Goal: Task Accomplishment & Management: Use online tool/utility

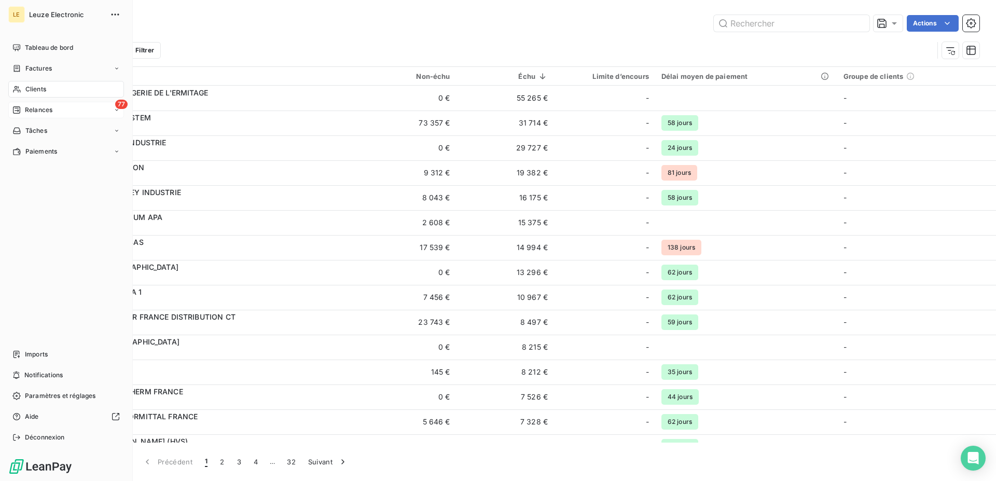
click at [19, 104] on div "77 Relances" at bounding box center [66, 110] width 116 height 17
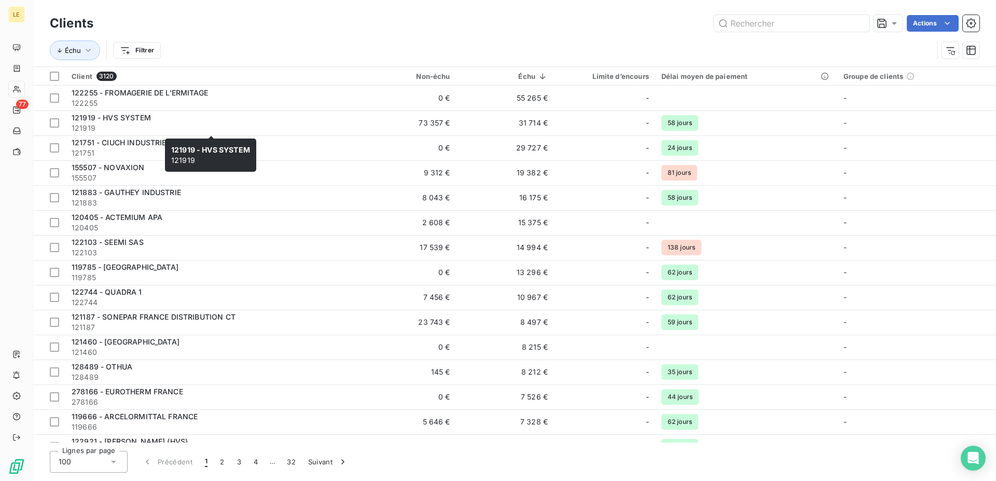
click at [6, 111] on div "LE 77" at bounding box center [16, 240] width 33 height 481
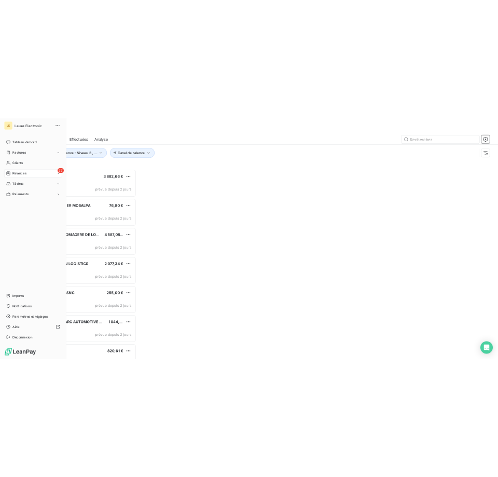
scroll to position [370, 214]
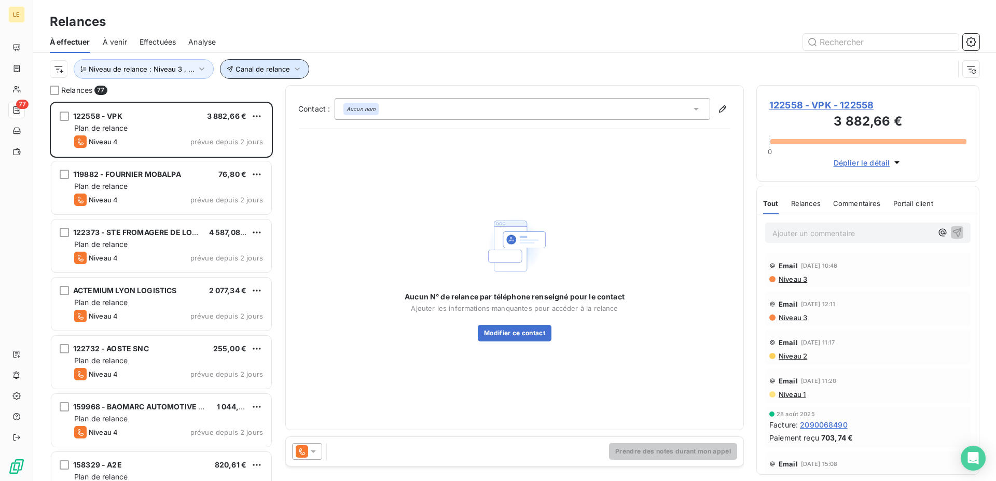
click at [243, 73] on button "Canal de relance" at bounding box center [264, 69] width 89 height 20
click at [366, 94] on div at bounding box center [432, 96] width 149 height 22
click at [110, 66] on span "Niveau de relance : Niveau 3 , ..." at bounding box center [142, 69] width 106 height 8
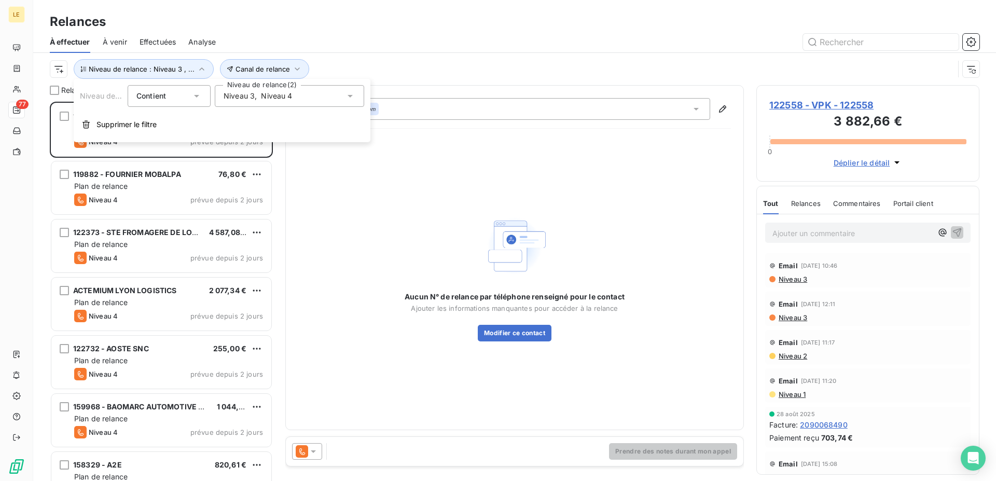
click at [272, 91] on span "Niveau 4" at bounding box center [276, 96] width 31 height 10
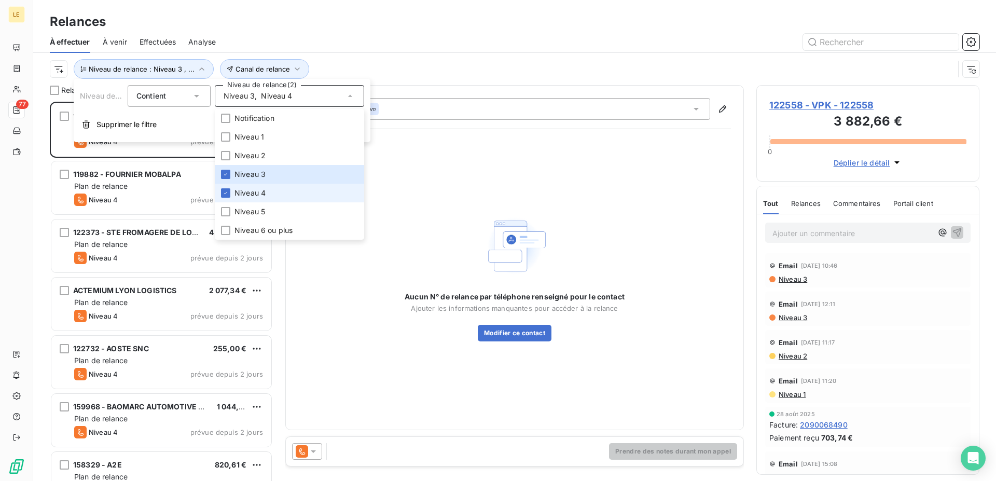
click at [234, 195] on span "Niveau 4" at bounding box center [249, 193] width 31 height 10
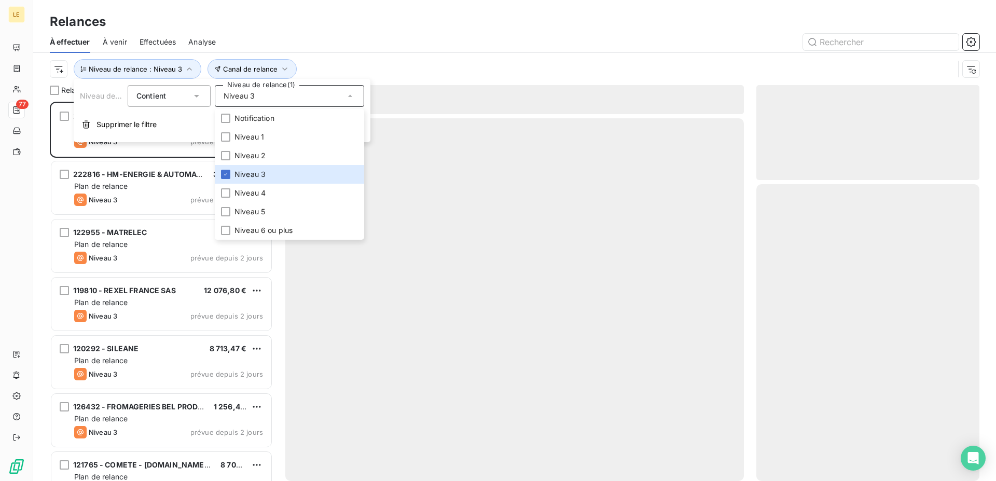
scroll to position [370, 214]
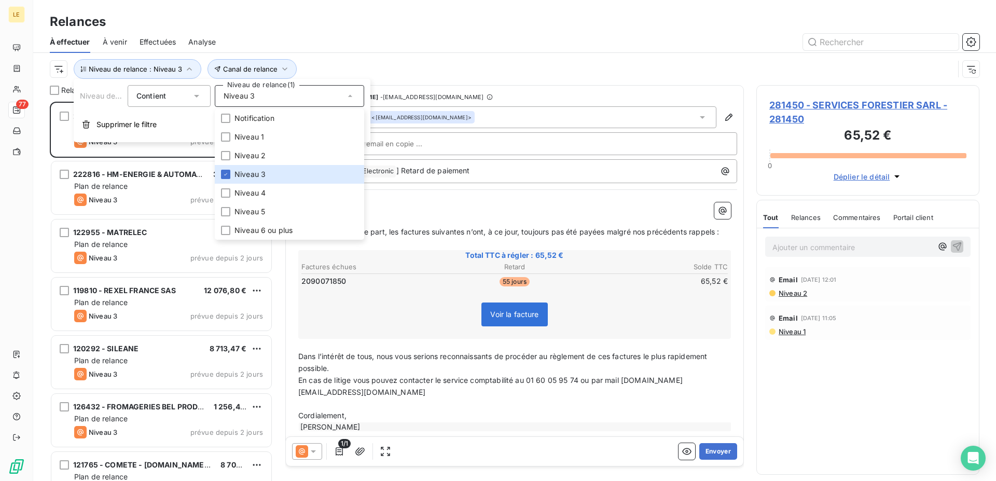
click at [445, 47] on div at bounding box center [603, 42] width 751 height 17
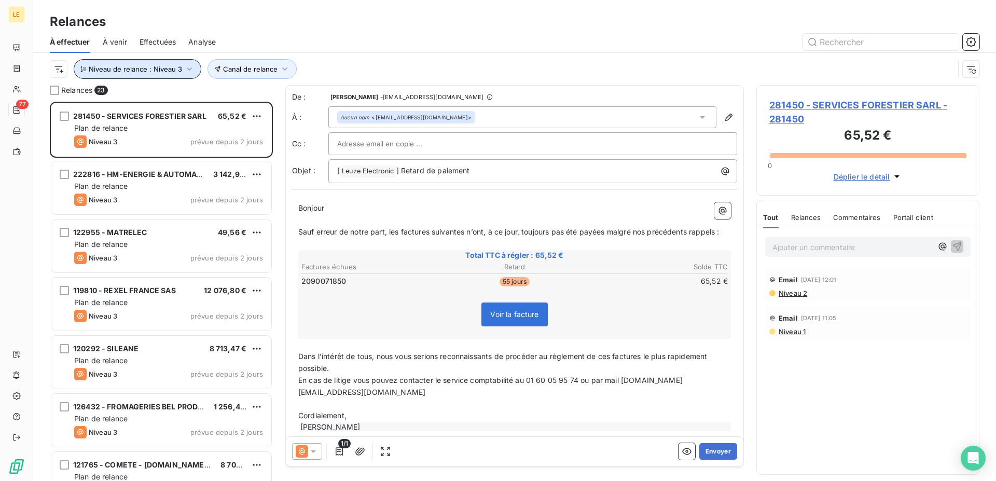
click at [187, 78] on button "Niveau de relance : Niveau 3" at bounding box center [138, 69] width 128 height 20
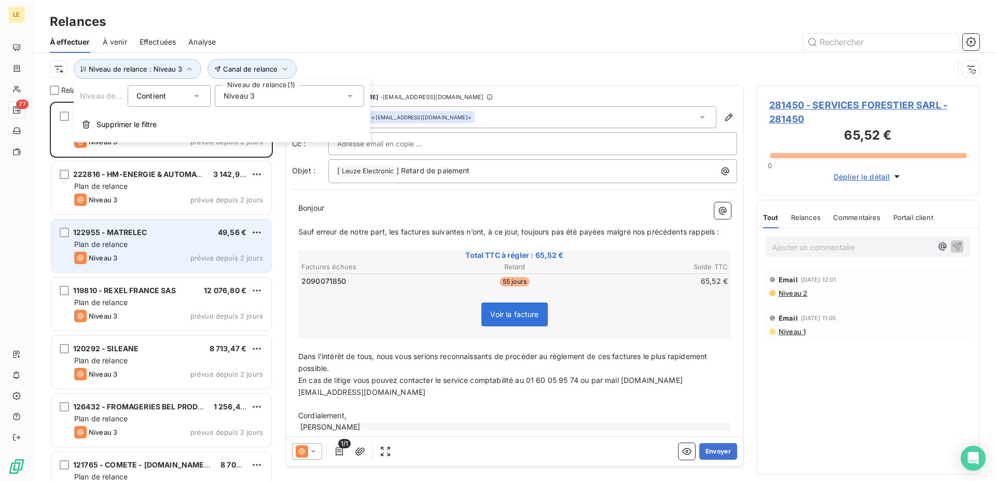
click at [246, 228] on div "122955 - MATRELEC 49,56 €" at bounding box center [168, 232] width 189 height 9
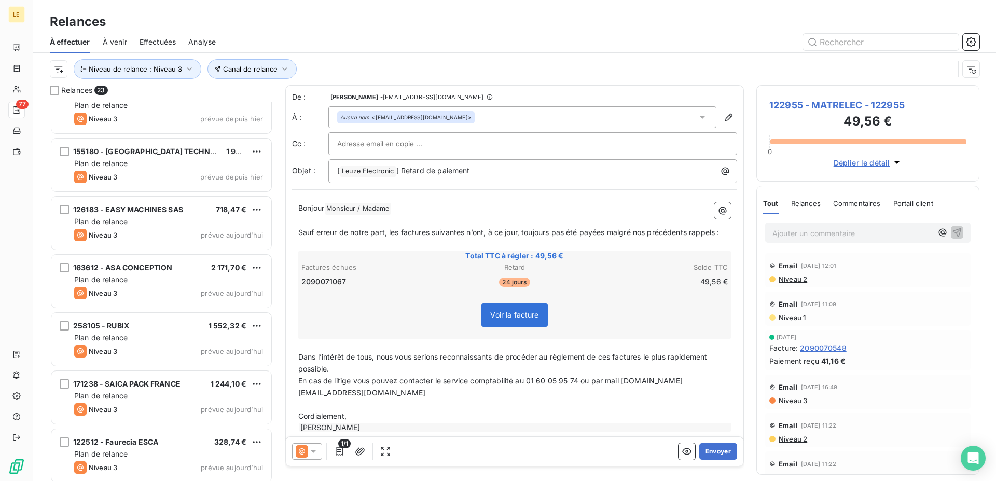
scroll to position [957, 0]
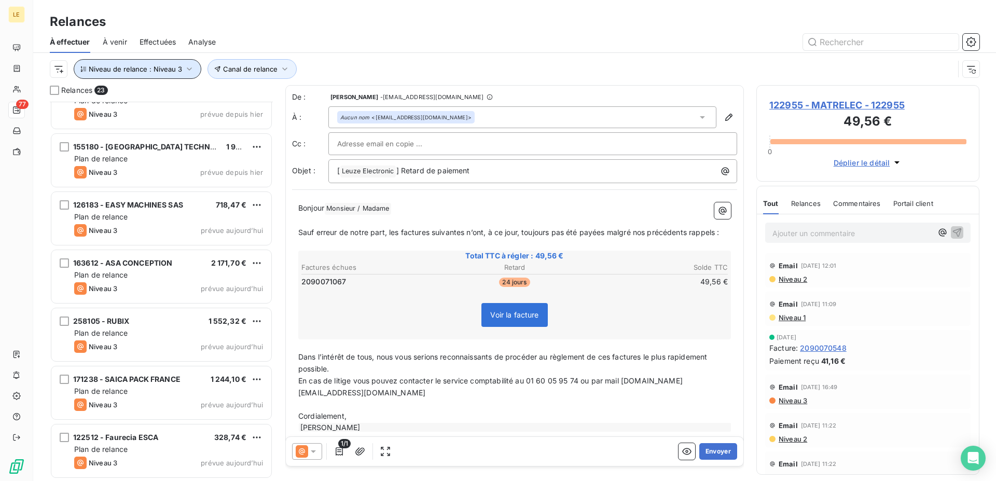
click at [184, 64] on icon "button" at bounding box center [189, 69] width 10 height 10
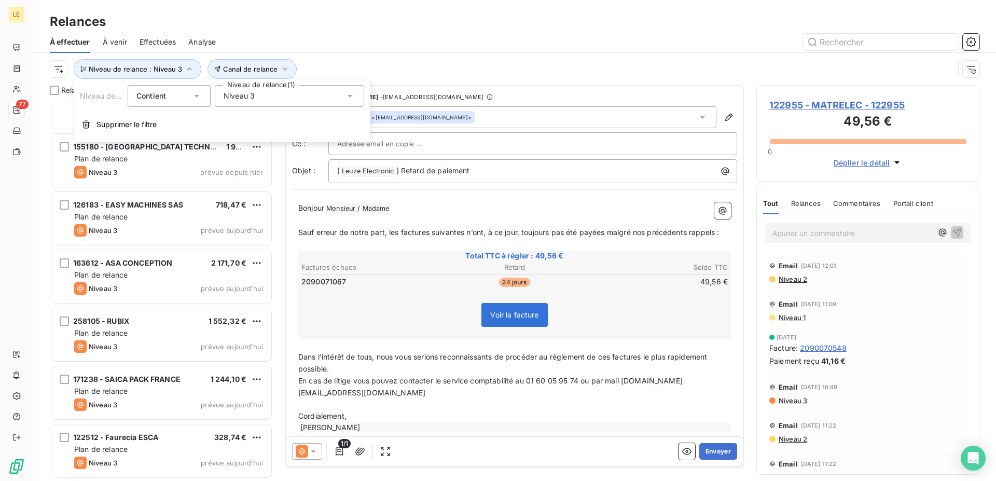
click at [237, 96] on span "Niveau 3" at bounding box center [238, 96] width 31 height 10
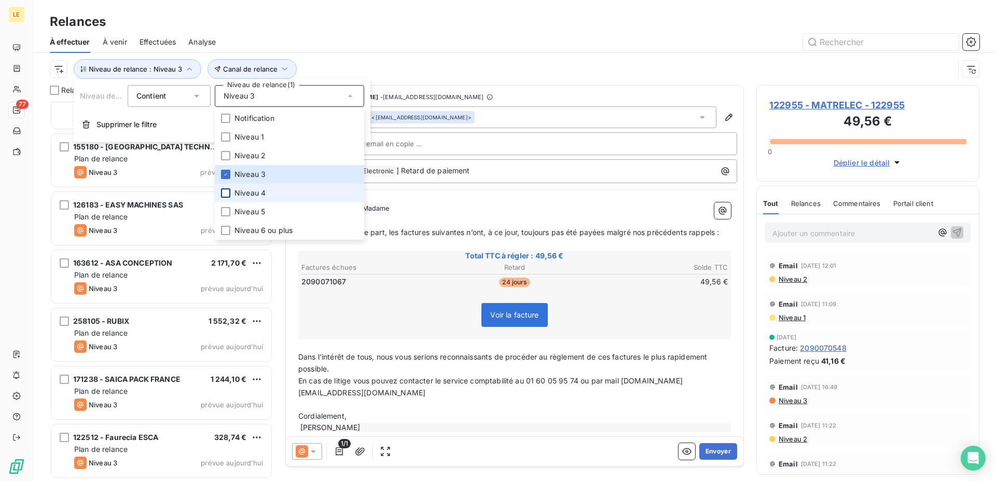
click at [228, 190] on div at bounding box center [225, 192] width 9 height 9
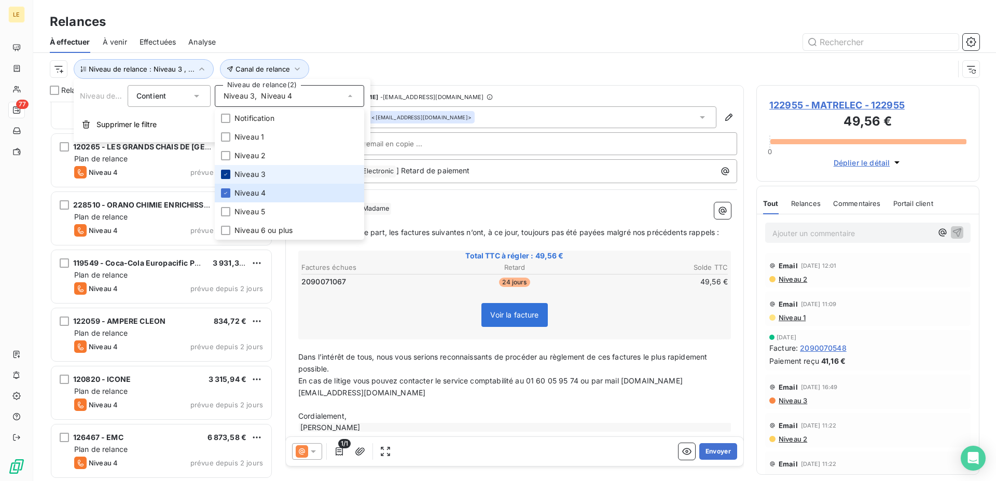
click at [228, 176] on icon at bounding box center [225, 174] width 6 height 6
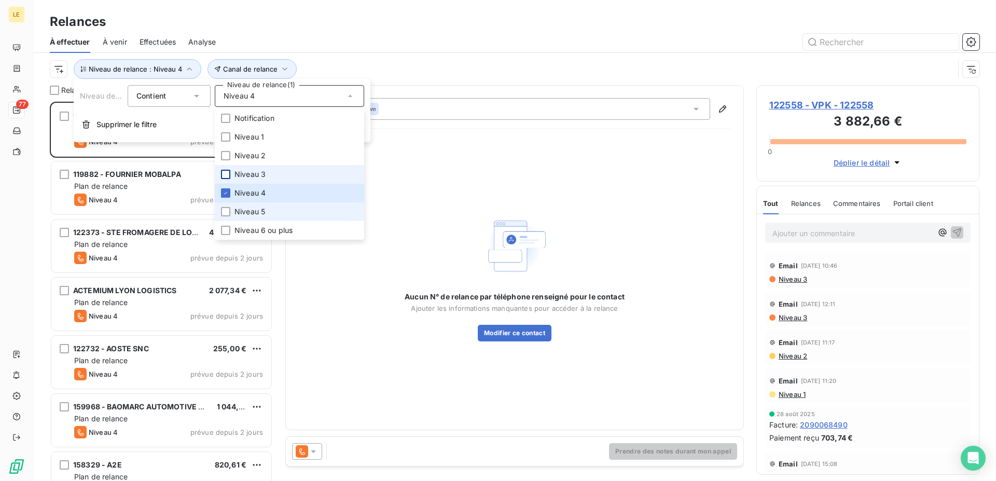
scroll to position [370, 214]
click at [582, 55] on div "Canal de relance Niveau de relance : Niveau 4" at bounding box center [514, 69] width 929 height 32
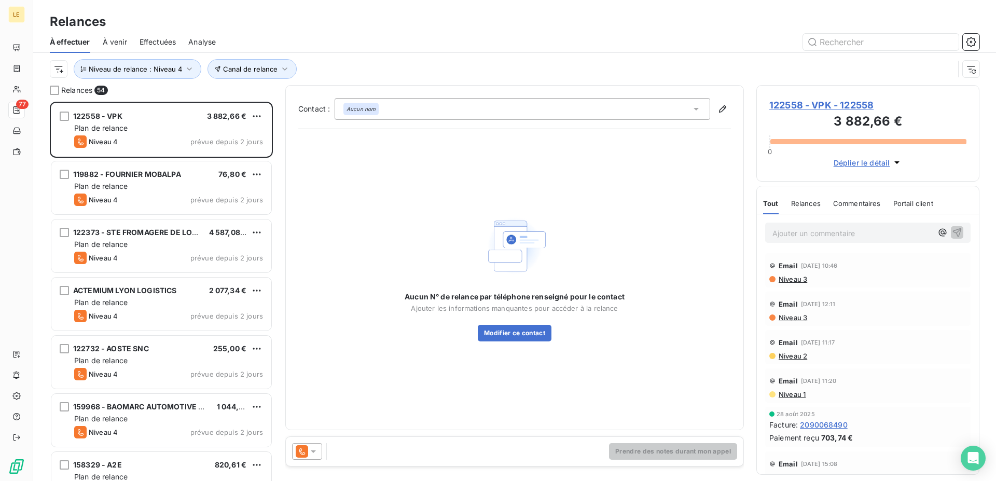
click at [304, 442] on div "Prendre des notes durant mon appel" at bounding box center [514, 451] width 457 height 29
click at [298, 449] on icon at bounding box center [302, 451] width 12 height 12
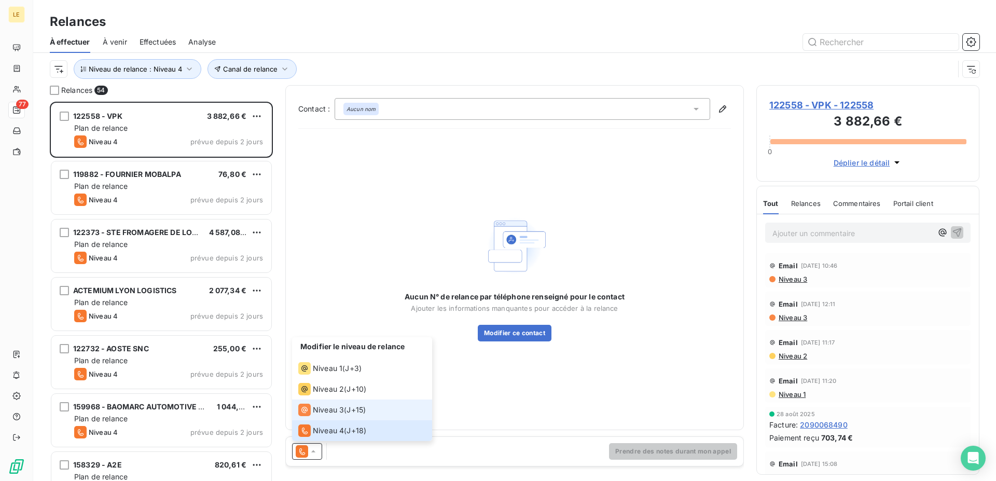
click at [321, 409] on span "Niveau 3" at bounding box center [328, 409] width 31 height 10
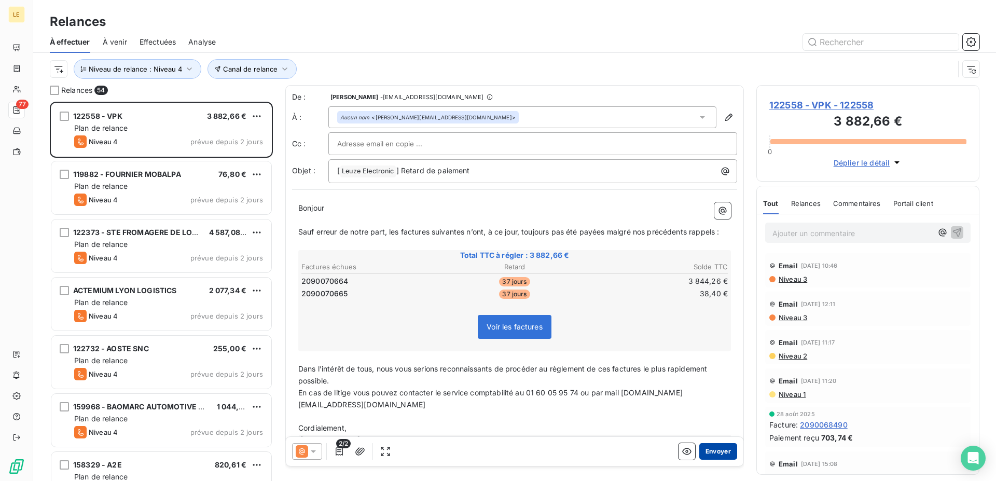
click at [710, 448] on button "Envoyer" at bounding box center [718, 451] width 38 height 17
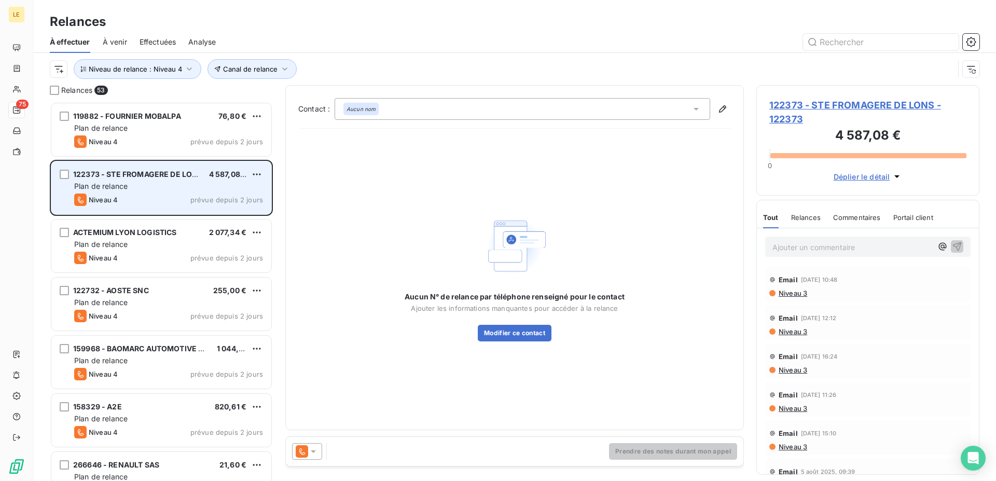
click at [141, 178] on span "122373 - STE FROMAGERE DE LONS" at bounding box center [138, 174] width 130 height 9
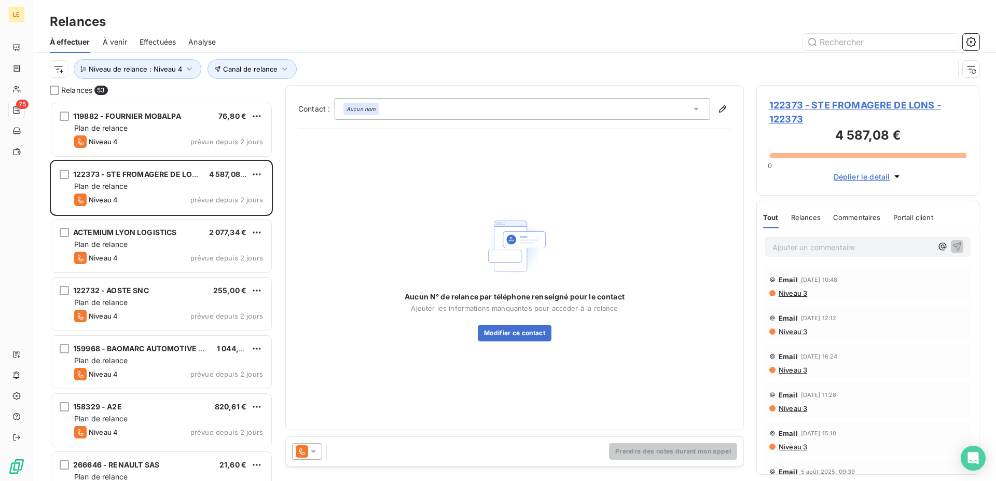
click at [302, 445] on div at bounding box center [307, 451] width 30 height 17
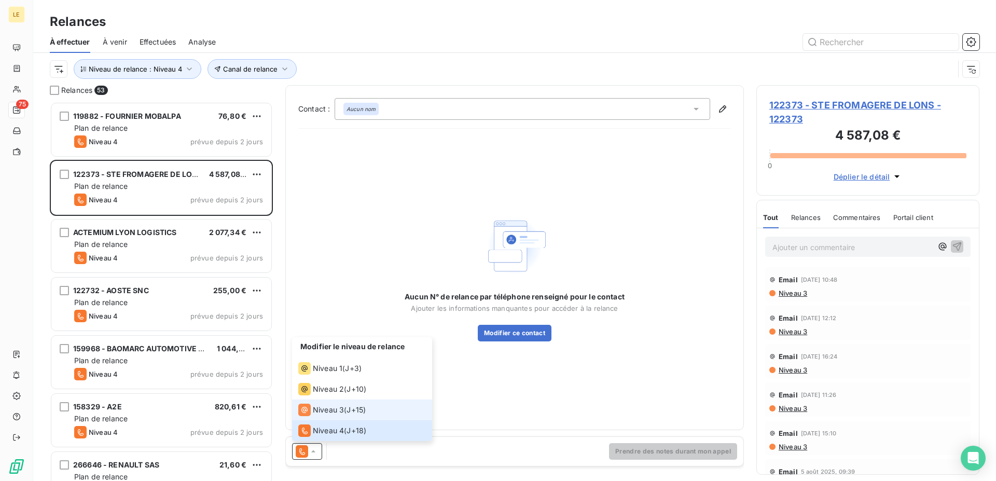
click at [318, 412] on span "Niveau 3" at bounding box center [328, 409] width 31 height 10
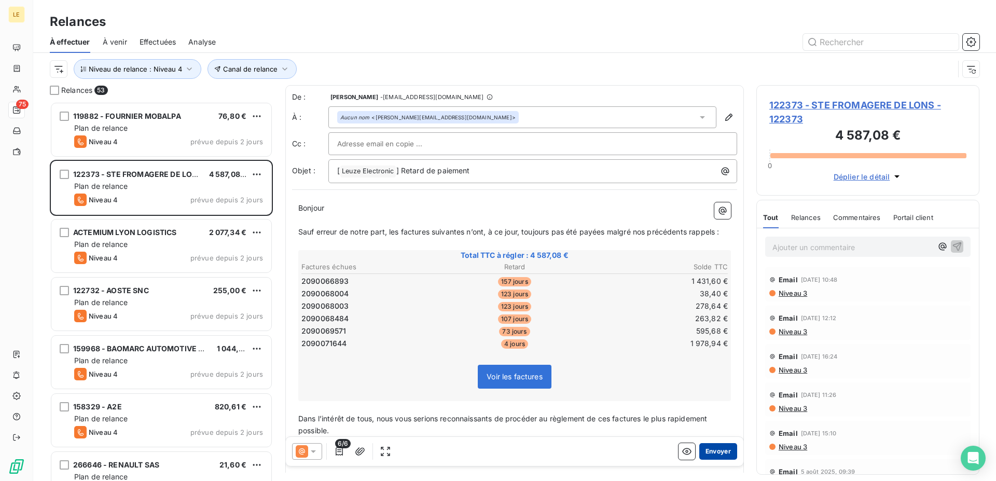
click at [699, 453] on button "Envoyer" at bounding box center [718, 451] width 38 height 17
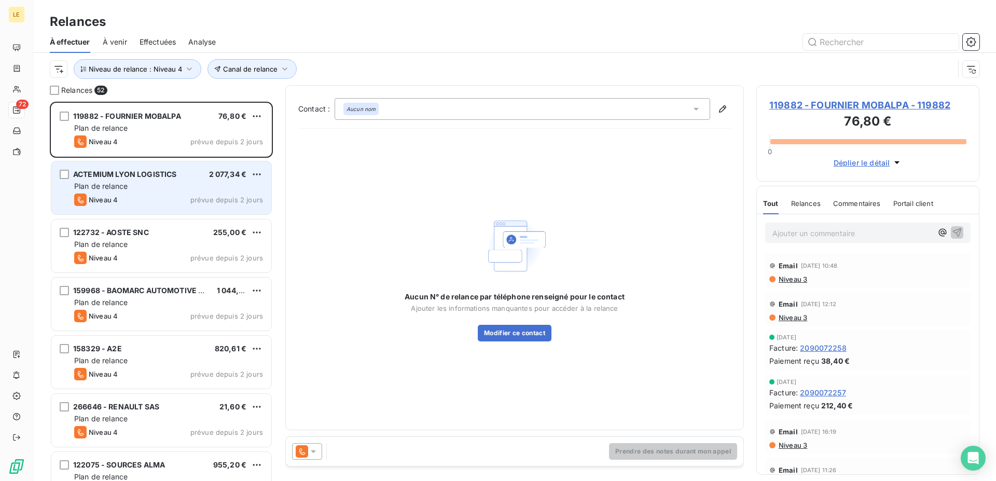
click at [187, 184] on div "Plan de relance" at bounding box center [168, 186] width 189 height 10
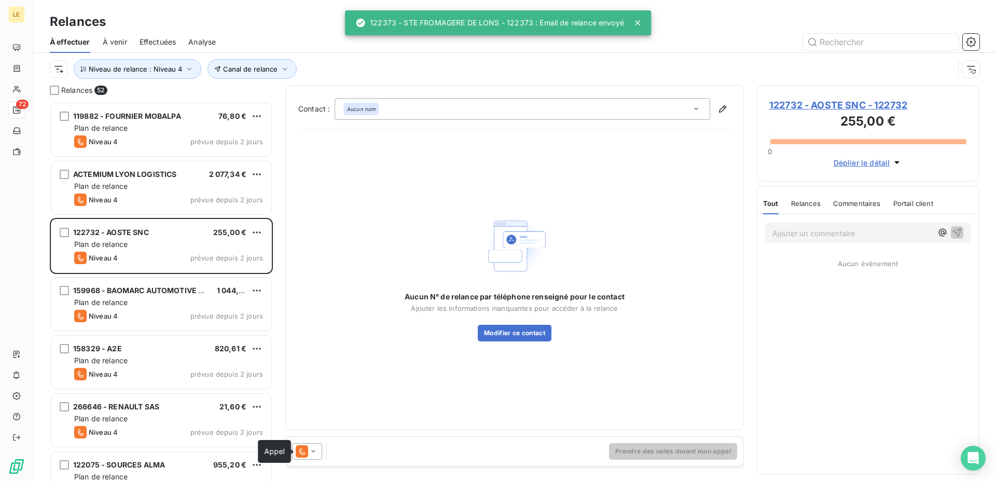
click at [302, 451] on icon at bounding box center [302, 451] width 12 height 12
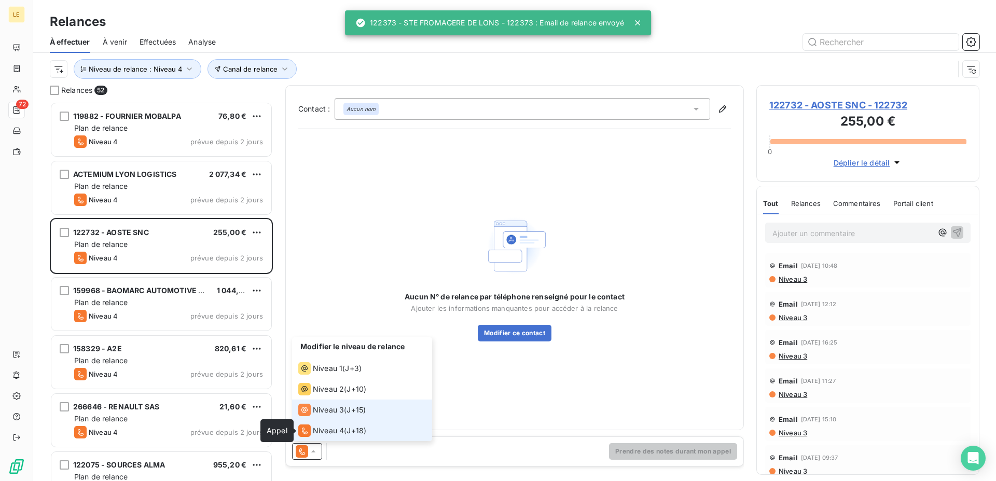
click at [310, 413] on icon at bounding box center [304, 409] width 12 height 12
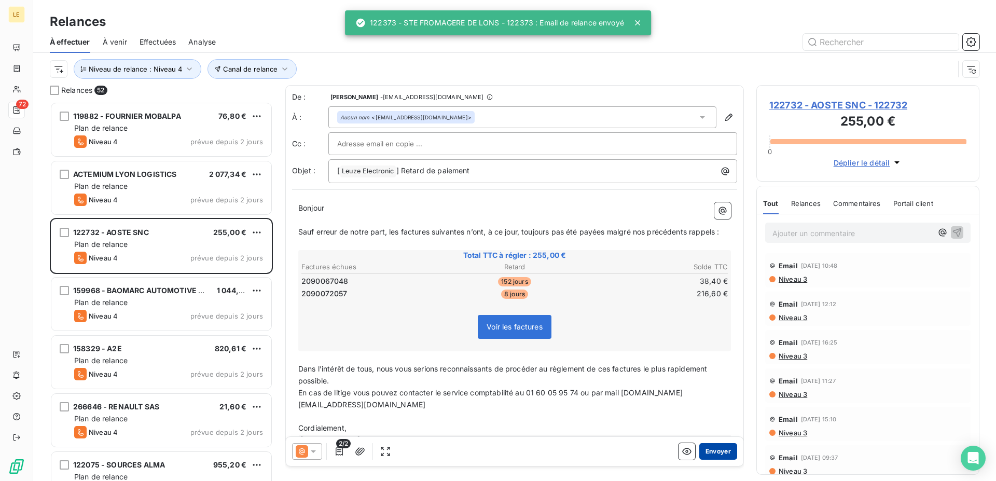
click at [719, 456] on button "Envoyer" at bounding box center [718, 451] width 38 height 17
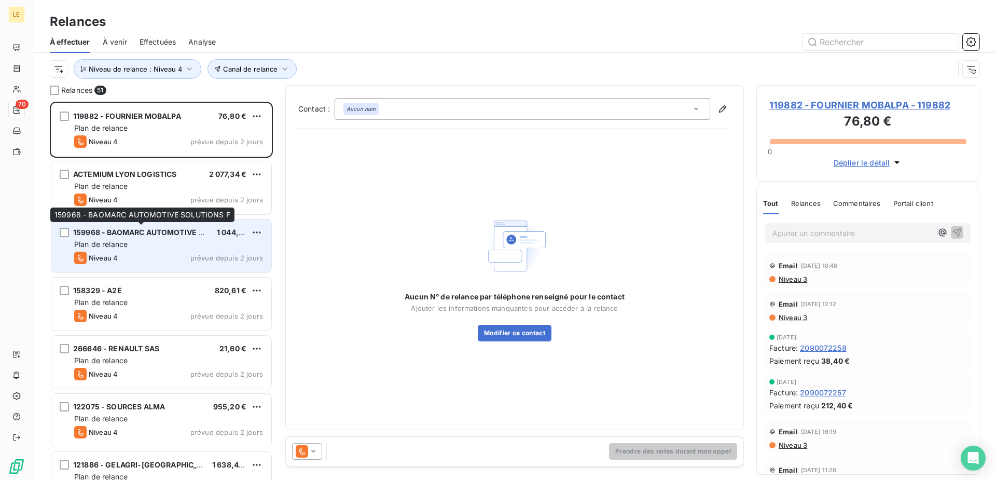
click at [205, 242] on div "Plan de relance" at bounding box center [168, 244] width 189 height 10
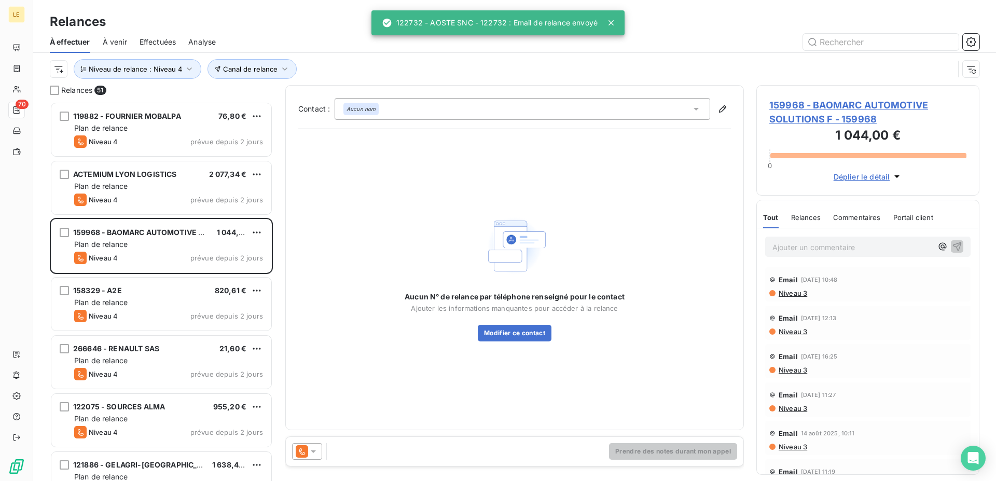
click at [310, 460] on div "Prendre des notes durant mon appel" at bounding box center [514, 451] width 457 height 29
click at [298, 451] on icon at bounding box center [302, 451] width 12 height 12
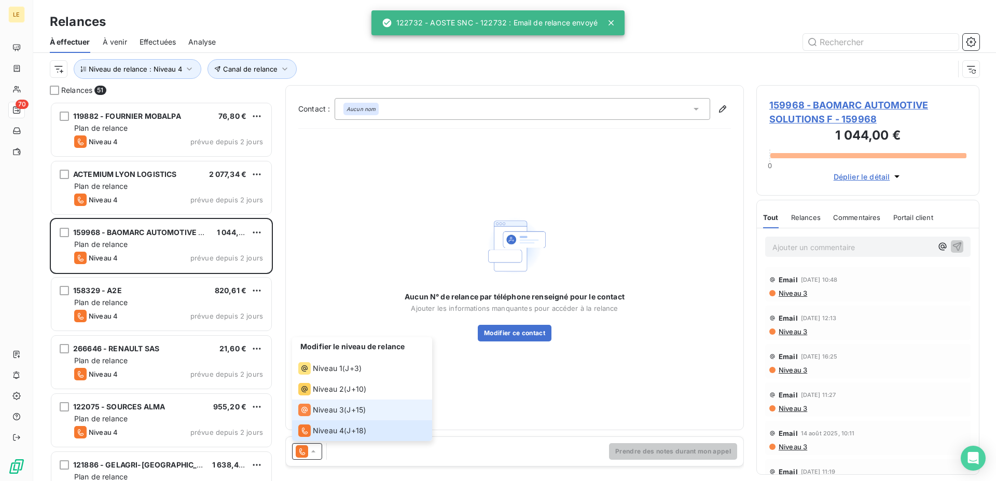
click at [326, 410] on span "Niveau 3" at bounding box center [328, 409] width 31 height 10
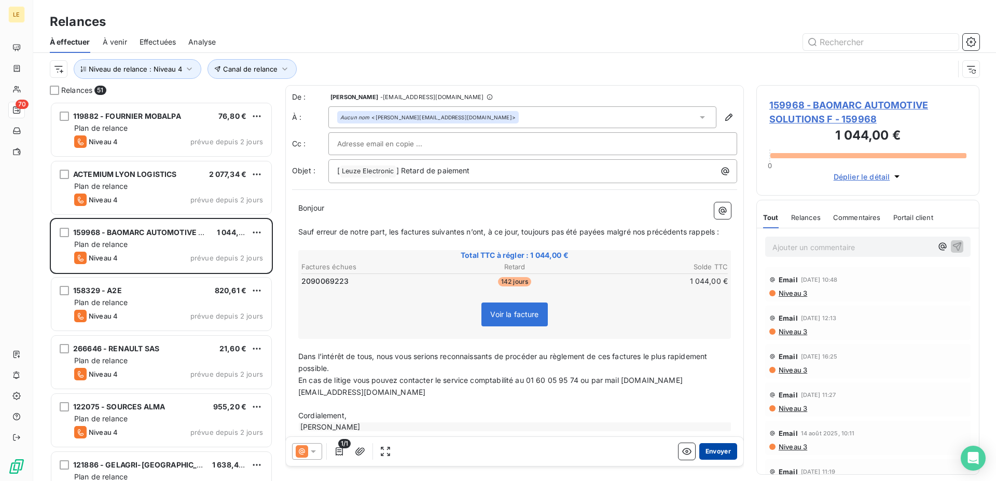
click at [708, 447] on button "Envoyer" at bounding box center [718, 451] width 38 height 17
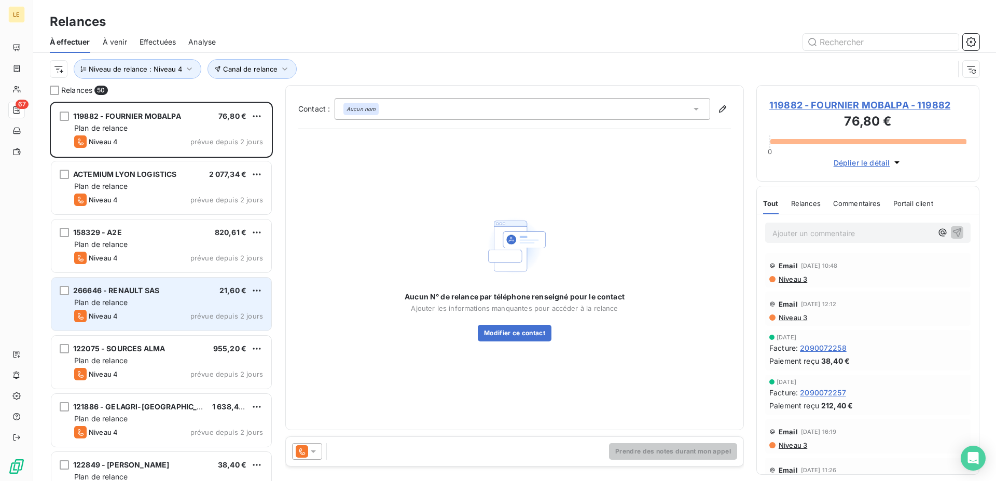
click at [147, 293] on span "266646 - RENAULT SAS" at bounding box center [116, 290] width 86 height 9
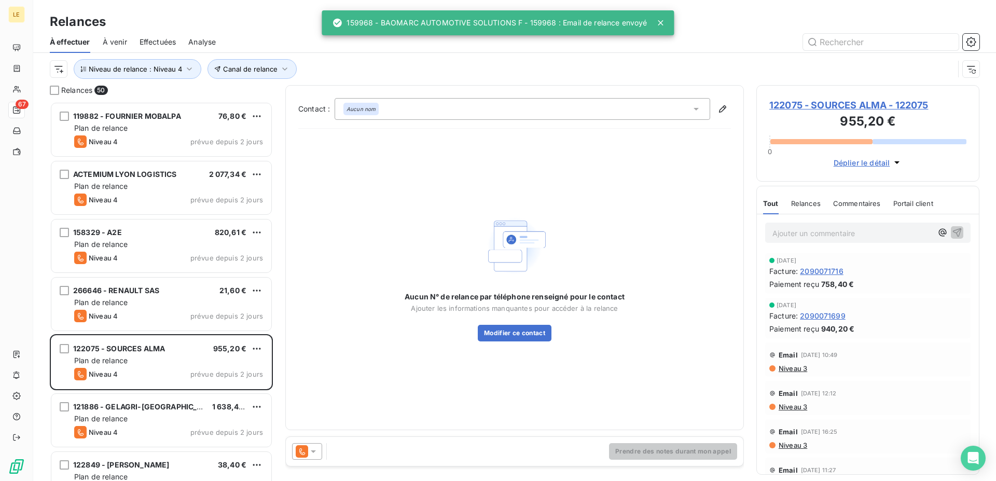
click at [301, 449] on icon at bounding box center [302, 451] width 12 height 12
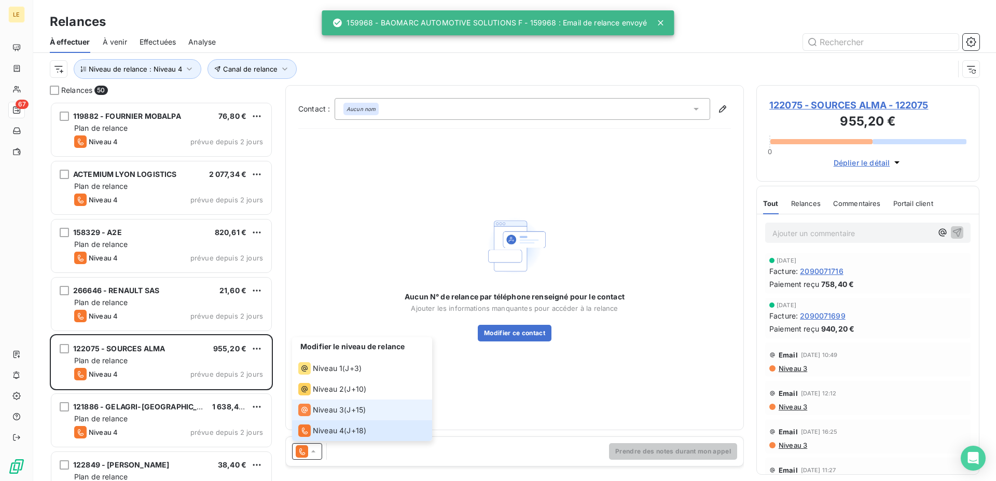
click at [309, 413] on icon at bounding box center [304, 409] width 12 height 12
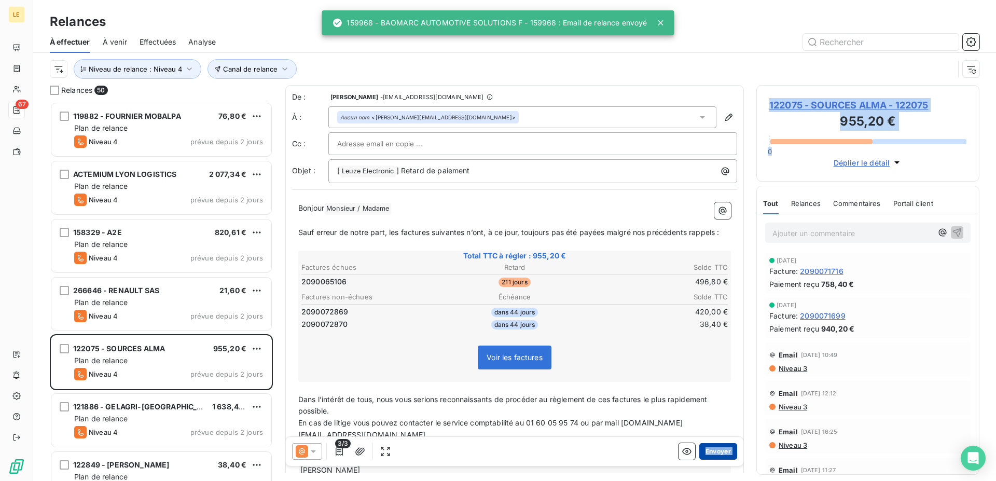
drag, startPoint x: 752, startPoint y: 455, endPoint x: 699, endPoint y: 457, distance: 53.0
click at [699, 457] on div "Relances 50 119882 - FOURNIER MOBALPA 76,80 € Plan de relance Niveau 4 prévue d…" at bounding box center [514, 283] width 962 height 396
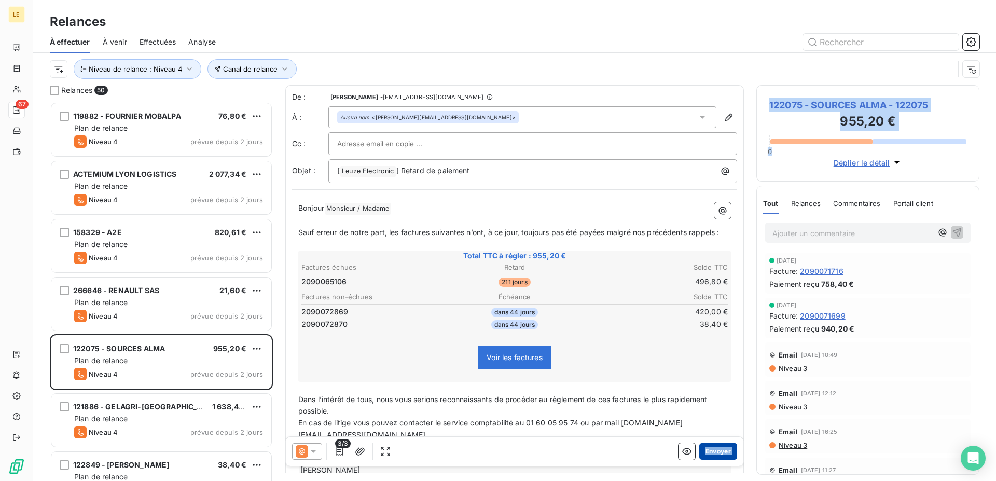
click at [709, 456] on button "Envoyer" at bounding box center [718, 451] width 38 height 17
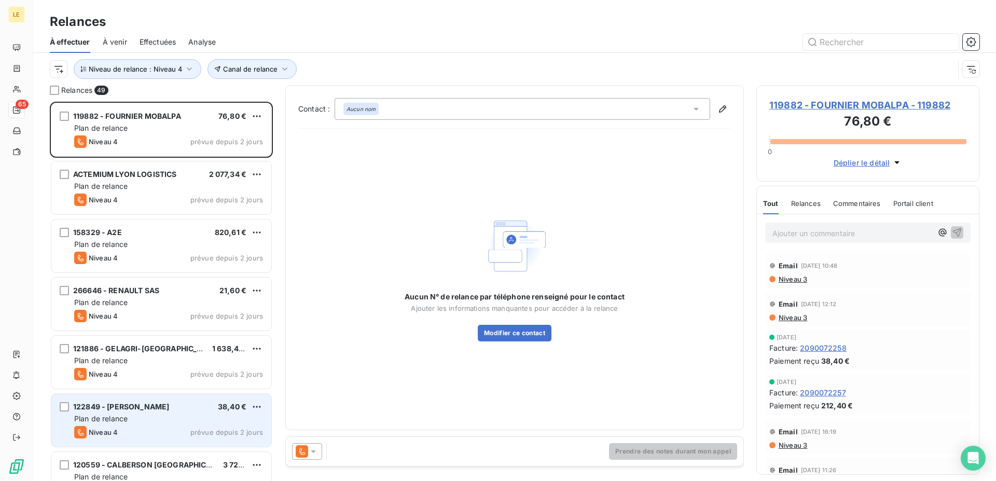
click at [167, 417] on div "Plan de relance" at bounding box center [168, 418] width 189 height 10
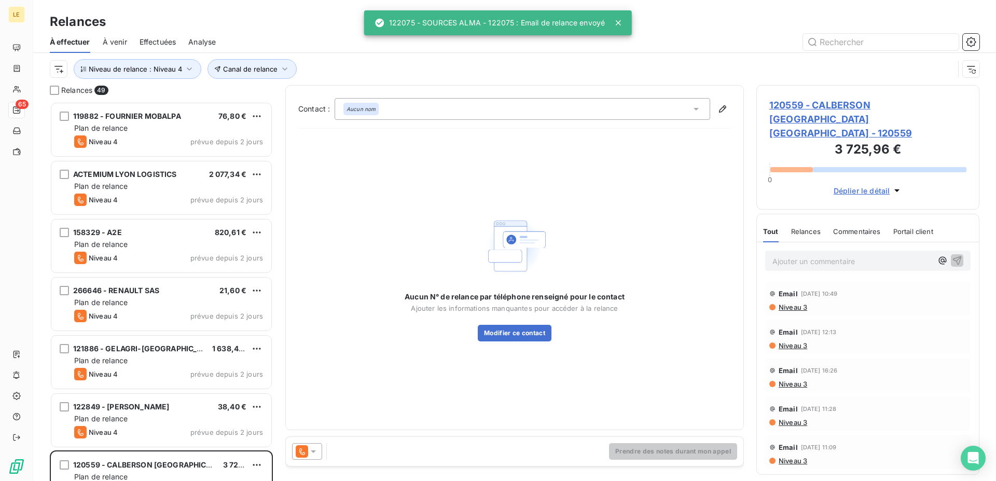
click at [302, 450] on icon at bounding box center [302, 451] width 12 height 12
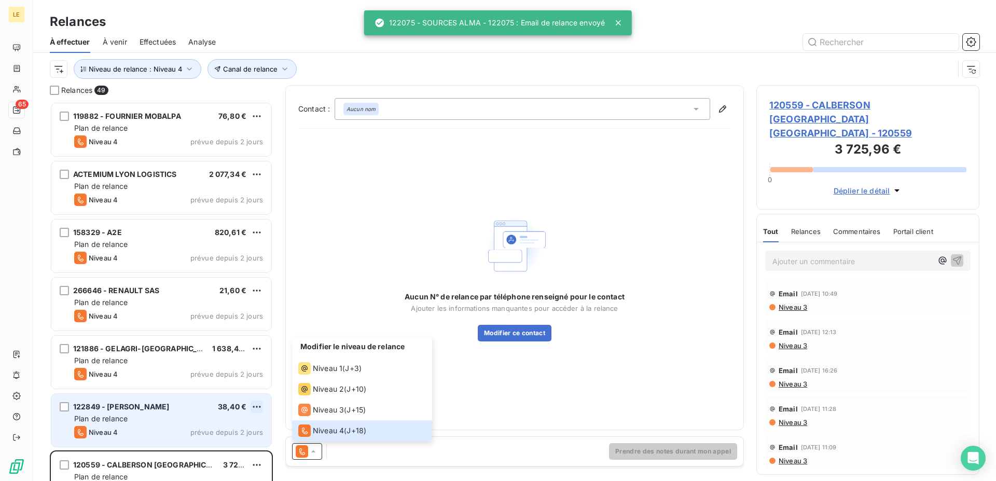
scroll to position [370, 214]
click at [258, 405] on html "LE 65 Relances À effectuer À venir Effectuées Analyse Canal de relance Niveau d…" at bounding box center [498, 240] width 996 height 481
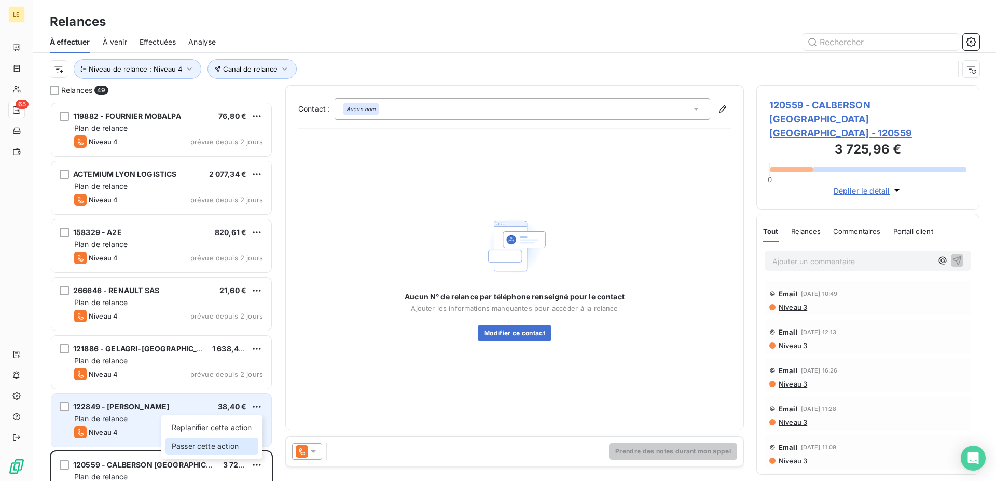
click at [236, 442] on div "Passer cette action" at bounding box center [211, 446] width 93 height 17
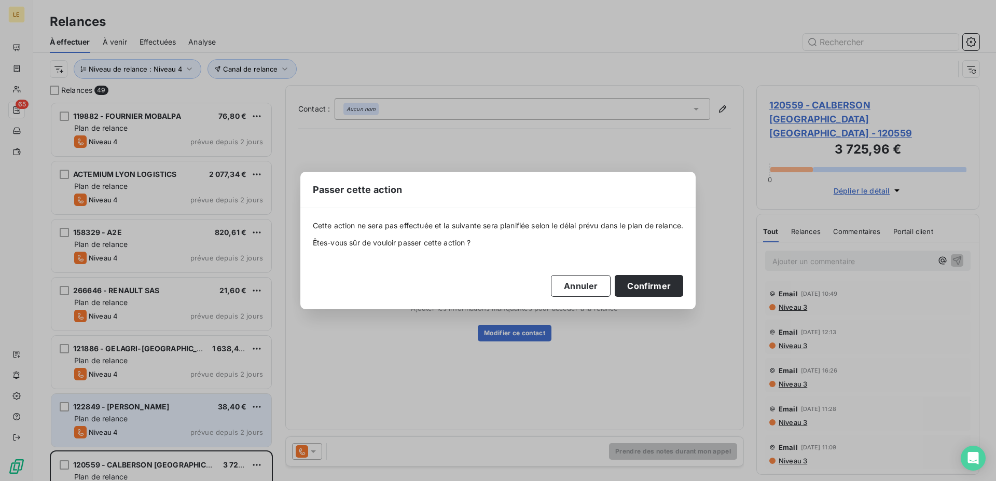
click at [617, 284] on div "Annuler Confirmer" at bounding box center [498, 286] width 371 height 22
click at [635, 288] on button "Confirmer" at bounding box center [648, 286] width 68 height 22
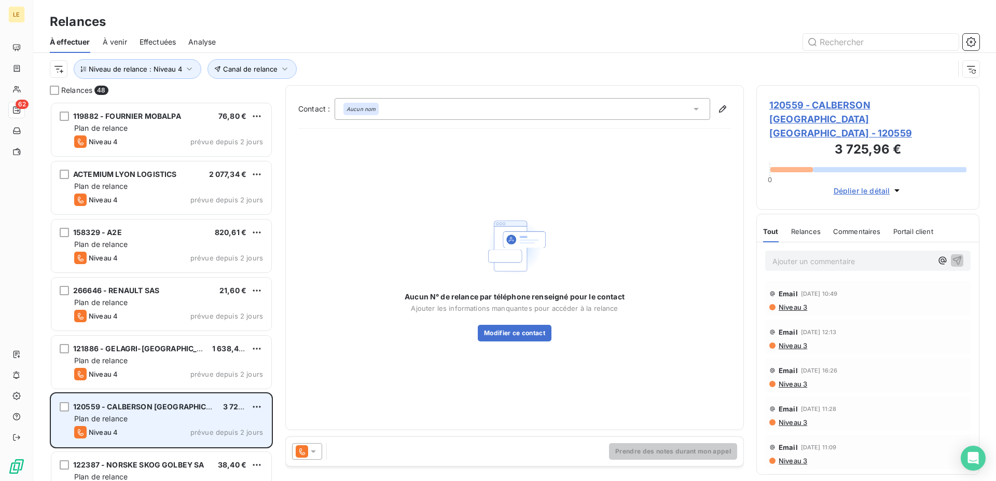
click at [312, 450] on icon at bounding box center [313, 451] width 5 height 3
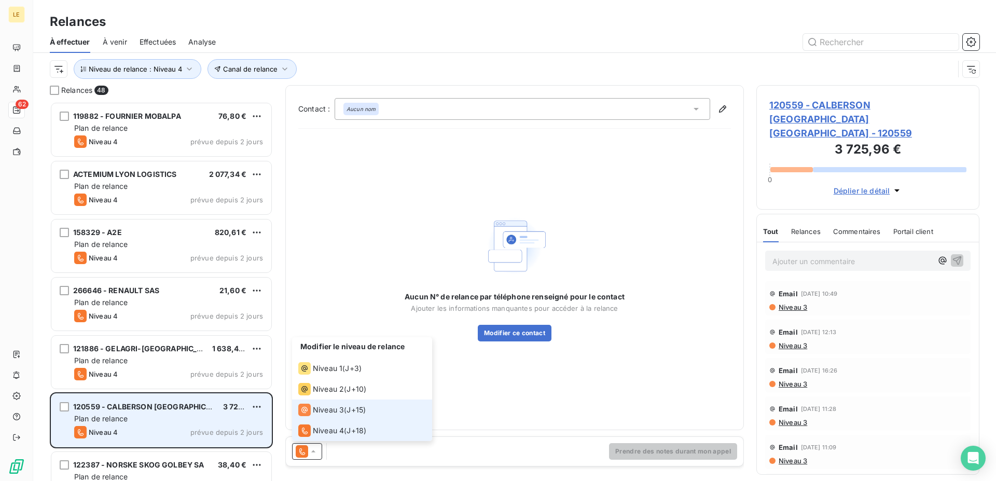
click at [309, 418] on li "Niveau 3 ( J+15 )" at bounding box center [362, 409] width 140 height 21
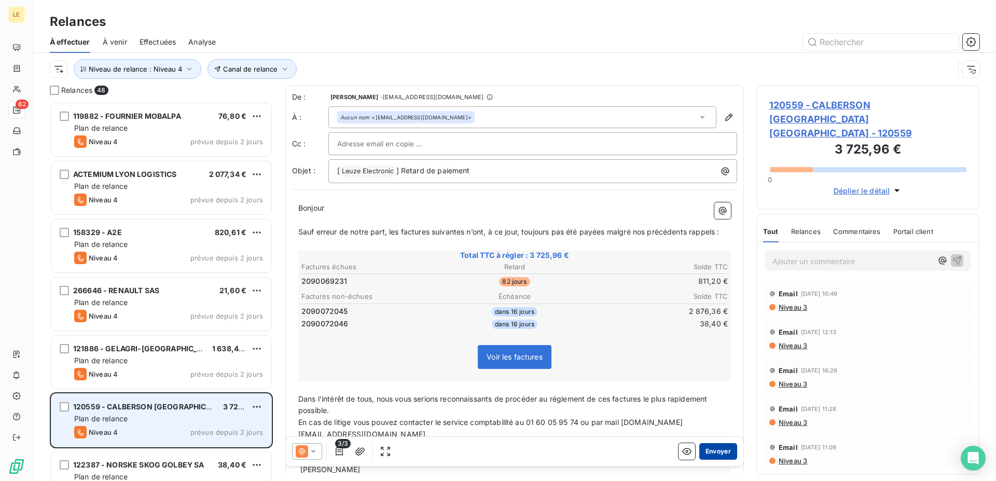
click at [709, 453] on button "Envoyer" at bounding box center [718, 451] width 38 height 17
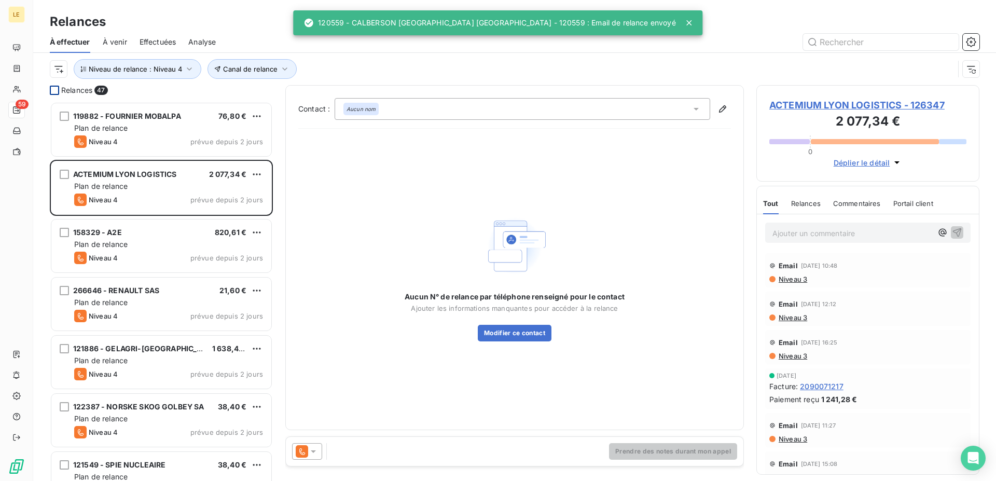
click at [57, 90] on div at bounding box center [54, 90] width 9 height 9
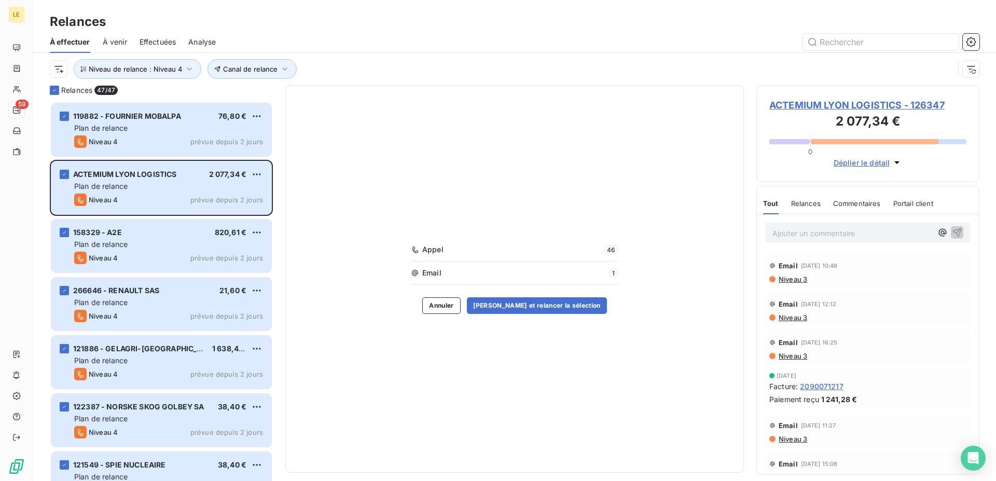
click at [447, 277] on span "Email" at bounding box center [514, 273] width 184 height 10
click at [405, 270] on div "Appel 46 Email 1 [PERSON_NAME] et relancer la sélection" at bounding box center [514, 278] width 458 height 387
click at [418, 270] on icon at bounding box center [415, 273] width 8 height 8
drag, startPoint x: 568, startPoint y: 272, endPoint x: 465, endPoint y: 253, distance: 105.4
click at [568, 272] on span "Email" at bounding box center [514, 273] width 184 height 10
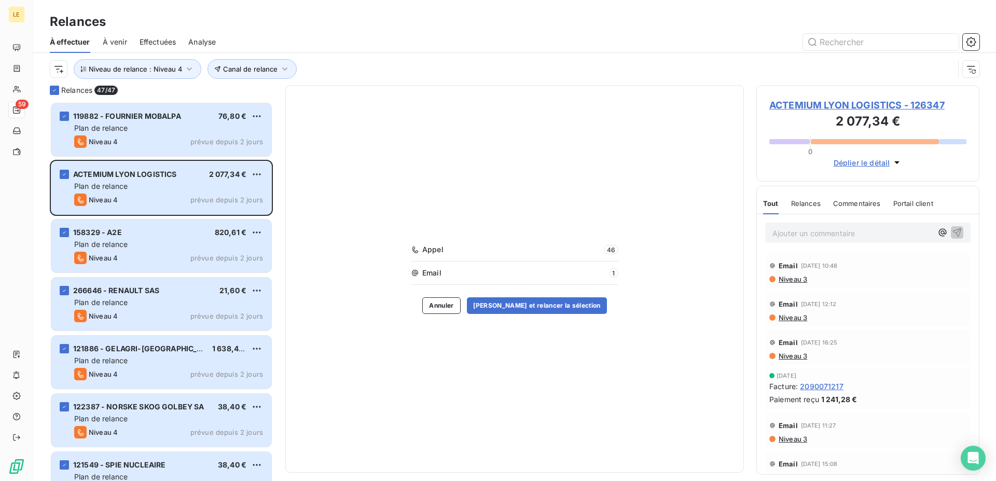
click at [413, 243] on div "Appel 46 Email 1 [PERSON_NAME] et relancer la sélection" at bounding box center [514, 278] width 458 height 387
click at [443, 257] on div "Appel 46 Email 1" at bounding box center [514, 264] width 207 height 40
click at [446, 309] on button "Annuler" at bounding box center [441, 305] width 38 height 17
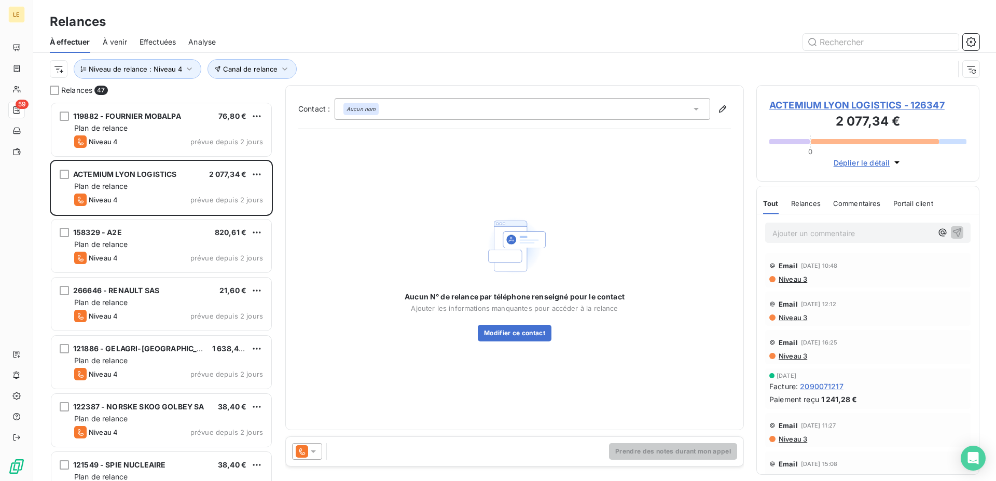
click at [328, 455] on div "Prendre des notes durant mon appel" at bounding box center [514, 451] width 457 height 29
click at [311, 450] on icon at bounding box center [313, 451] width 10 height 10
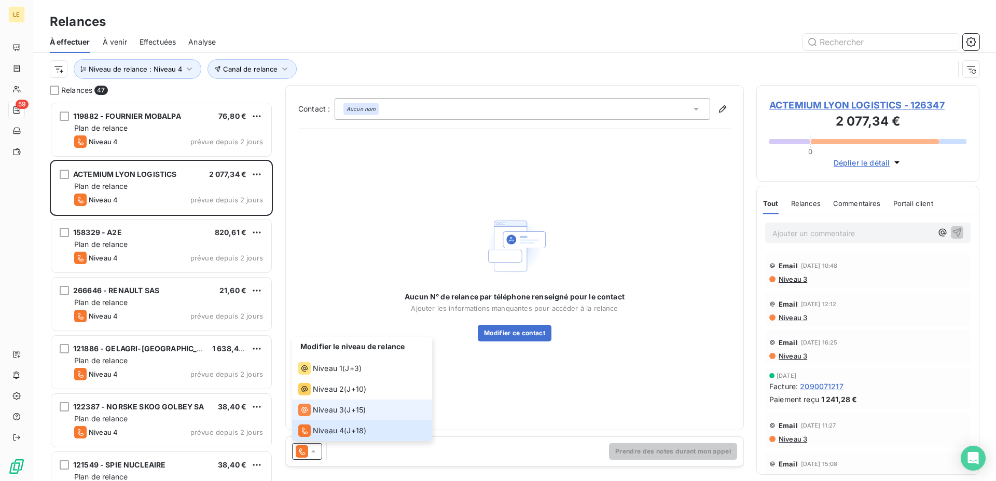
click at [319, 406] on span "Niveau 3" at bounding box center [328, 409] width 31 height 10
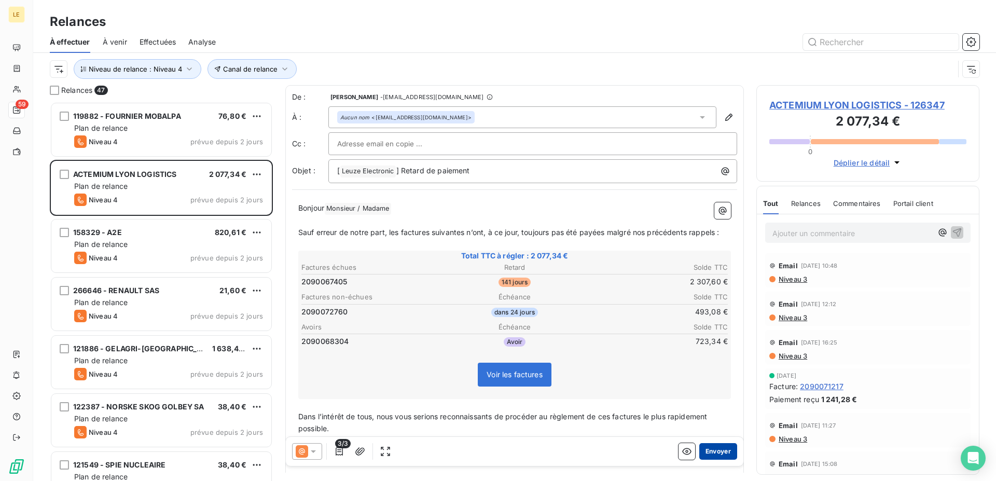
click at [711, 455] on button "Envoyer" at bounding box center [718, 451] width 38 height 17
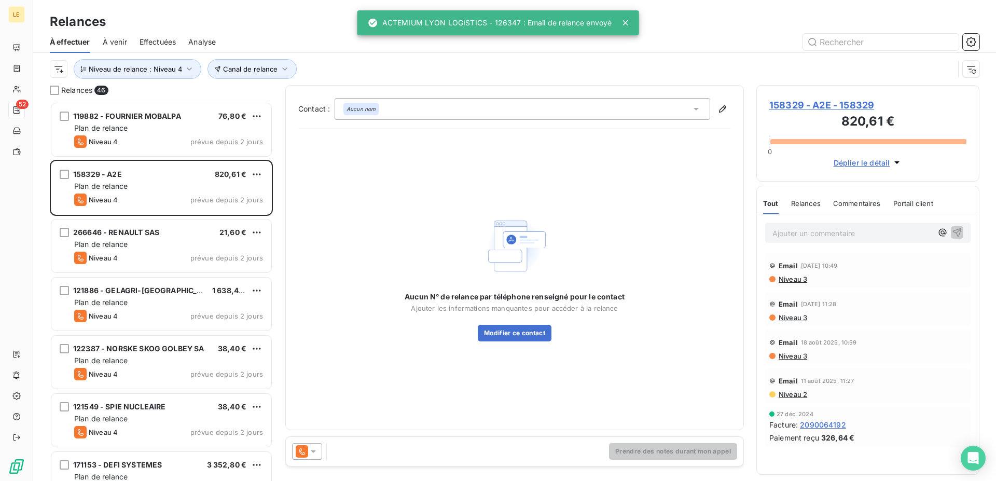
click at [309, 446] on icon at bounding box center [313, 451] width 10 height 10
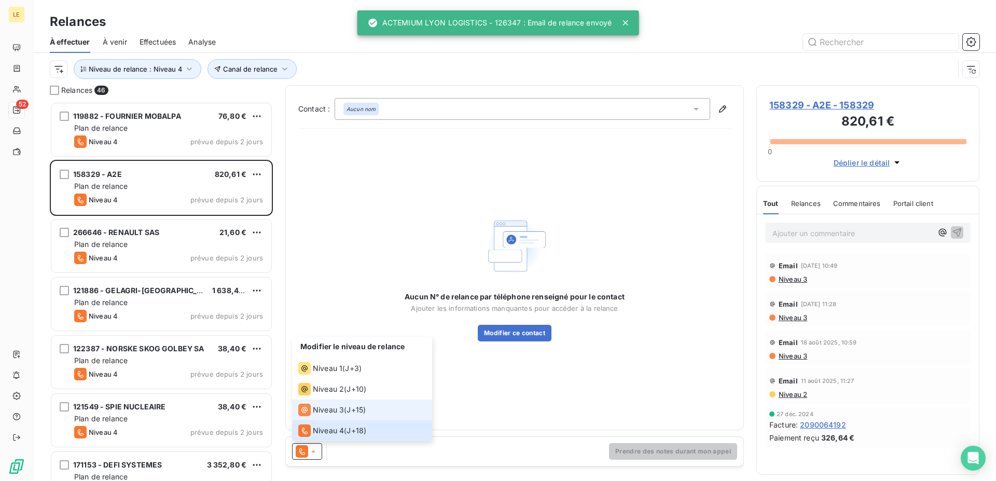
click at [318, 405] on span "Niveau 3" at bounding box center [328, 409] width 31 height 10
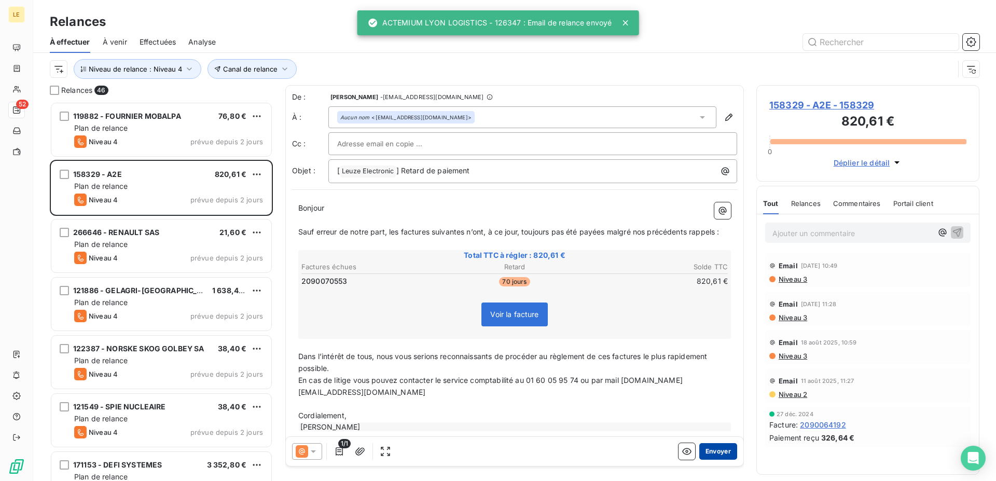
click at [704, 450] on button "Envoyer" at bounding box center [718, 451] width 38 height 17
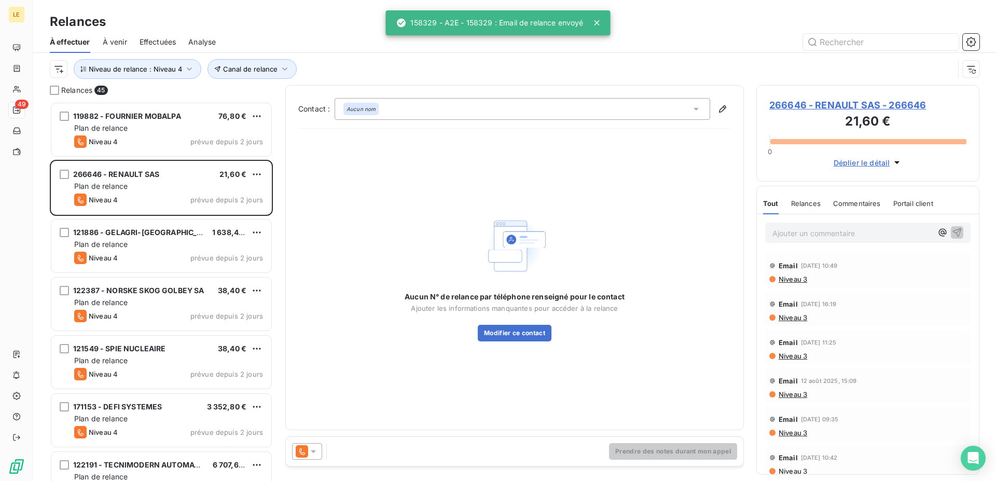
click at [306, 448] on icon at bounding box center [302, 451] width 12 height 12
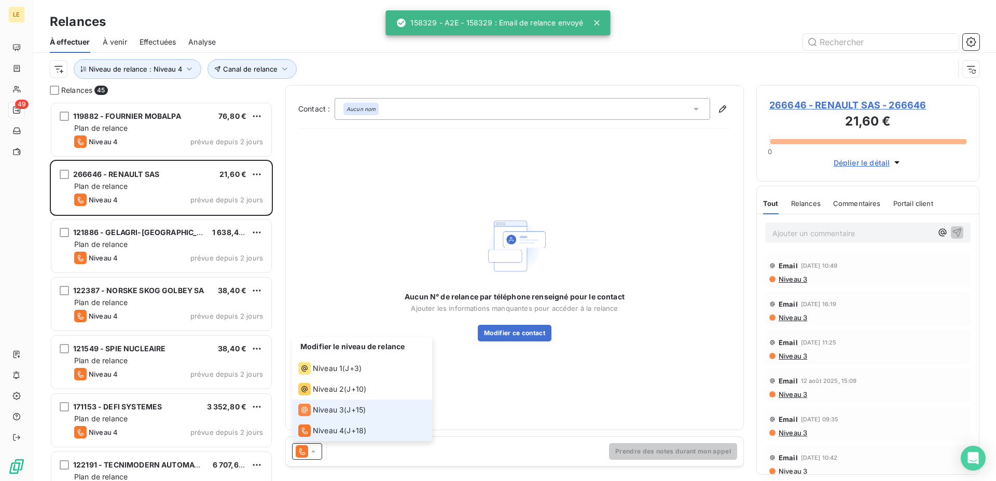
click at [316, 411] on span "Niveau 3" at bounding box center [328, 409] width 31 height 10
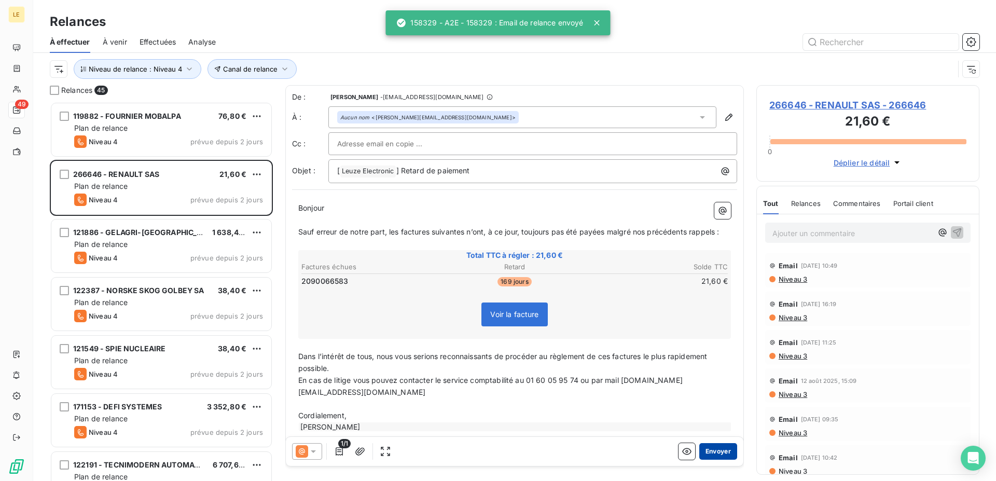
click at [725, 450] on button "Envoyer" at bounding box center [718, 451] width 38 height 17
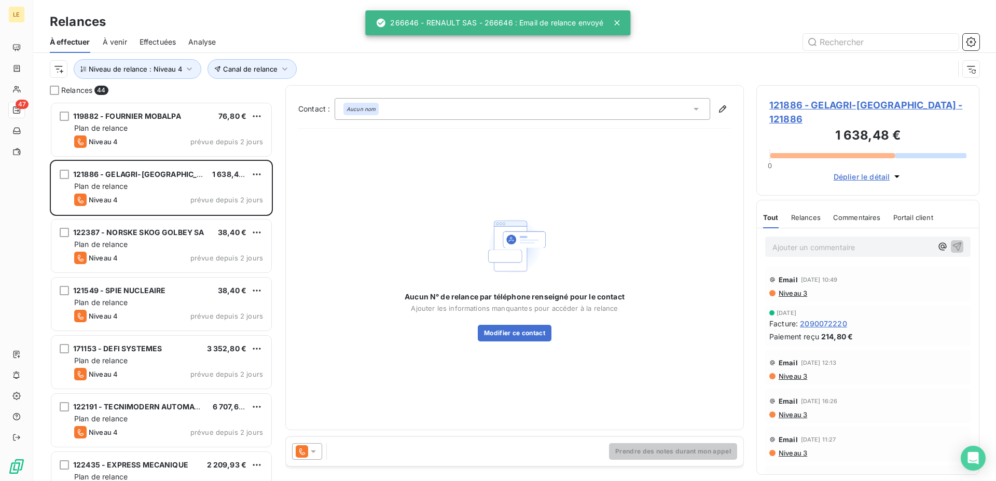
click at [305, 450] on icon at bounding box center [302, 451] width 12 height 12
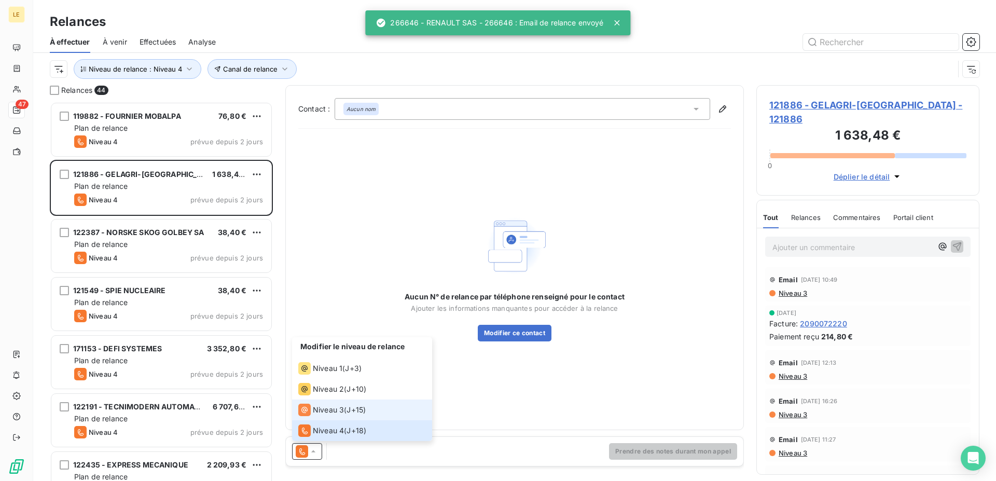
click at [319, 410] on span "Niveau 3" at bounding box center [328, 409] width 31 height 10
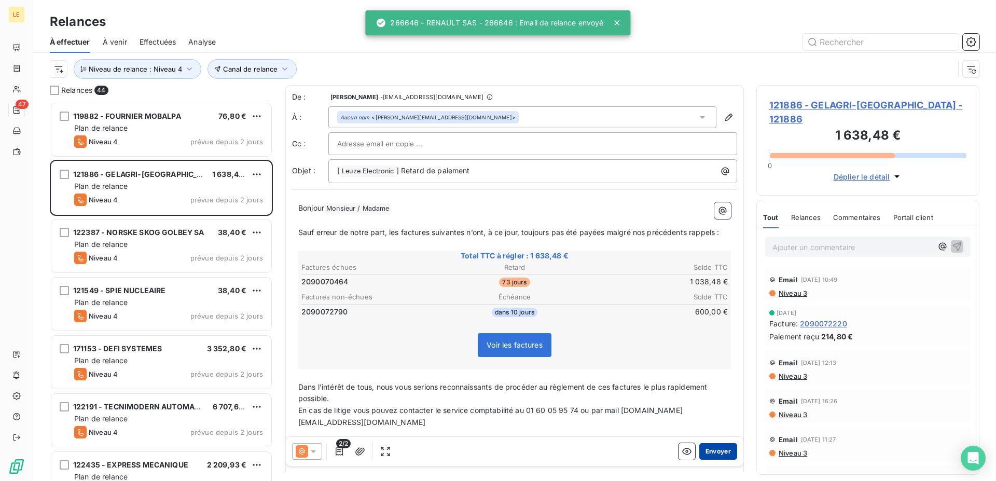
click at [709, 453] on button "Envoyer" at bounding box center [718, 451] width 38 height 17
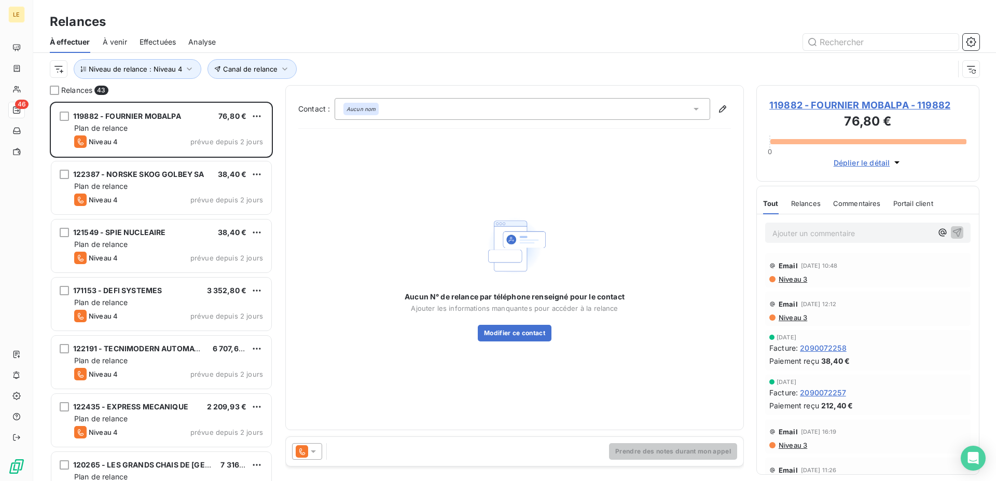
click at [303, 456] on icon at bounding box center [302, 451] width 12 height 12
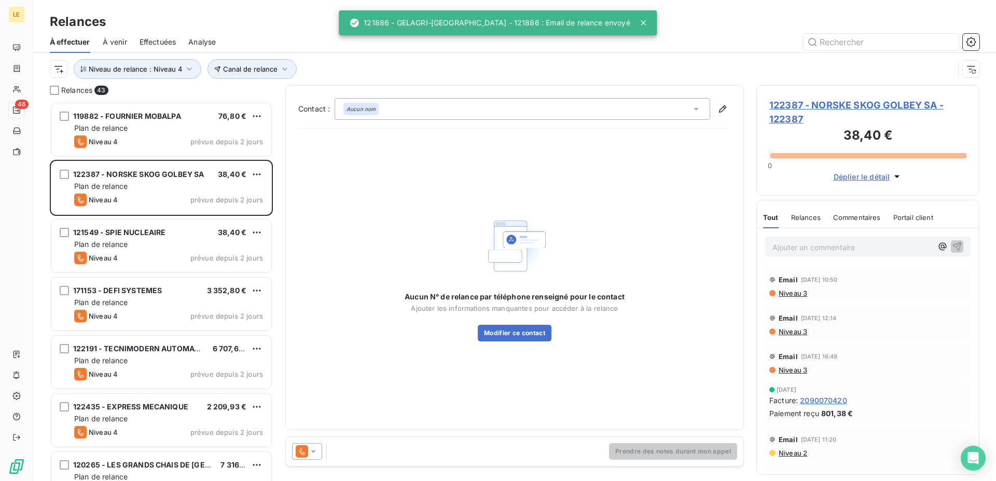
click at [314, 457] on div at bounding box center [307, 451] width 30 height 17
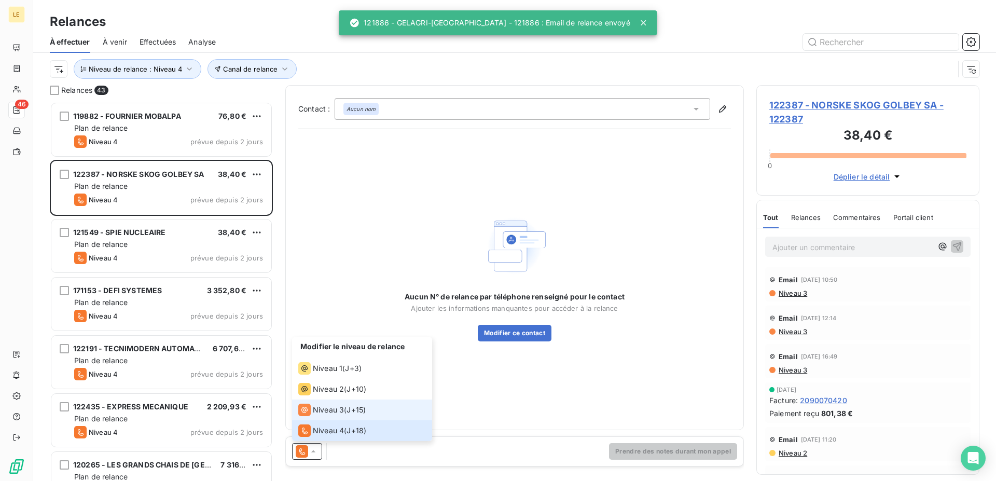
click at [326, 416] on li "Niveau 3 ( J+15 )" at bounding box center [362, 409] width 140 height 21
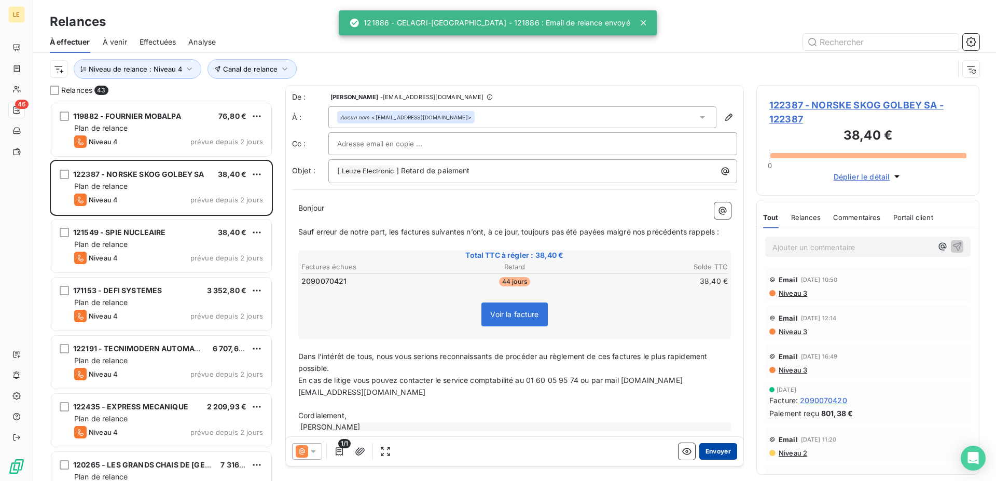
click at [709, 454] on button "Envoyer" at bounding box center [718, 451] width 38 height 17
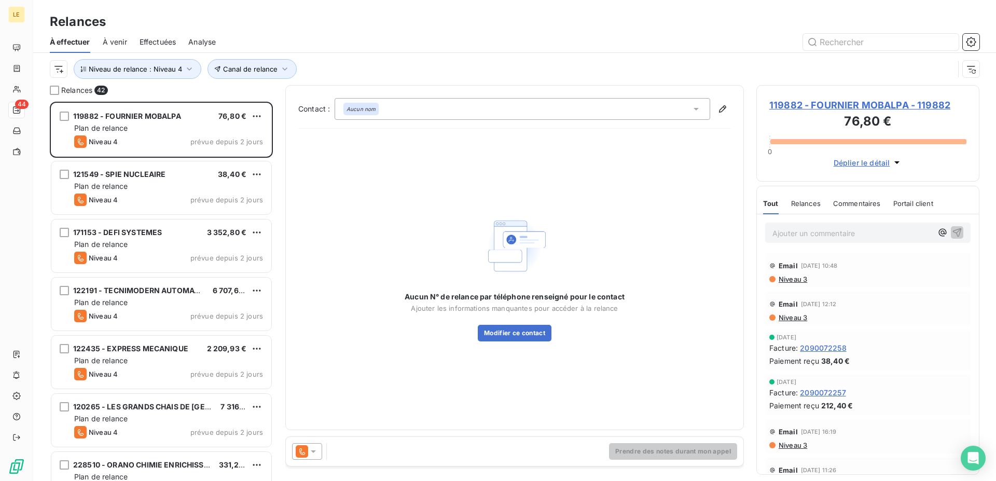
click at [289, 457] on div "Prendre des notes durant mon appel" at bounding box center [514, 451] width 457 height 29
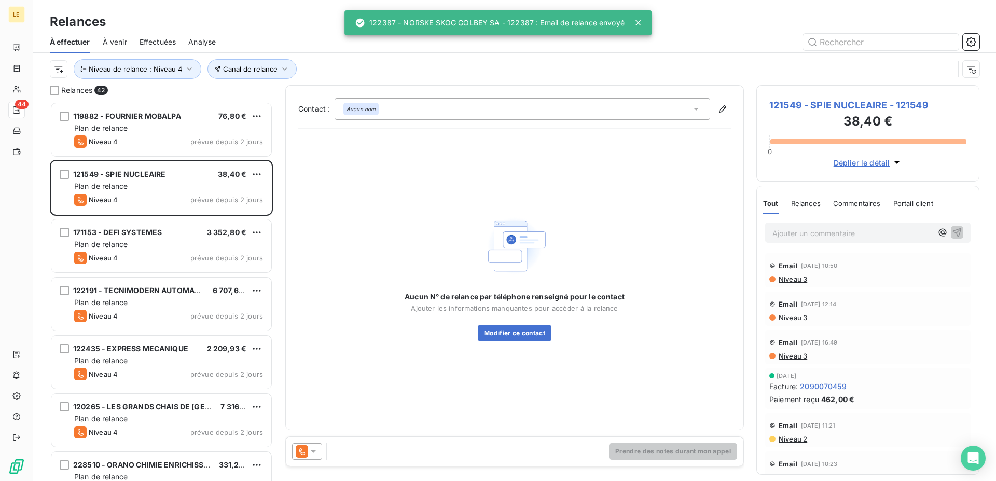
click at [308, 445] on div at bounding box center [307, 451] width 30 height 17
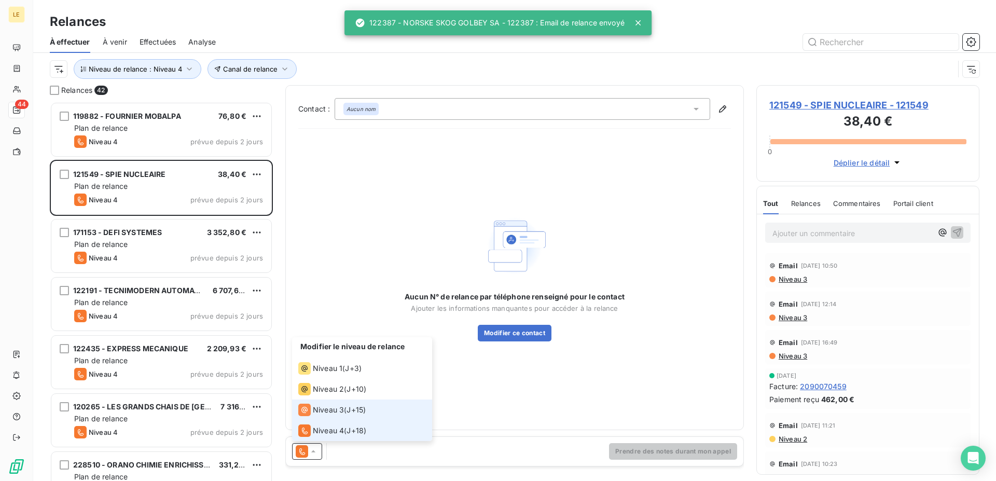
click at [321, 411] on span "Niveau 3" at bounding box center [328, 409] width 31 height 10
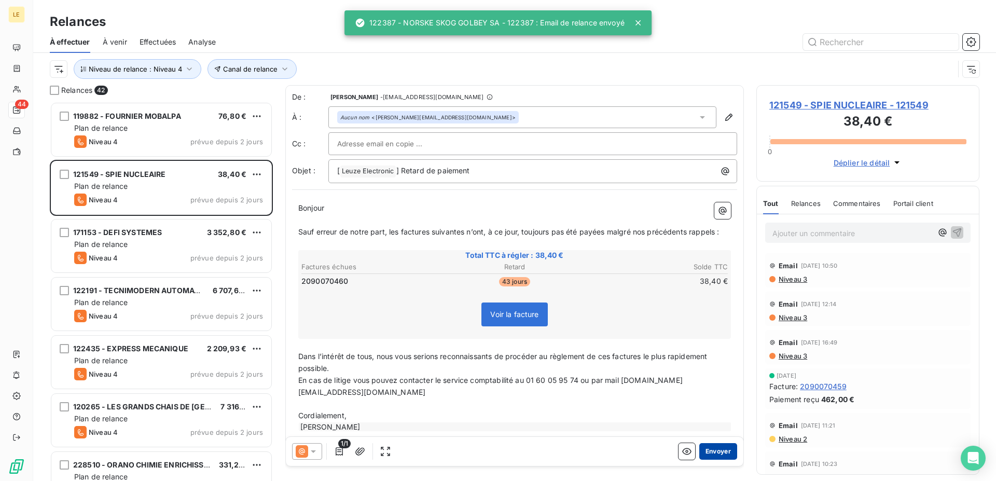
click at [705, 450] on button "Envoyer" at bounding box center [718, 451] width 38 height 17
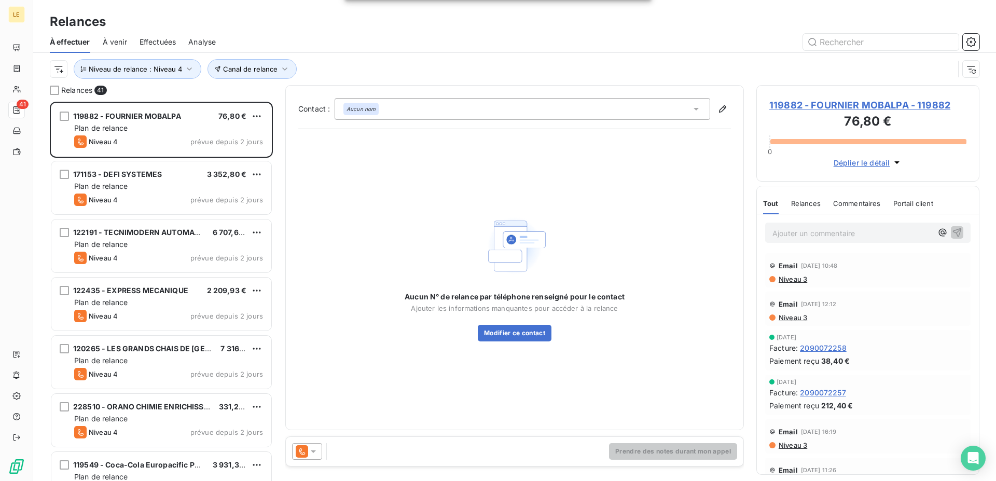
click at [309, 461] on div "Prendre des notes durant mon appel" at bounding box center [514, 451] width 457 height 29
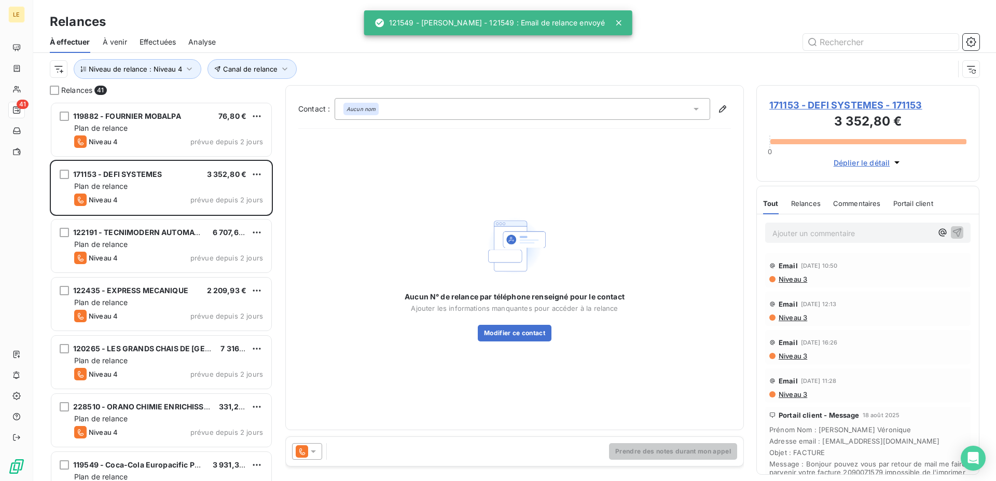
click at [312, 448] on icon at bounding box center [313, 451] width 10 height 10
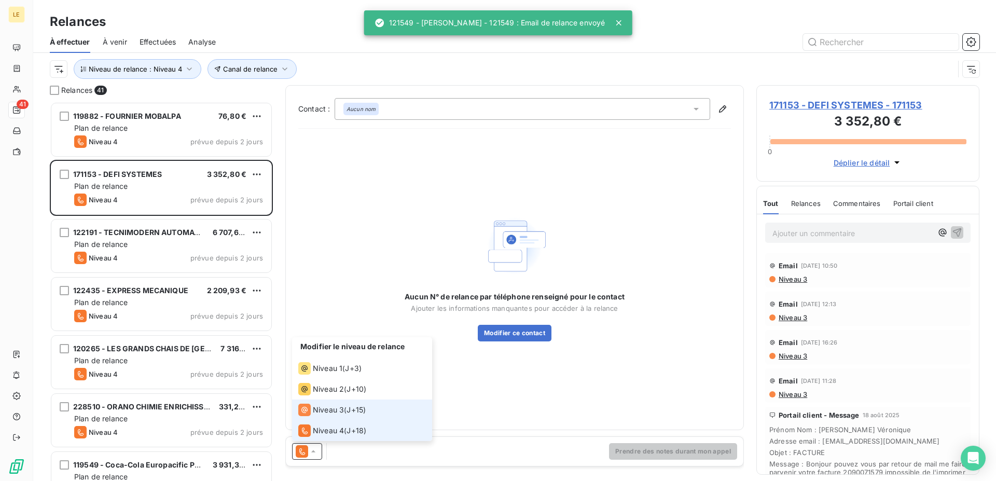
click at [320, 414] on span "Niveau 3" at bounding box center [328, 409] width 31 height 10
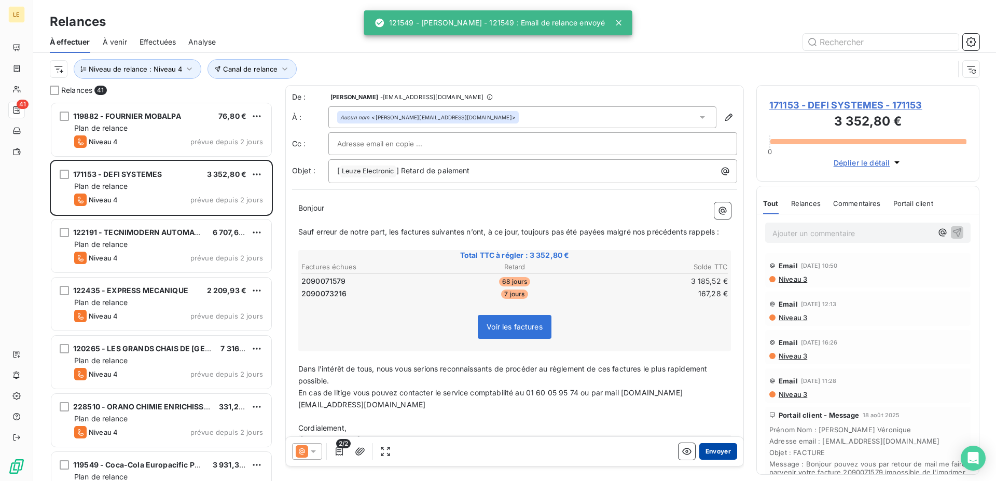
click at [705, 455] on button "Envoyer" at bounding box center [718, 451] width 38 height 17
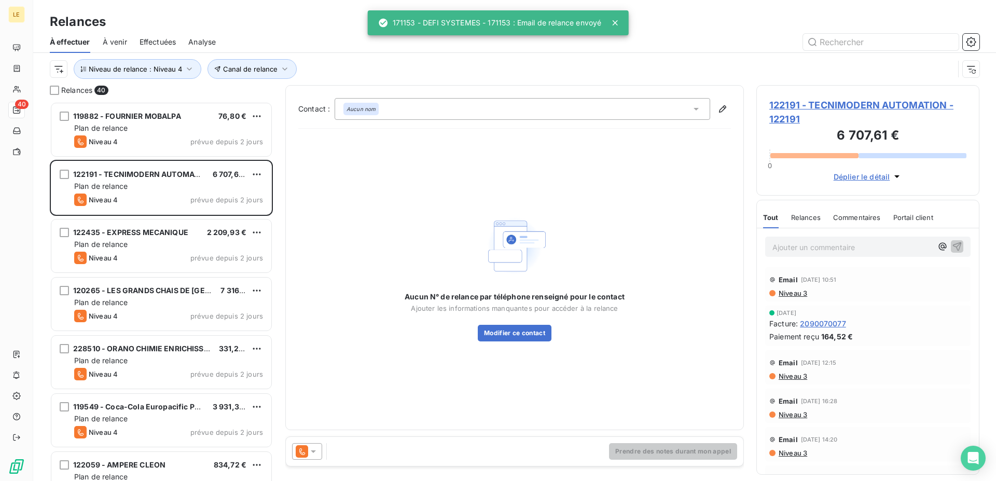
click at [313, 452] on icon at bounding box center [313, 451] width 5 height 3
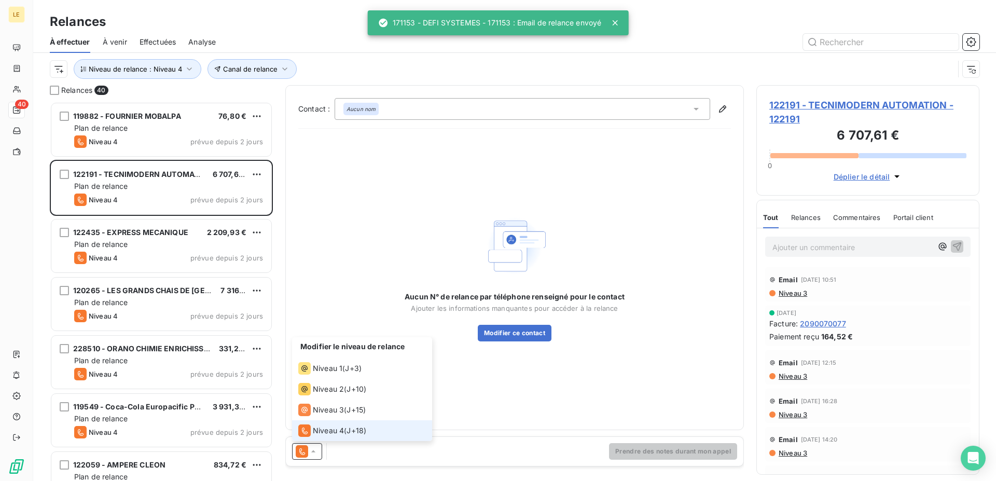
click at [319, 423] on li "Niveau 4 ( J+18 )" at bounding box center [362, 430] width 140 height 21
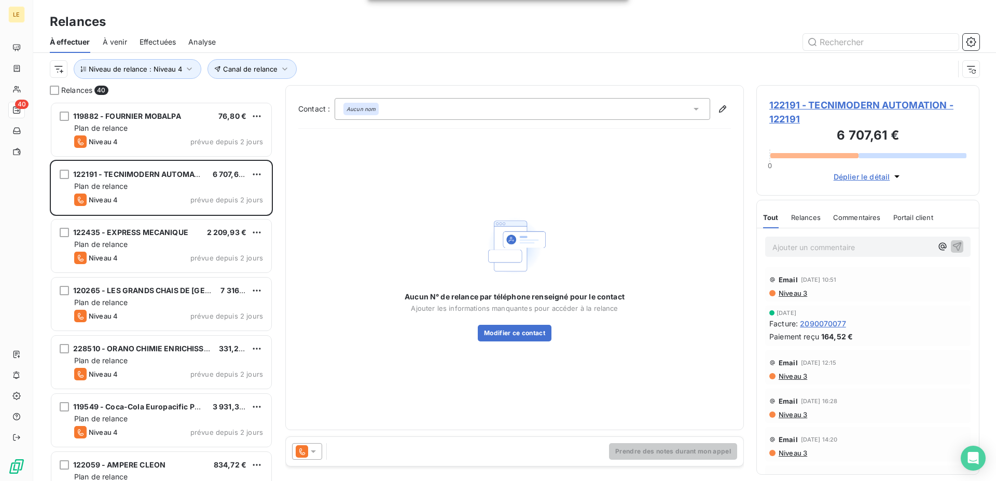
click at [312, 453] on icon at bounding box center [313, 451] width 10 height 10
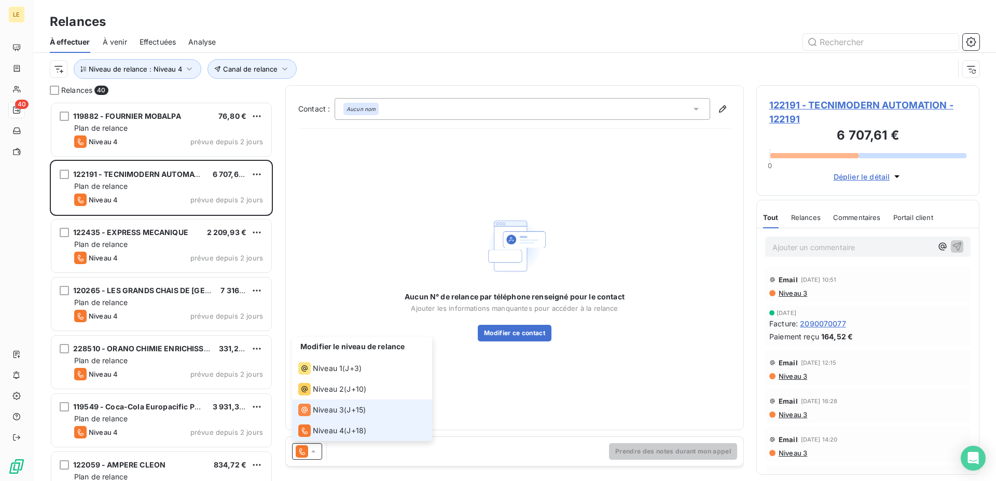
click at [332, 413] on span "Niveau 3" at bounding box center [328, 409] width 31 height 10
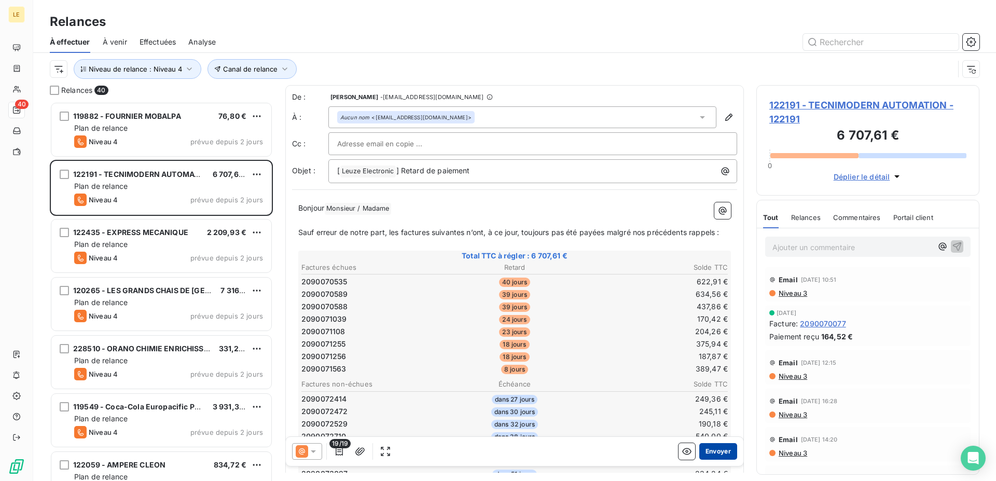
click at [713, 452] on button "Envoyer" at bounding box center [718, 451] width 38 height 17
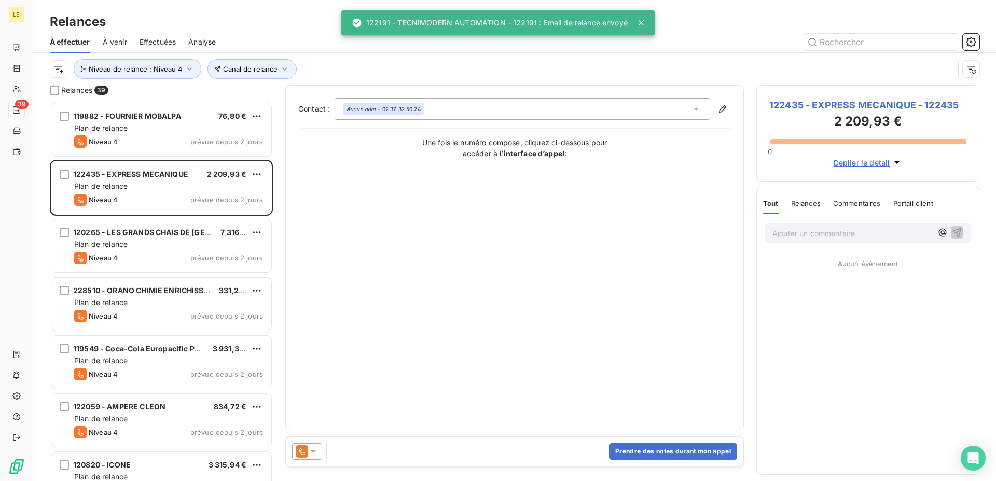
click at [317, 453] on icon at bounding box center [313, 451] width 10 height 10
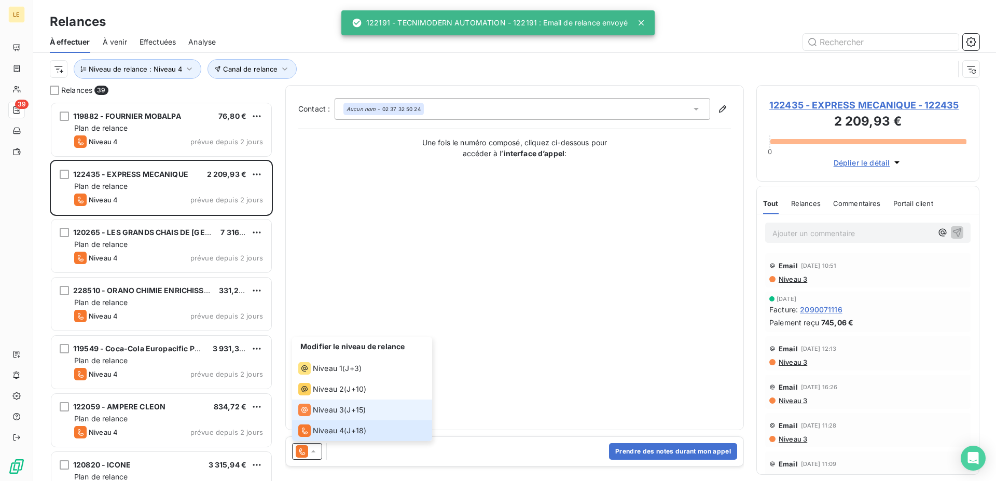
click at [330, 407] on span "Niveau 3" at bounding box center [328, 409] width 31 height 10
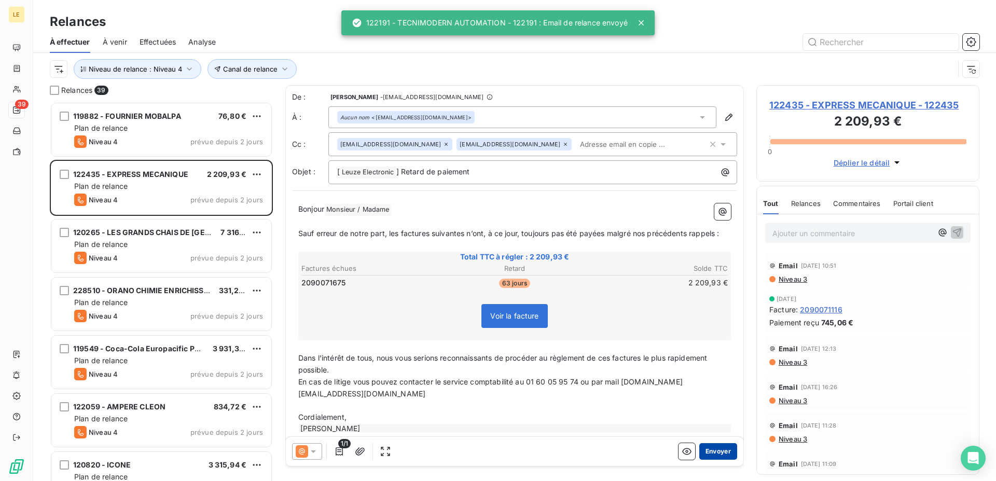
click at [715, 451] on button "Envoyer" at bounding box center [718, 451] width 38 height 17
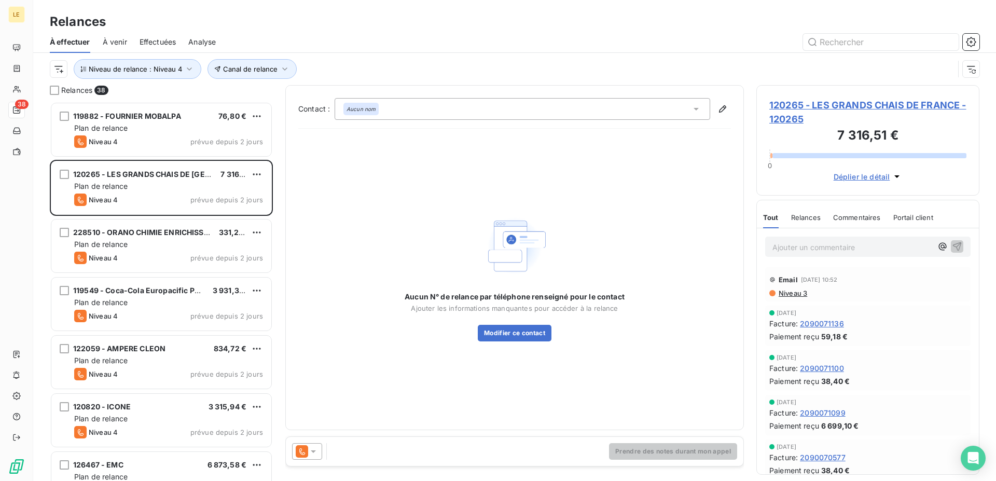
click at [308, 447] on icon at bounding box center [313, 451] width 10 height 10
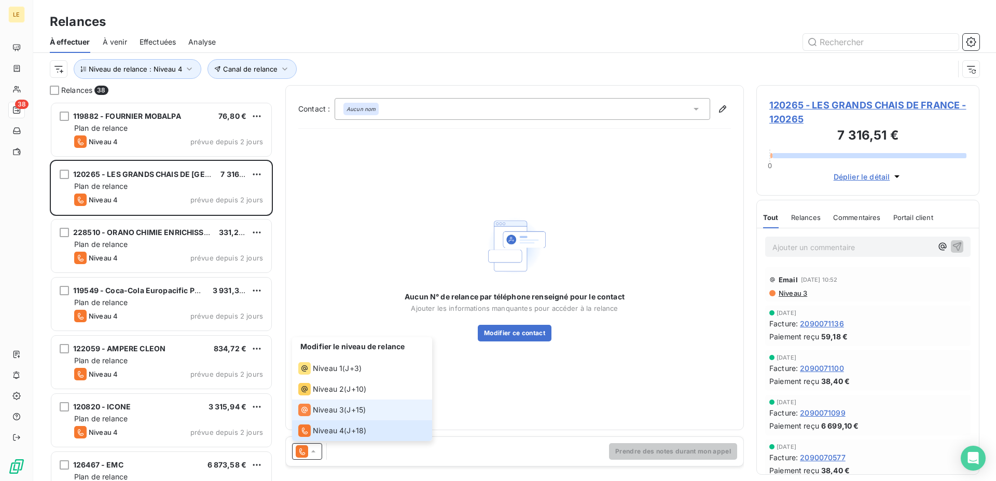
click at [318, 409] on span "Niveau 3" at bounding box center [328, 409] width 31 height 10
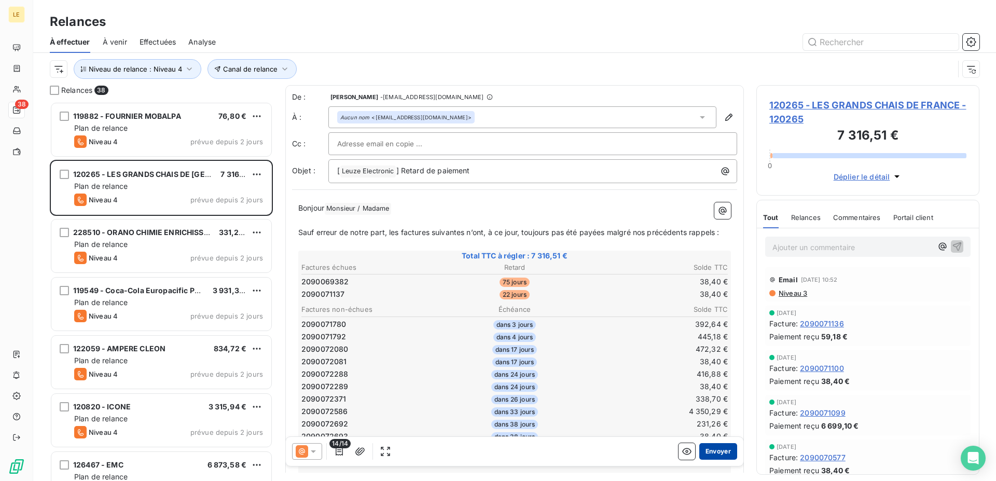
click at [703, 447] on button "Envoyer" at bounding box center [718, 451] width 38 height 17
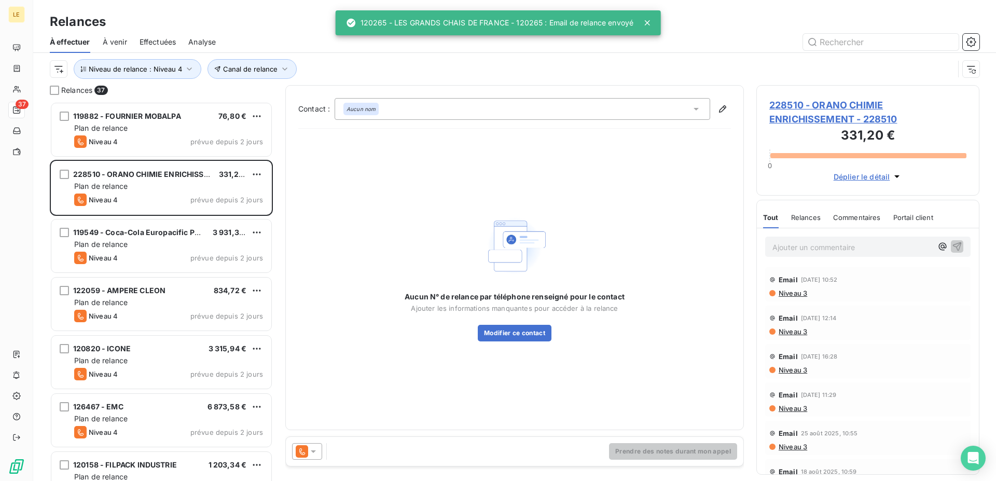
click at [306, 452] on icon at bounding box center [302, 451] width 12 height 12
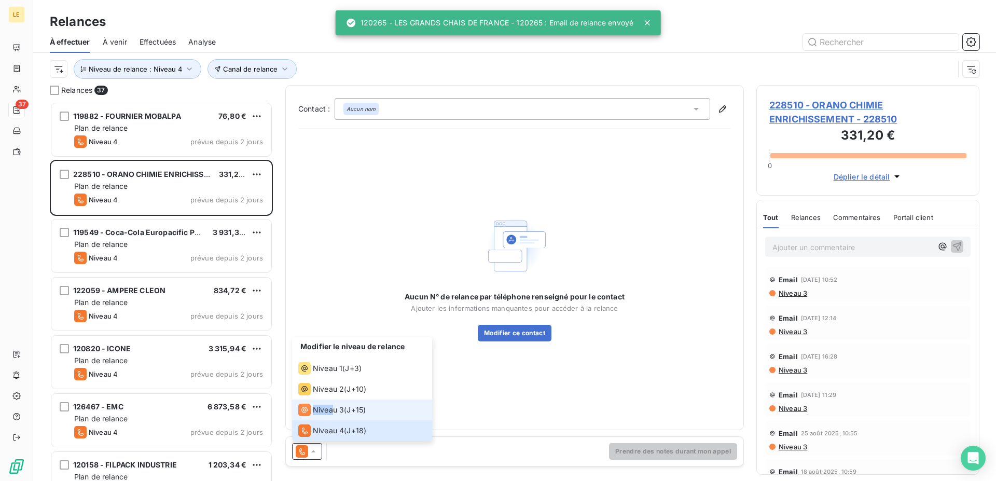
drag, startPoint x: 332, startPoint y: 395, endPoint x: 332, endPoint y: 407, distance: 11.9
click at [332, 407] on ul "Modifier le niveau de relance Niveau 1 ( J+3 ) Niveau 2 ( J+10 ) Niveau 3 ( J+1…" at bounding box center [362, 389] width 140 height 104
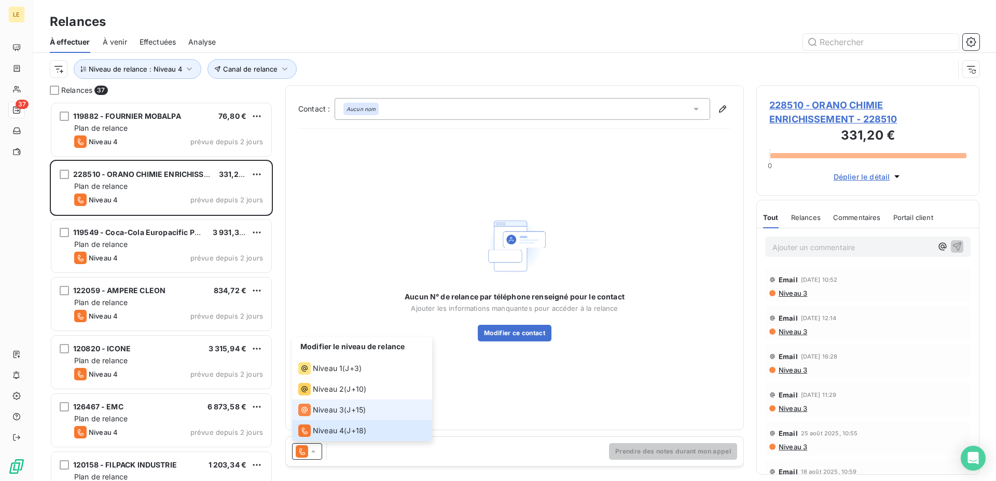
click at [358, 411] on span "J+15 )" at bounding box center [355, 409] width 19 height 10
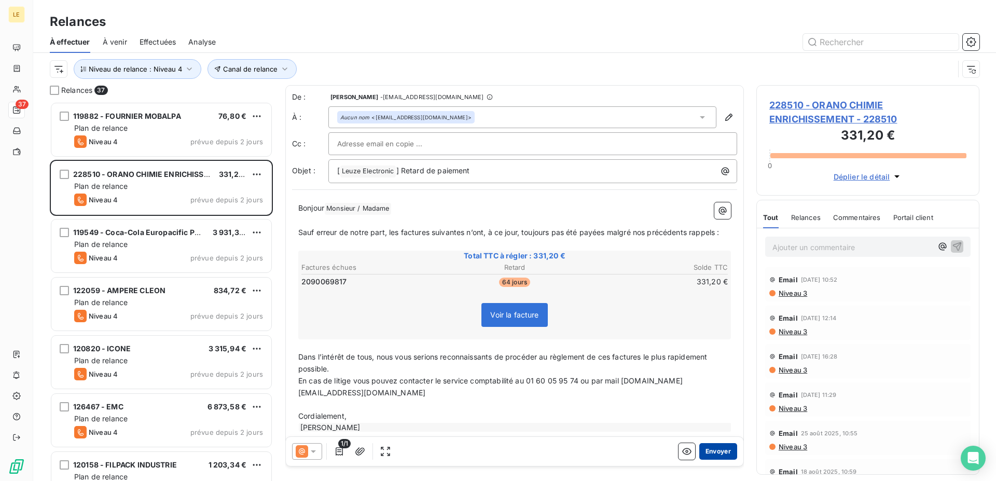
click at [708, 454] on button "Envoyer" at bounding box center [718, 451] width 38 height 17
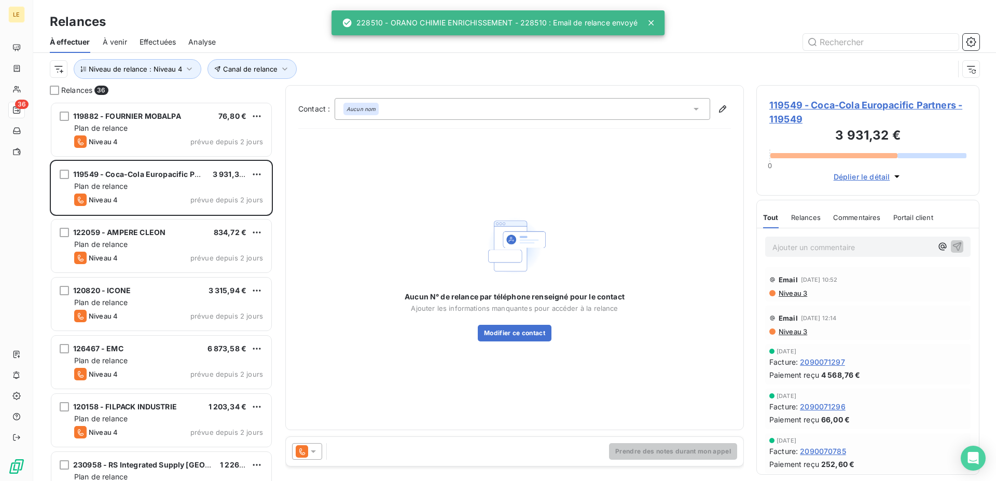
click at [316, 447] on icon at bounding box center [313, 451] width 10 height 10
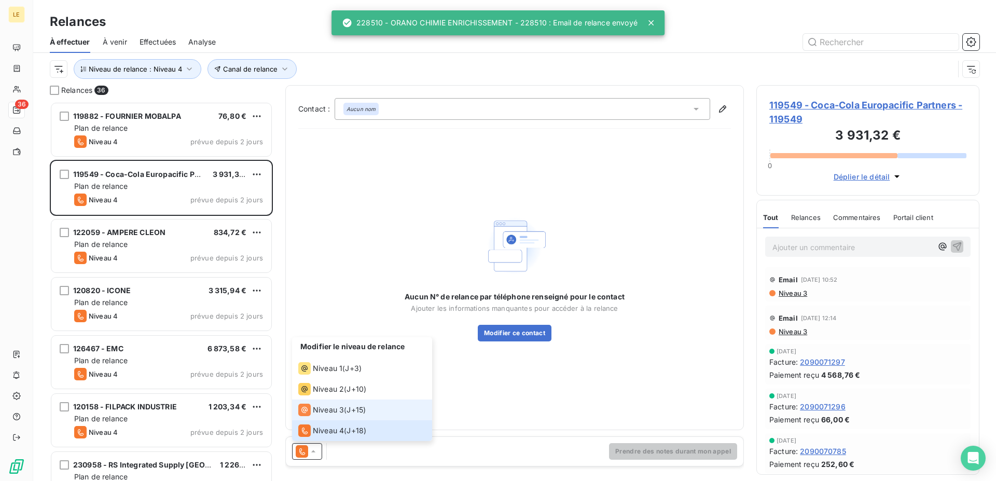
click at [314, 401] on li "Niveau 3 ( J+15 )" at bounding box center [362, 409] width 140 height 21
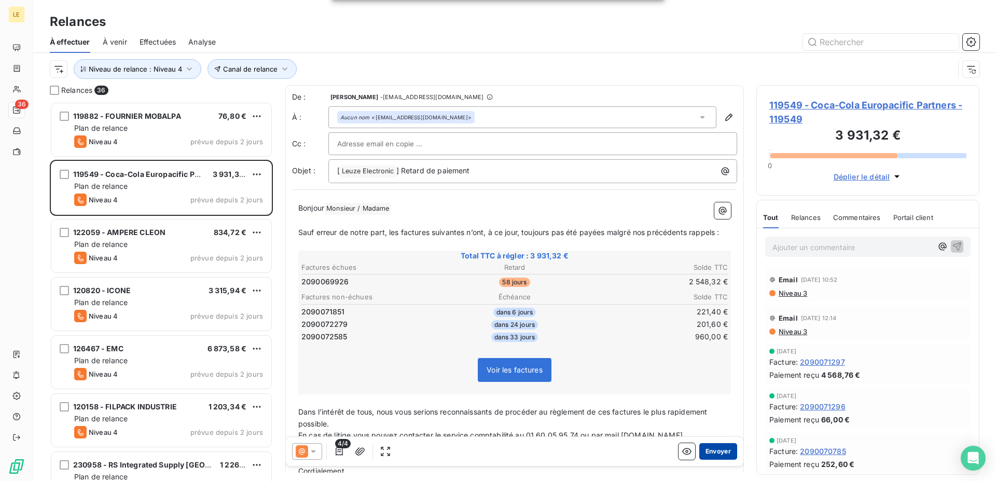
click at [704, 454] on button "Envoyer" at bounding box center [718, 451] width 38 height 17
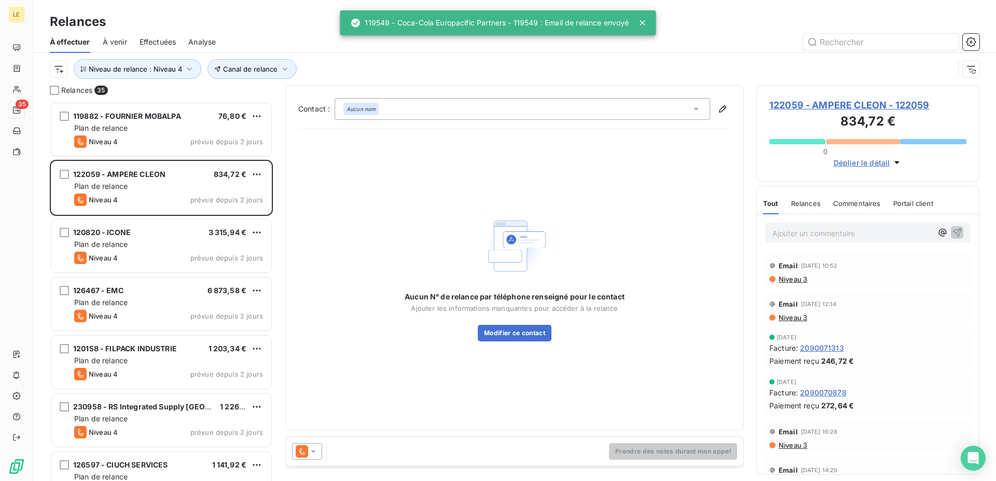
click at [310, 453] on icon at bounding box center [313, 451] width 10 height 10
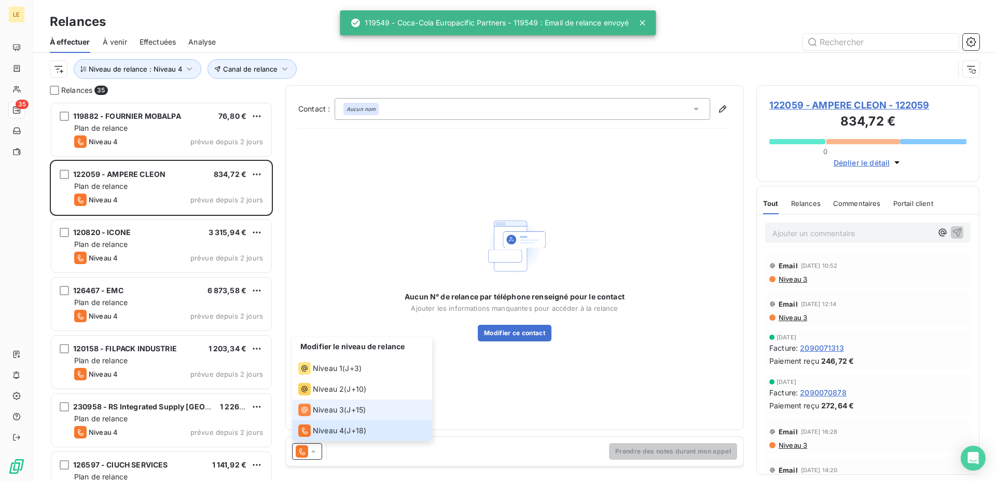
click at [320, 411] on span "Niveau 3" at bounding box center [328, 409] width 31 height 10
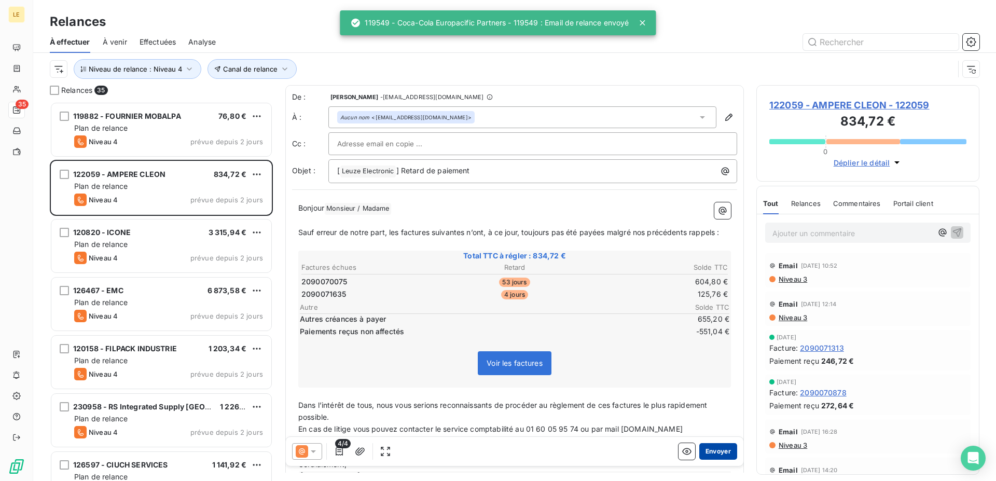
click at [709, 458] on button "Envoyer" at bounding box center [718, 451] width 38 height 17
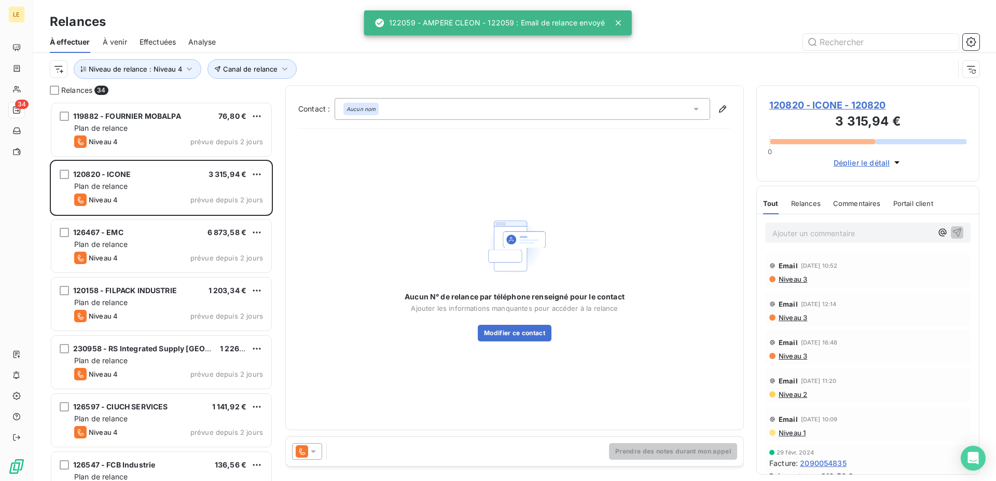
click at [298, 444] on div at bounding box center [307, 451] width 30 height 17
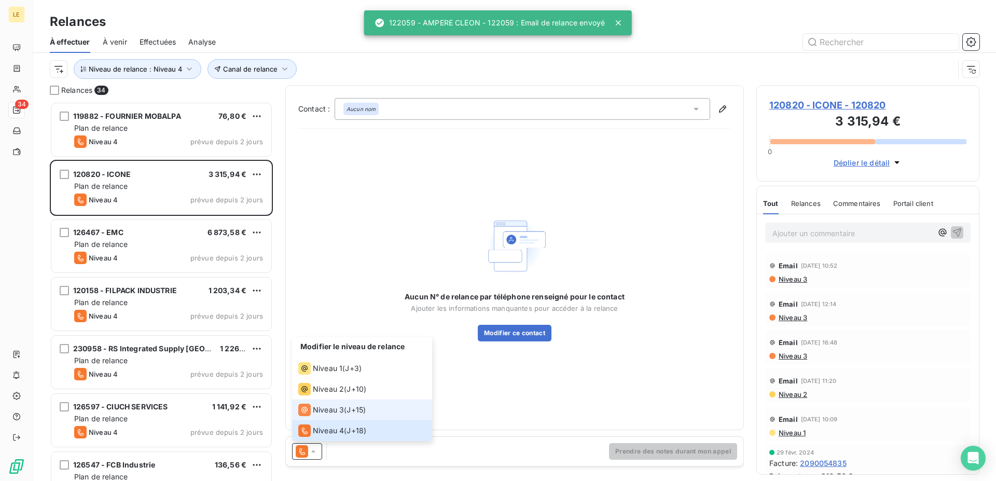
click at [314, 413] on span "Niveau 3" at bounding box center [328, 409] width 31 height 10
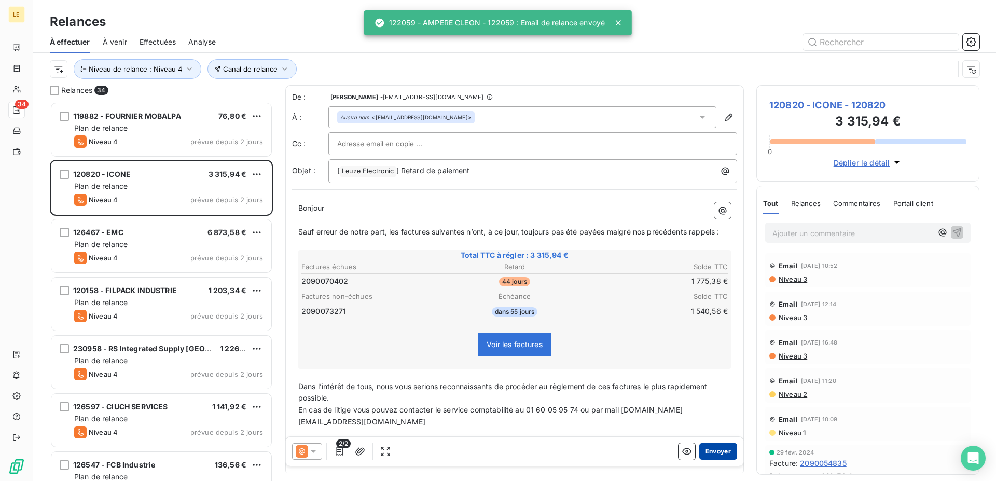
click at [712, 456] on button "Envoyer" at bounding box center [718, 451] width 38 height 17
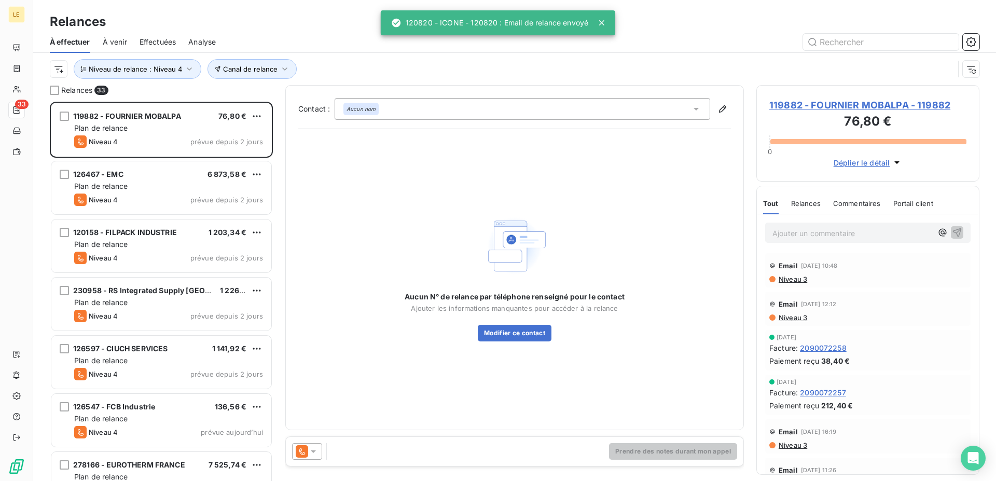
click at [300, 453] on icon at bounding box center [302, 451] width 12 height 12
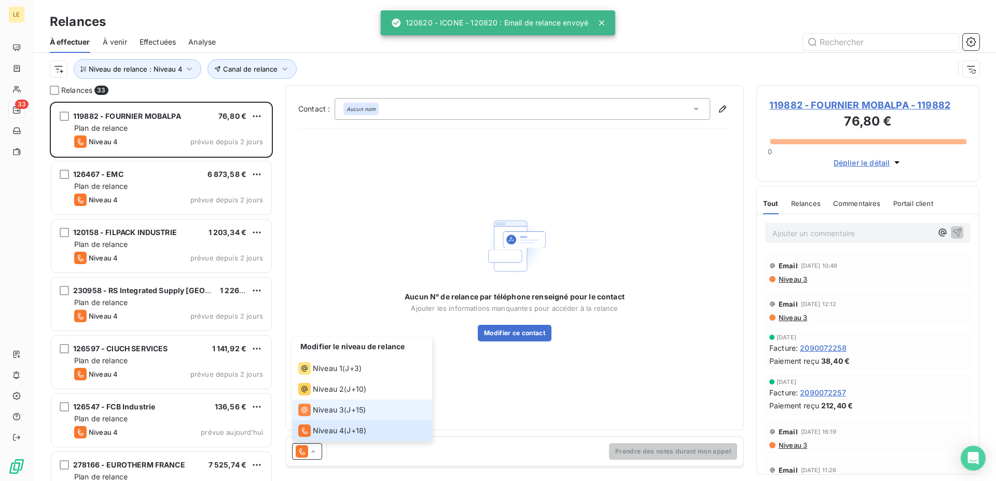
click at [316, 412] on span "Niveau 3" at bounding box center [328, 409] width 31 height 10
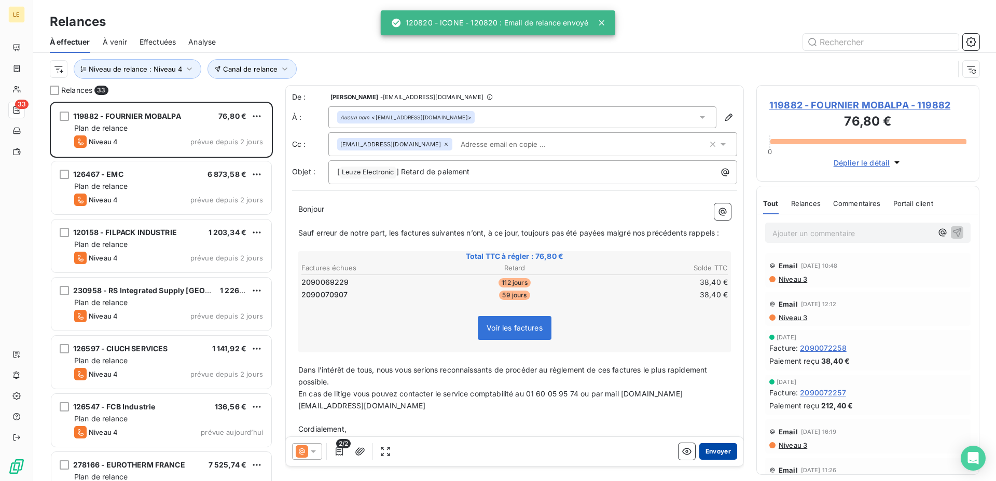
click at [713, 446] on button "Envoyer" at bounding box center [718, 451] width 38 height 17
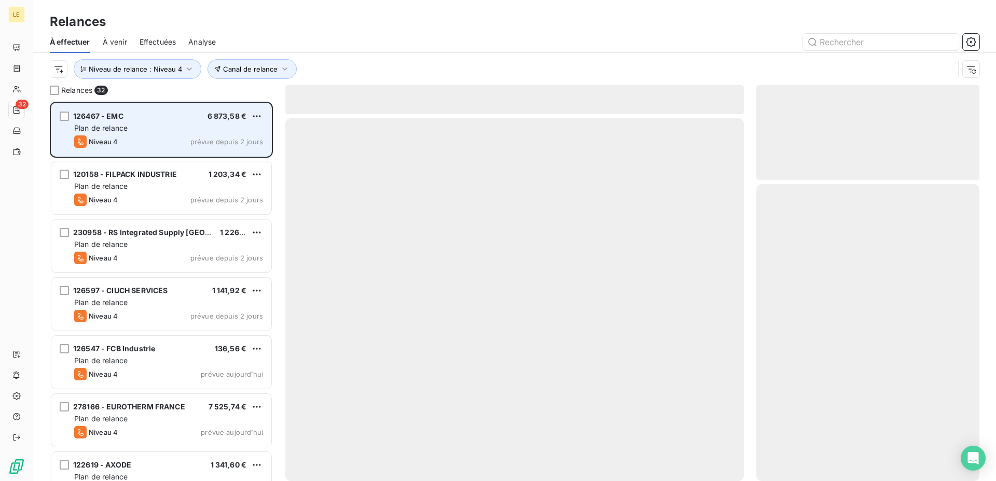
click at [189, 138] on div "Niveau 4 prévue depuis 2 jours" at bounding box center [168, 141] width 189 height 12
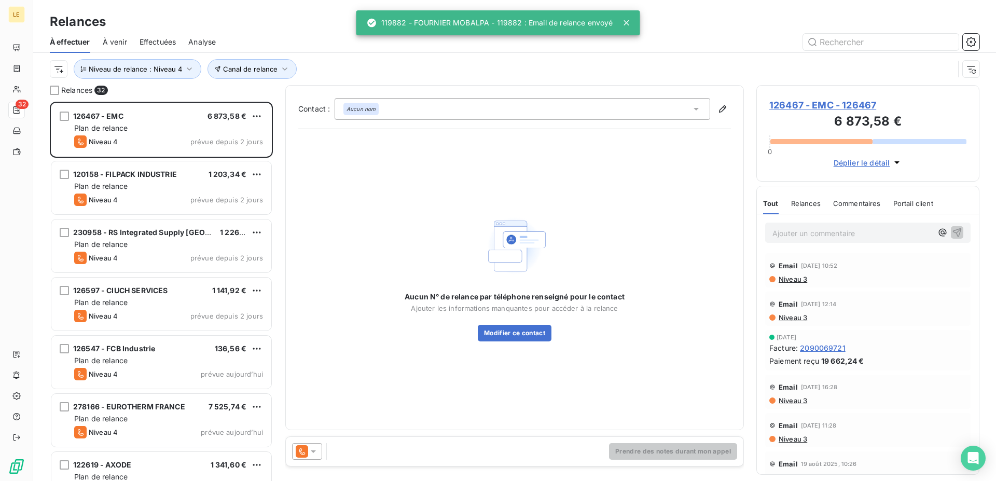
click at [301, 455] on icon at bounding box center [302, 451] width 12 height 12
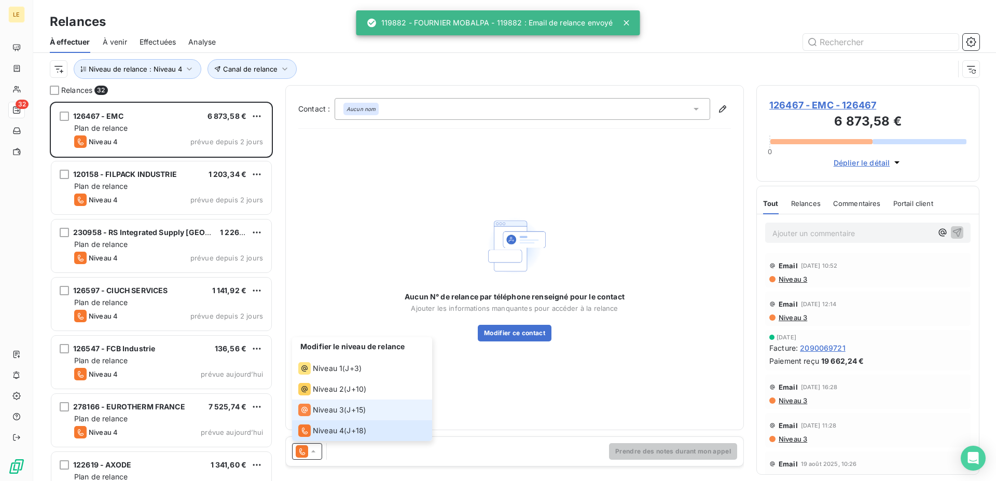
click at [329, 404] on span "Niveau 3" at bounding box center [328, 409] width 31 height 10
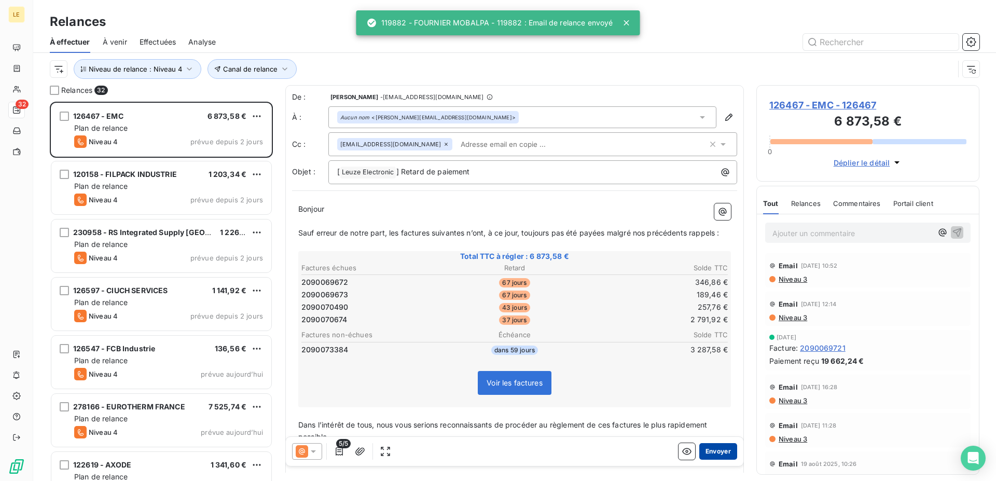
click at [719, 446] on button "Envoyer" at bounding box center [718, 451] width 38 height 17
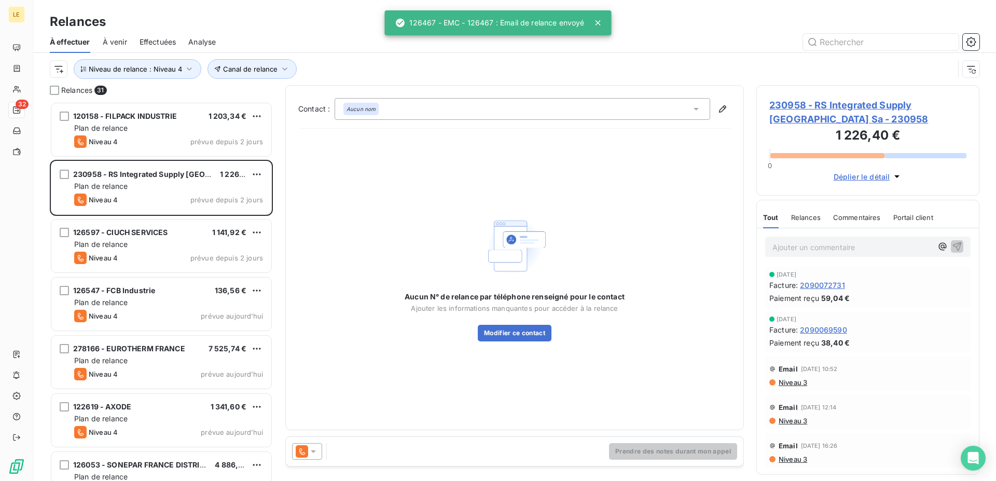
click at [305, 454] on icon at bounding box center [302, 451] width 12 height 12
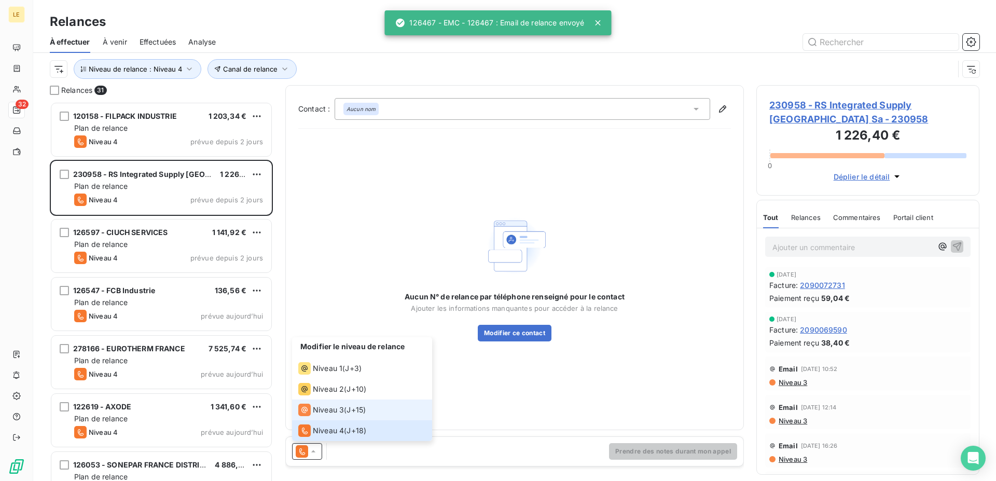
click at [322, 408] on span "Niveau 3" at bounding box center [328, 409] width 31 height 10
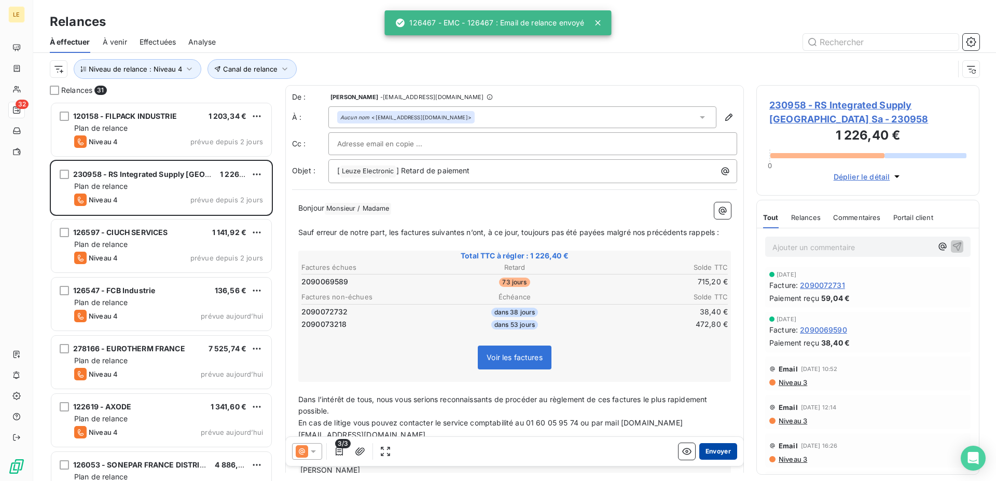
click at [699, 452] on button "Envoyer" at bounding box center [718, 451] width 38 height 17
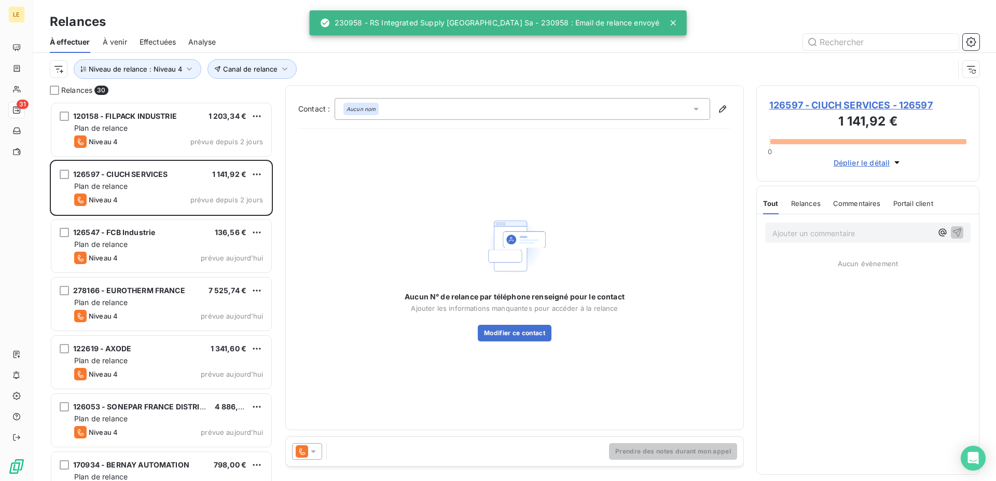
click at [326, 409] on div "Aucun N° de relance par téléphone renseigné pour le contact Ajouter les informa…" at bounding box center [514, 277] width 432 height 280
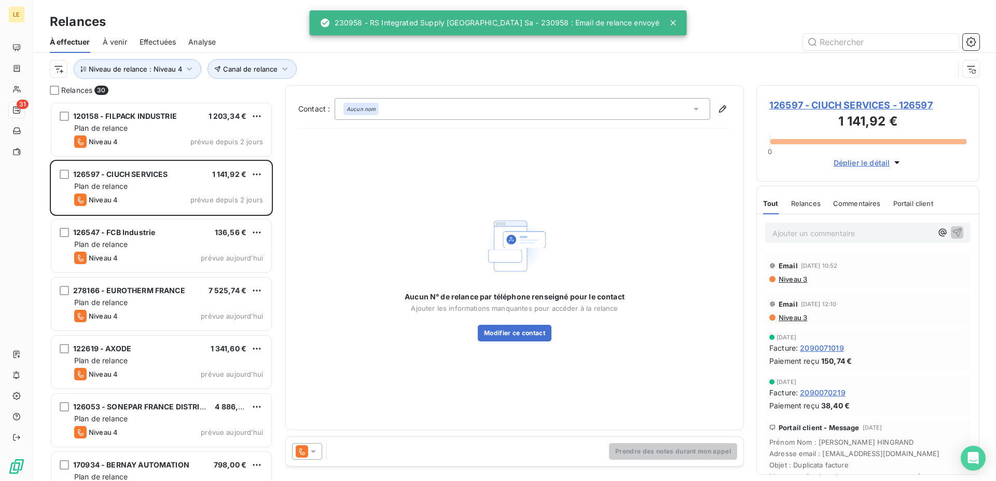
click at [315, 442] on div "Prendre des notes durant mon appel" at bounding box center [514, 451] width 457 height 29
click at [298, 453] on icon at bounding box center [302, 451] width 12 height 12
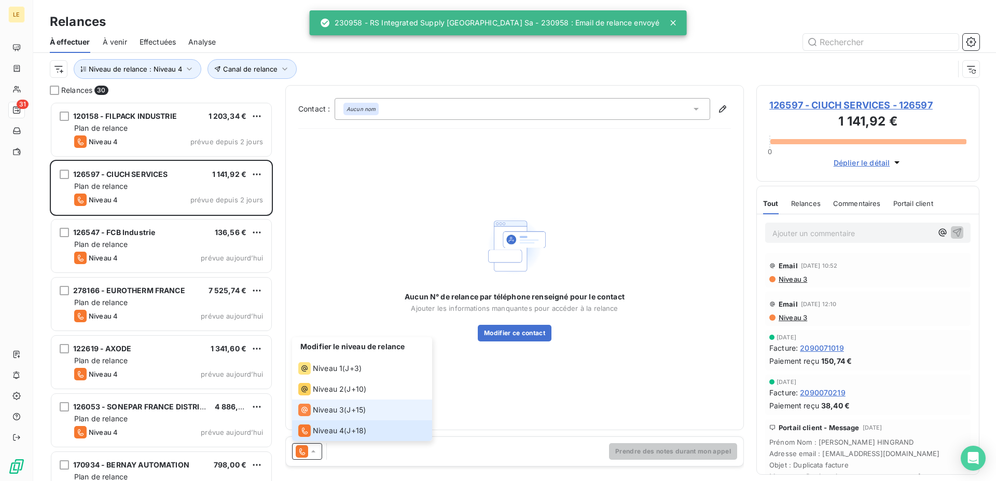
click at [328, 416] on li "Niveau 3 ( J+15 )" at bounding box center [362, 409] width 140 height 21
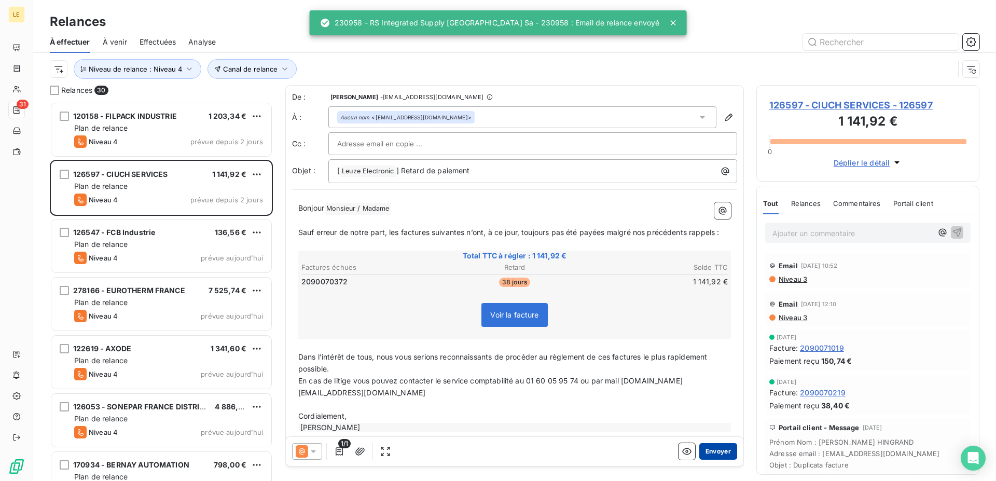
click at [709, 450] on button "Envoyer" at bounding box center [718, 451] width 38 height 17
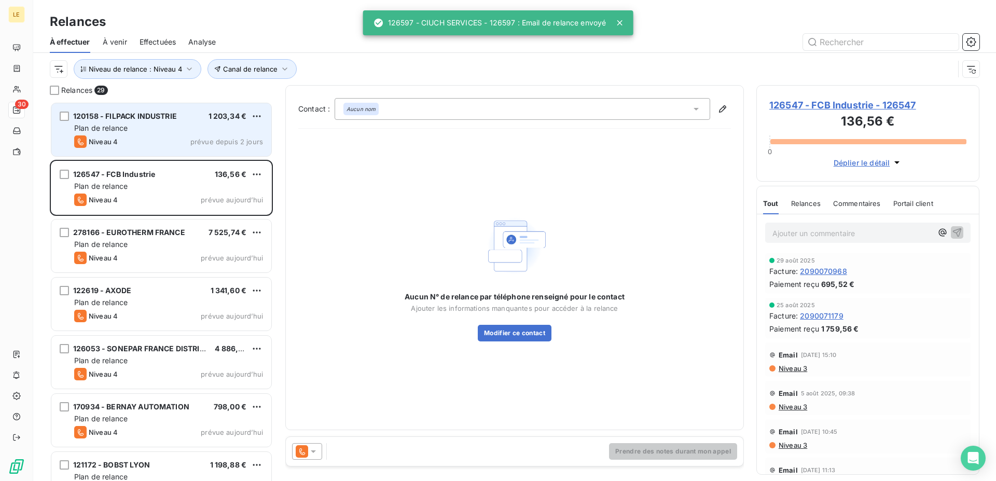
click at [203, 118] on div "120158 - FILPACK INDUSTRIE 1 203,34 €" at bounding box center [168, 115] width 189 height 9
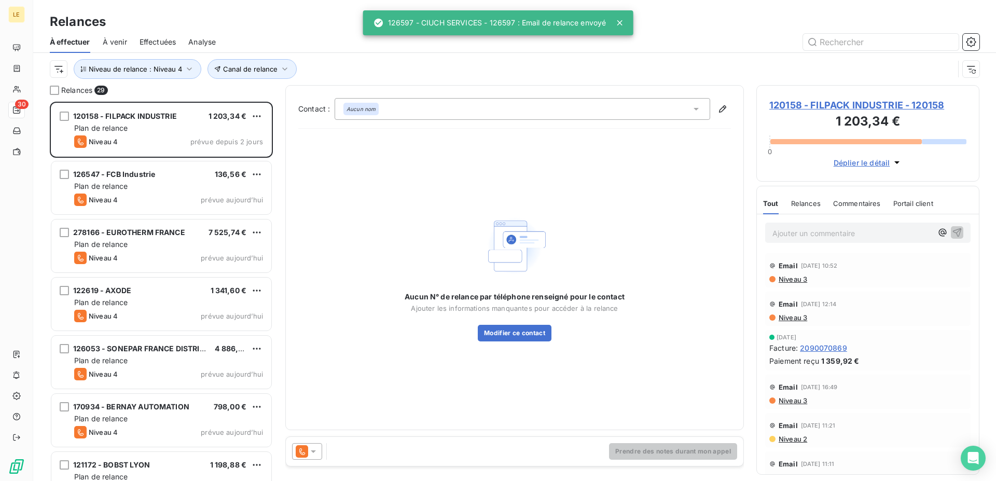
click at [313, 446] on icon at bounding box center [313, 451] width 10 height 10
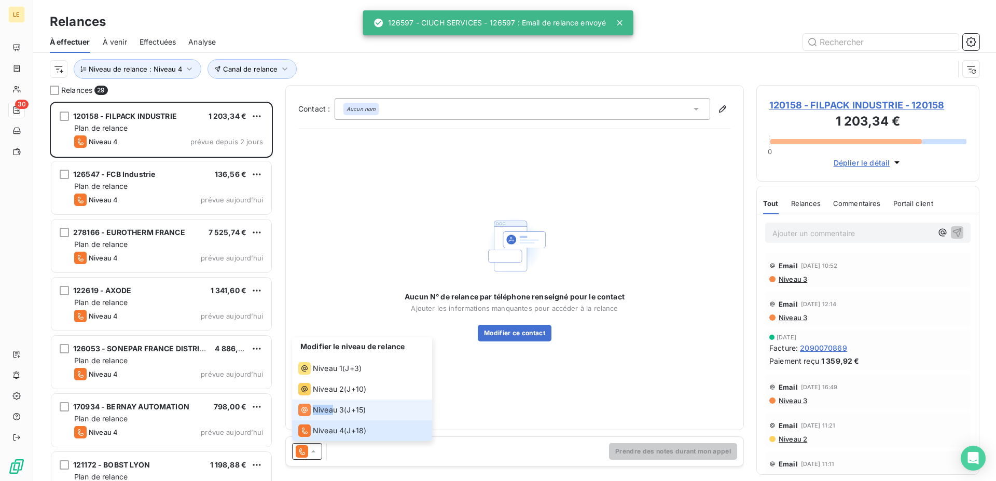
drag, startPoint x: 336, startPoint y: 396, endPoint x: 333, endPoint y: 405, distance: 10.2
click at [333, 405] on ul "Modifier le niveau de relance Niveau 1 ( J+3 ) Niveau 2 ( J+10 ) Niveau 3 ( J+1…" at bounding box center [362, 389] width 140 height 104
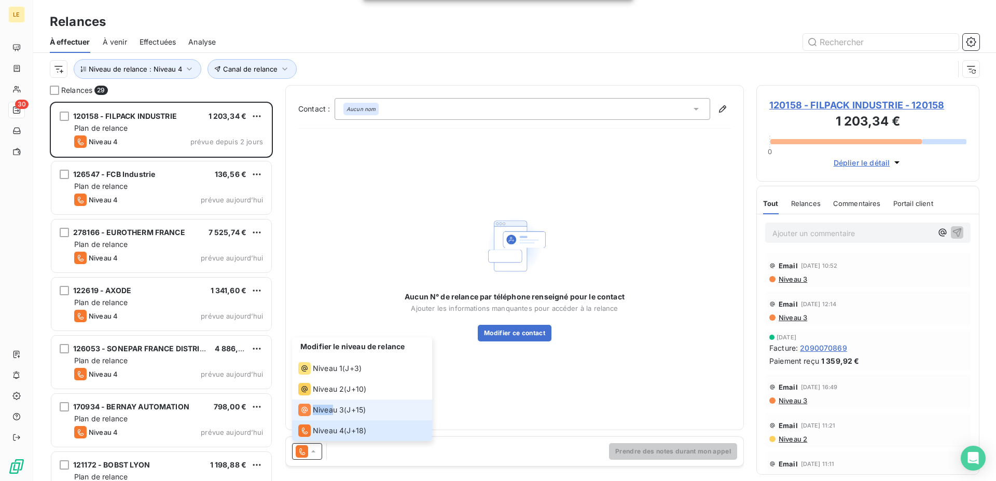
click at [333, 405] on span "Niveau 3" at bounding box center [328, 409] width 31 height 10
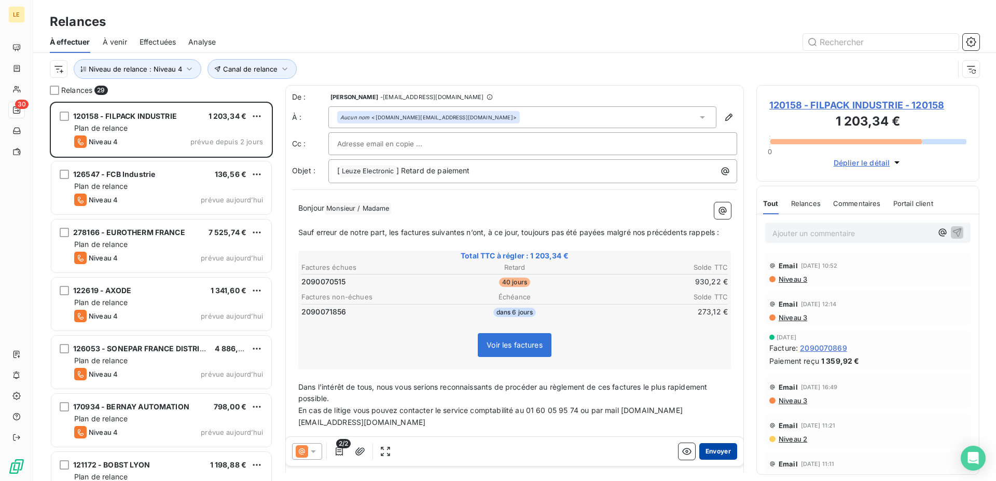
click at [704, 452] on button "Envoyer" at bounding box center [718, 451] width 38 height 17
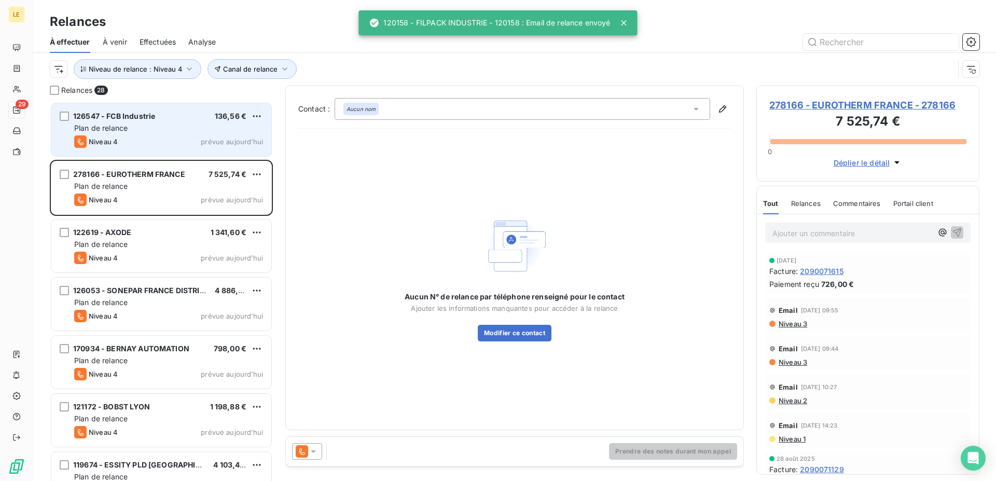
click at [173, 149] on div "126547 - FCB Industrie 136,56 € Plan de relance Niveau 4 prévue [DATE]" at bounding box center [161, 129] width 220 height 53
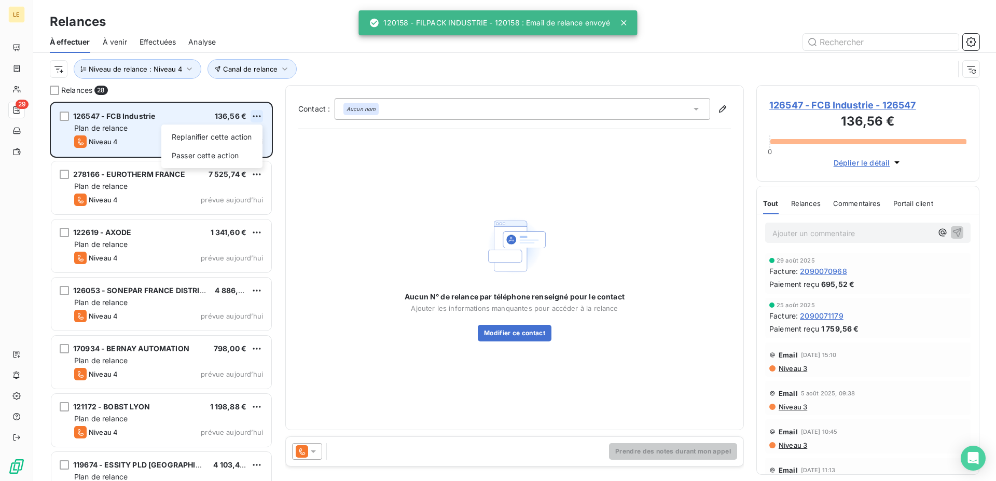
click at [260, 114] on html "LE 29 Relances À effectuer À venir Effectuées Analyse Canal de relance Niveau d…" at bounding box center [498, 240] width 996 height 481
click at [238, 153] on div "Passer cette action" at bounding box center [211, 155] width 93 height 17
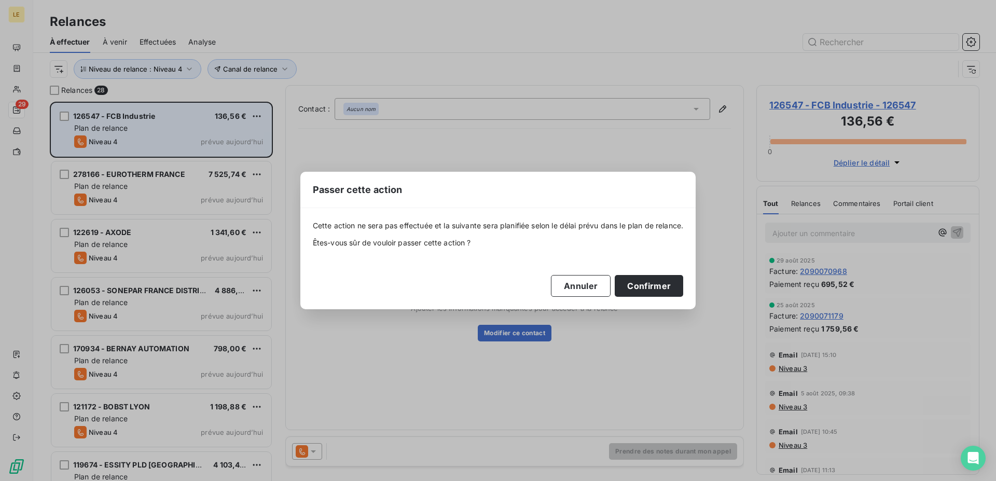
click at [631, 270] on div "Cette action ne sera pas effectuée et la suivante sera planifiée selon le délai…" at bounding box center [498, 258] width 371 height 76
click at [652, 284] on button "Confirmer" at bounding box center [648, 286] width 68 height 22
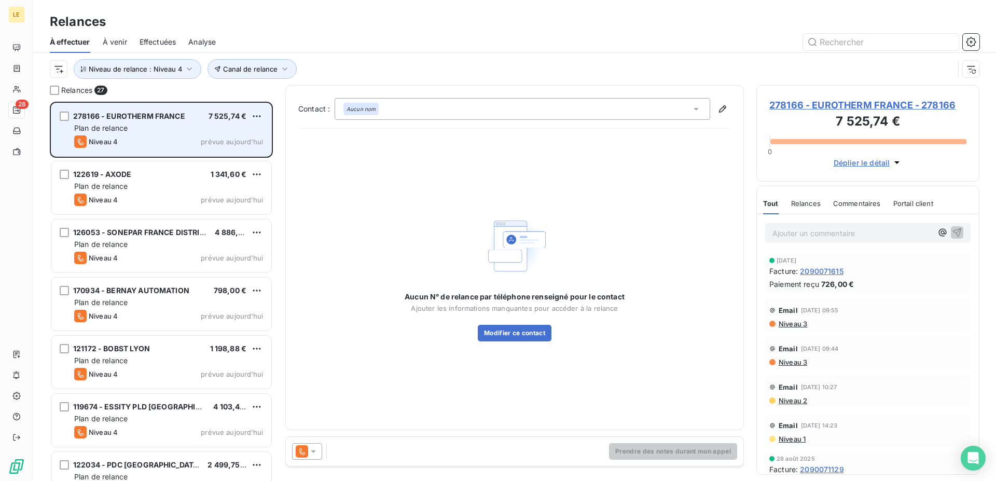
click at [304, 441] on div "Prendre des notes durant mon appel" at bounding box center [514, 451] width 457 height 29
click at [304, 445] on icon at bounding box center [302, 451] width 12 height 12
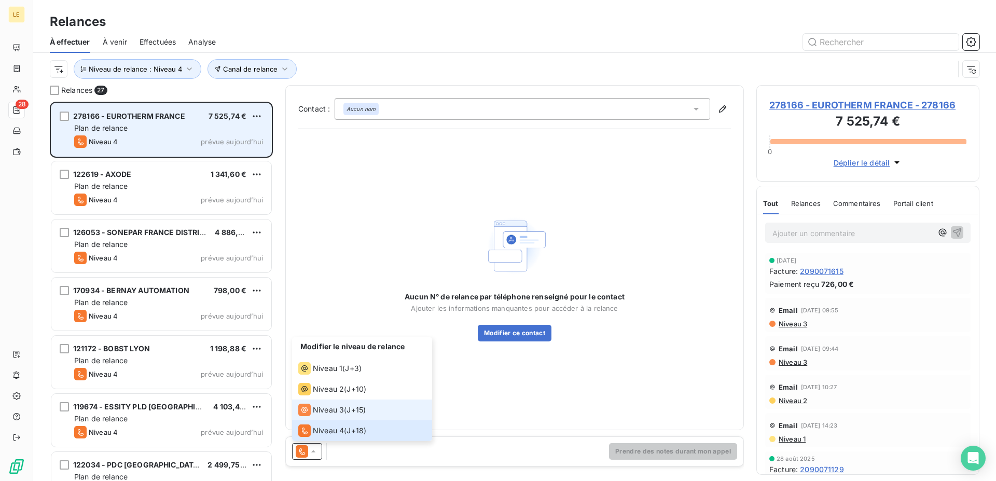
click at [318, 413] on span "Niveau 3" at bounding box center [328, 409] width 31 height 10
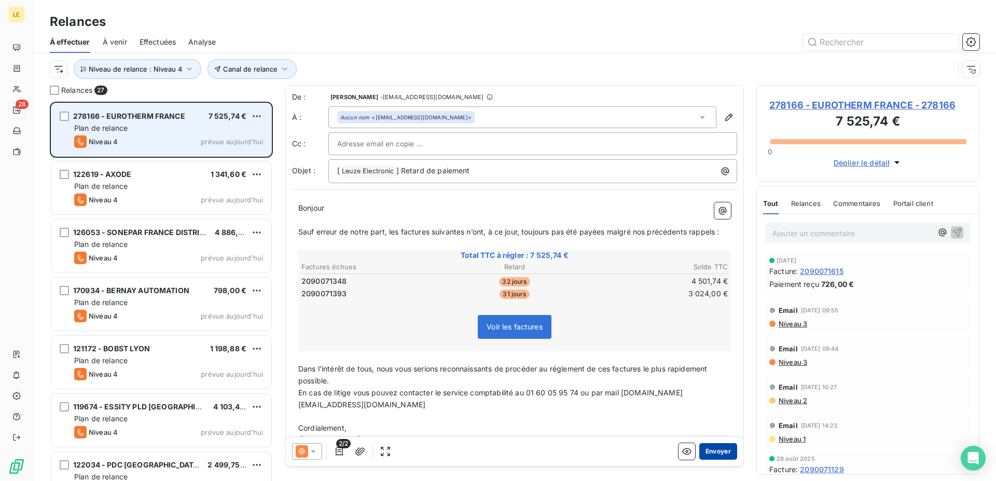
click at [699, 451] on button "Envoyer" at bounding box center [718, 451] width 38 height 17
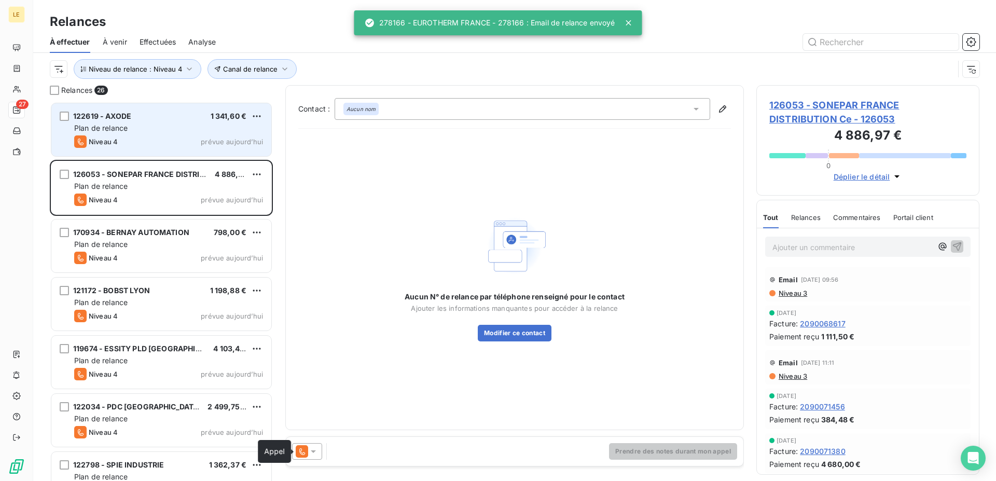
click at [299, 455] on icon at bounding box center [302, 451] width 12 height 12
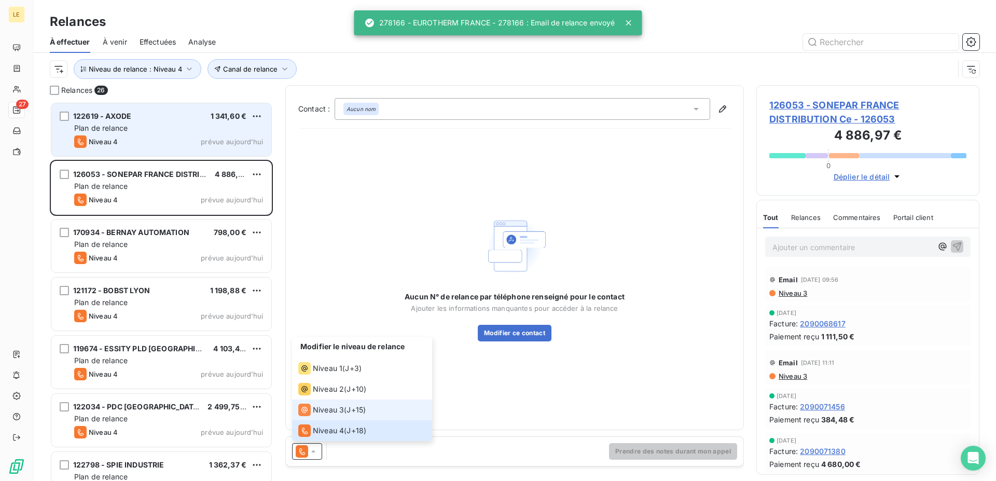
click at [311, 415] on div "Niveau 3" at bounding box center [321, 409] width 46 height 12
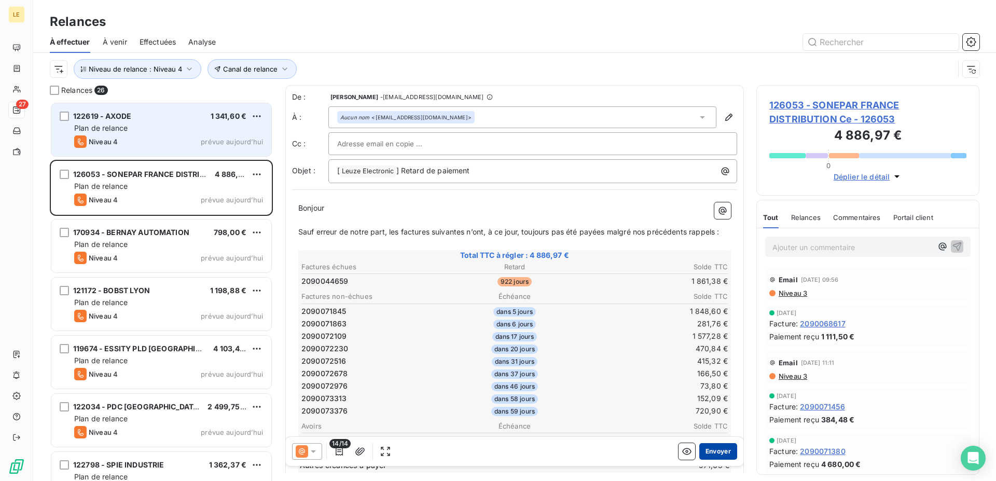
click at [706, 450] on button "Envoyer" at bounding box center [718, 451] width 38 height 17
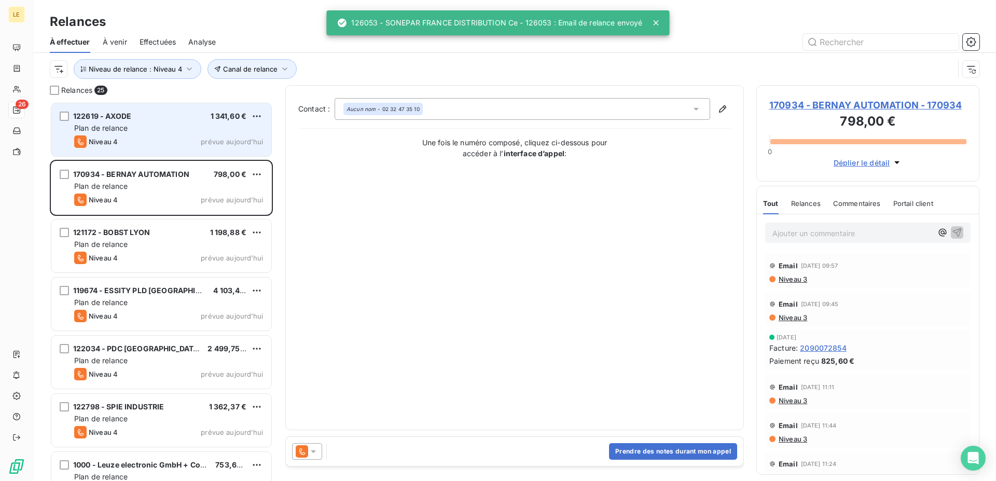
click at [305, 455] on icon at bounding box center [302, 451] width 12 height 12
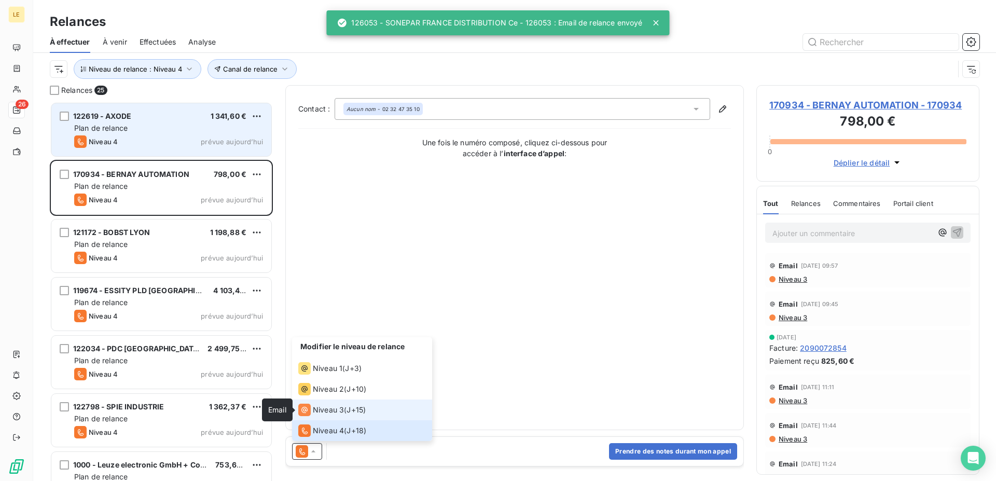
click at [304, 411] on icon at bounding box center [304, 410] width 6 height 6
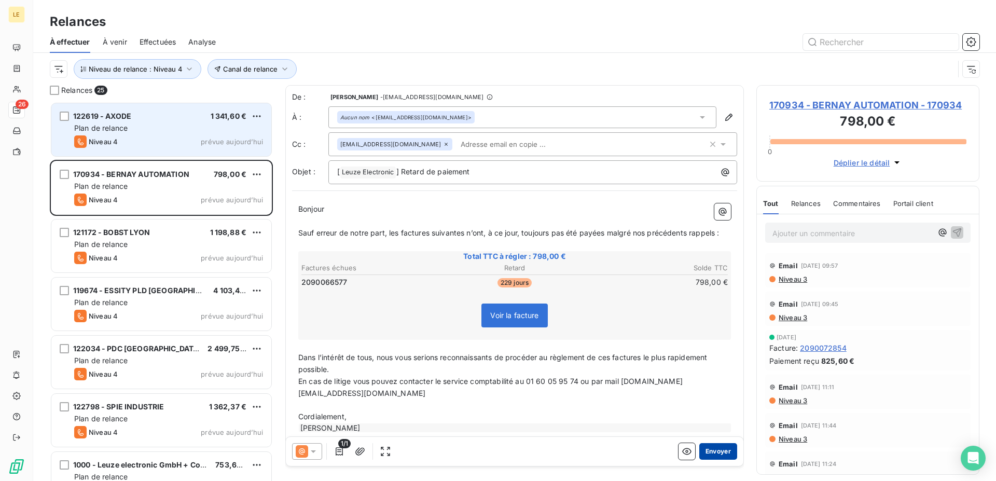
click at [713, 457] on button "Envoyer" at bounding box center [718, 451] width 38 height 17
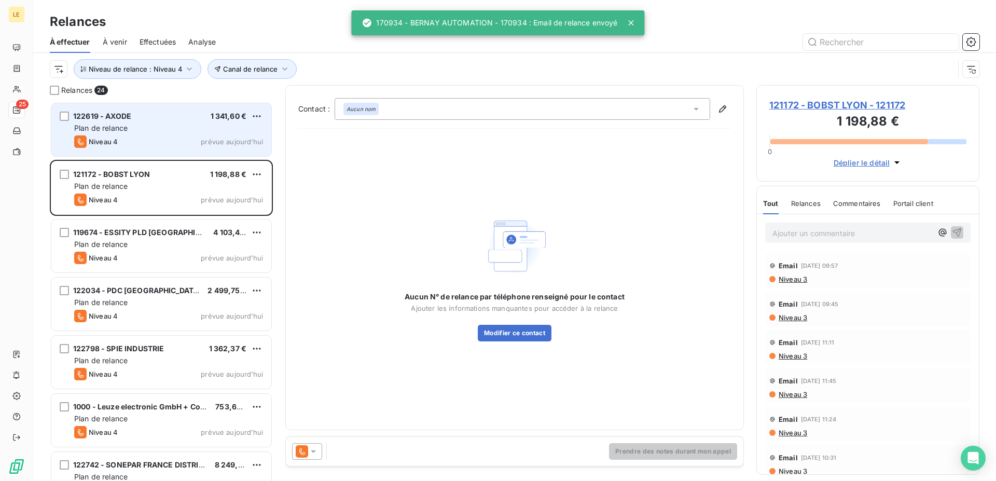
click at [300, 454] on icon at bounding box center [302, 451] width 12 height 12
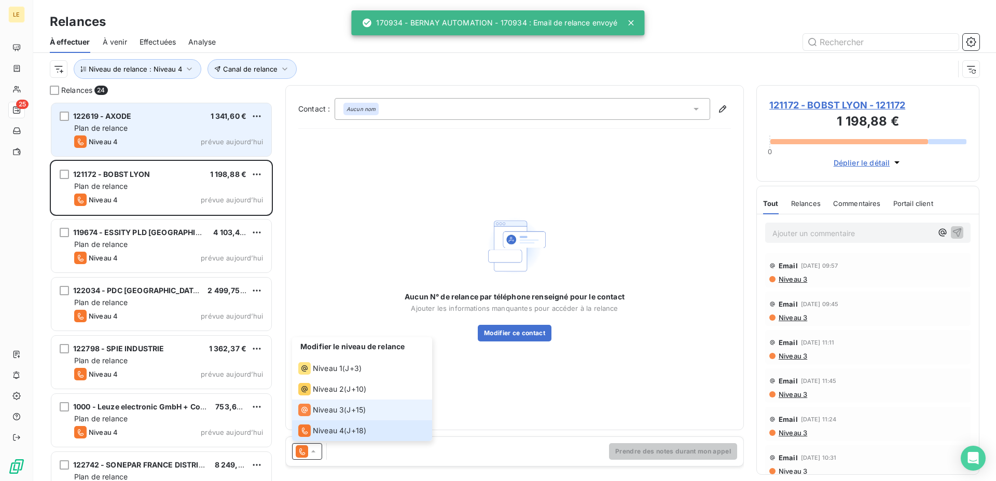
click at [314, 405] on span "Niveau 3" at bounding box center [328, 409] width 31 height 10
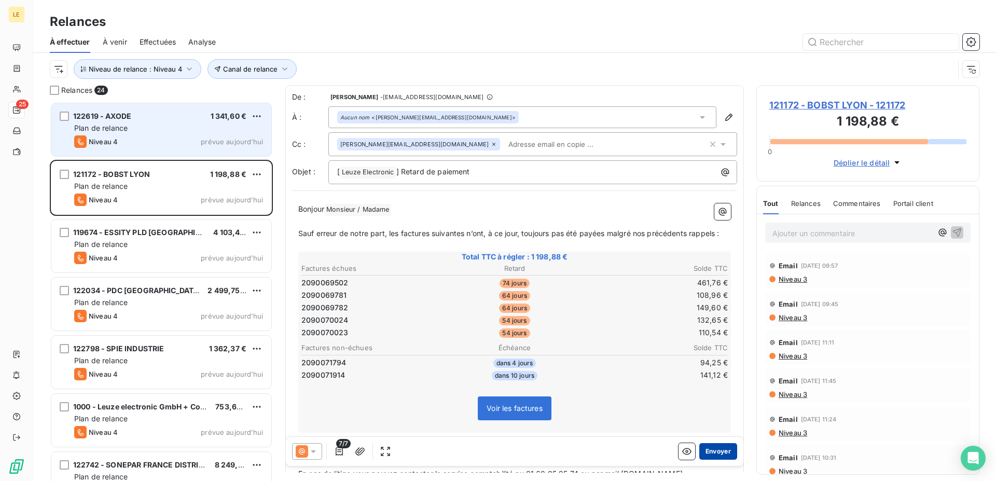
click at [707, 445] on button "Envoyer" at bounding box center [718, 451] width 38 height 17
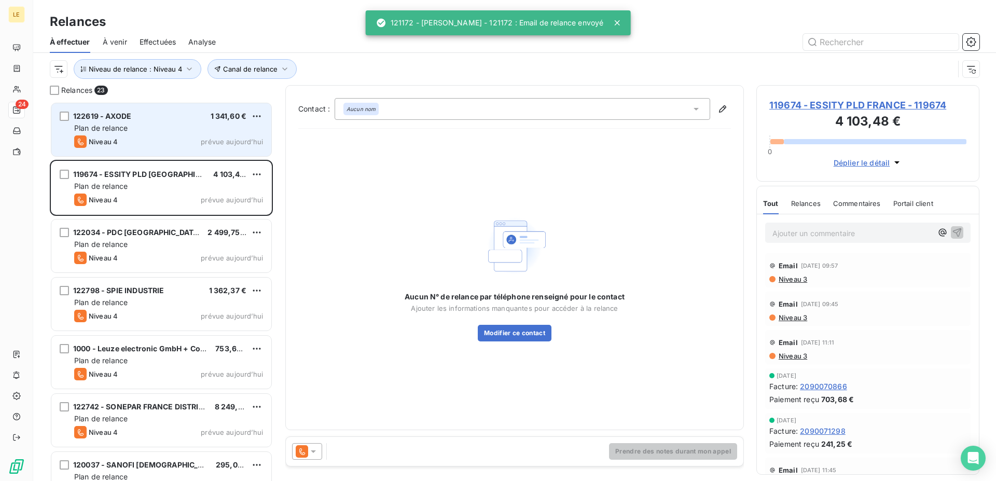
click at [304, 466] on div "Prendre des notes durant mon appel" at bounding box center [514, 451] width 458 height 30
click at [302, 451] on icon at bounding box center [302, 451] width 12 height 12
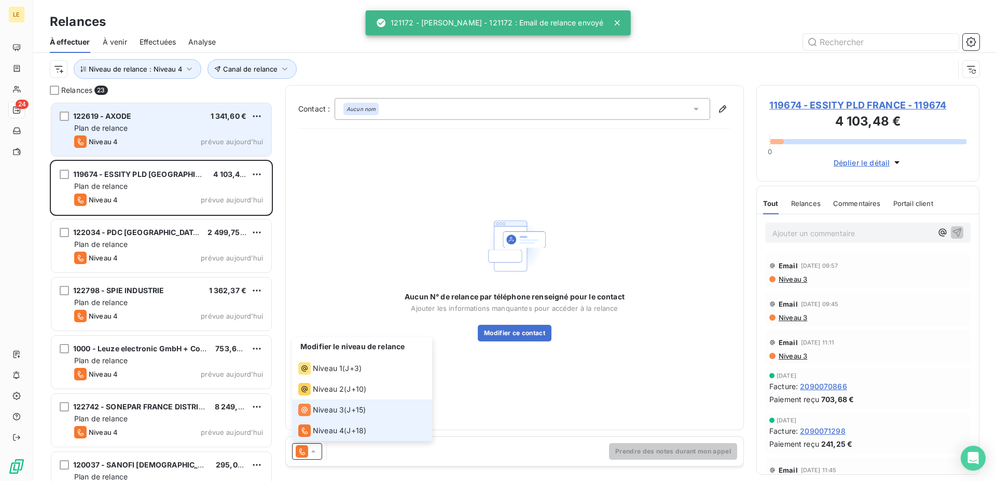
click at [321, 415] on div "Niveau 3" at bounding box center [321, 409] width 46 height 12
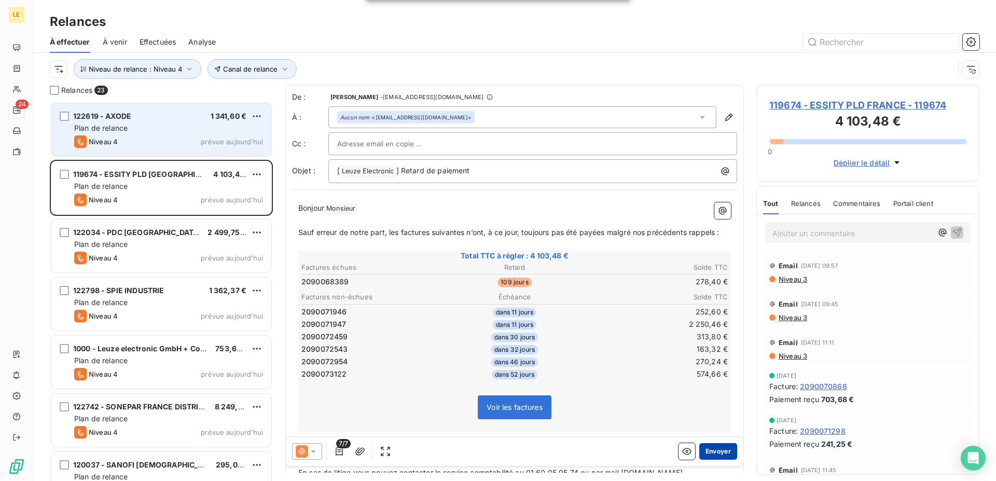
click at [711, 453] on button "Envoyer" at bounding box center [718, 451] width 38 height 17
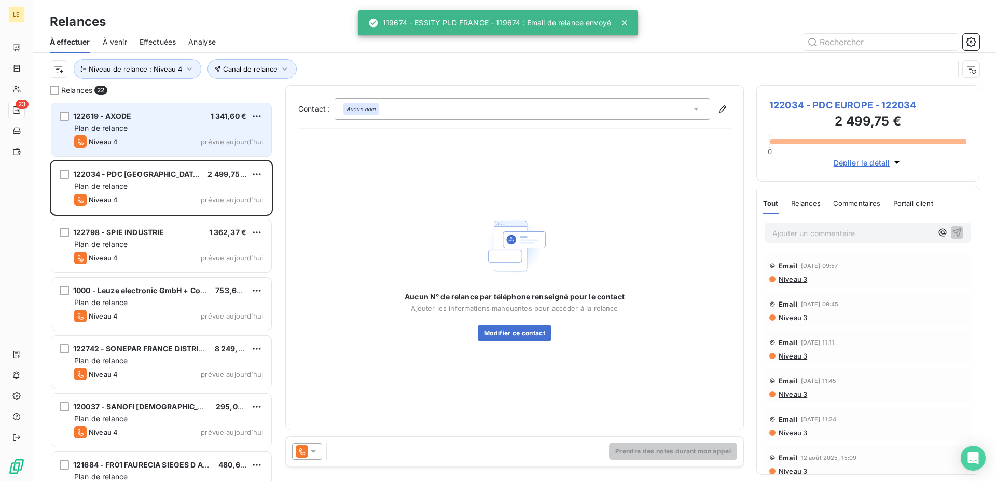
click at [316, 450] on icon at bounding box center [313, 451] width 10 height 10
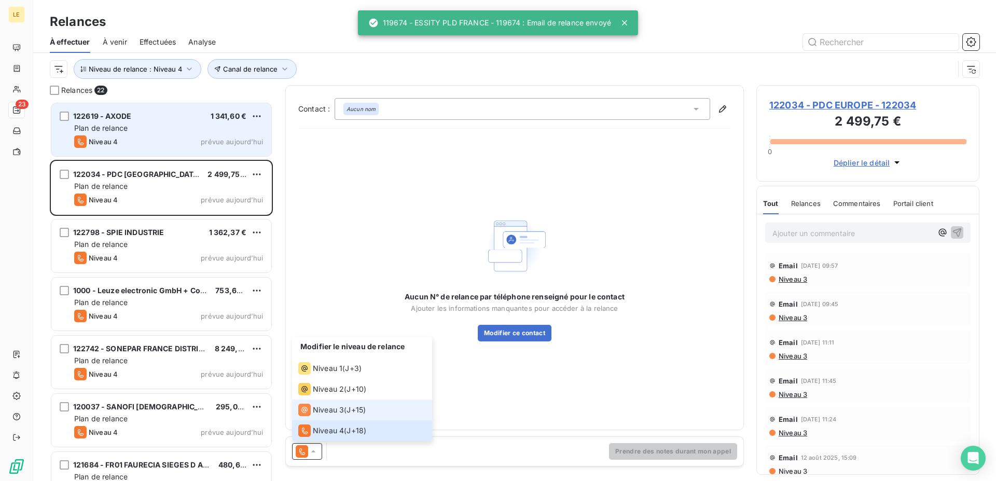
click at [323, 401] on li "Niveau 3 ( J+15 )" at bounding box center [362, 409] width 140 height 21
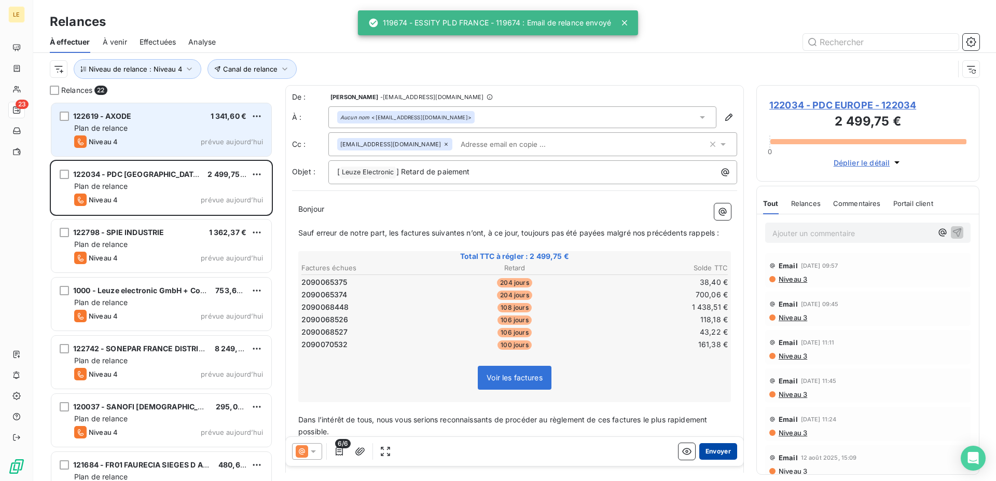
click at [715, 445] on button "Envoyer" at bounding box center [718, 451] width 38 height 17
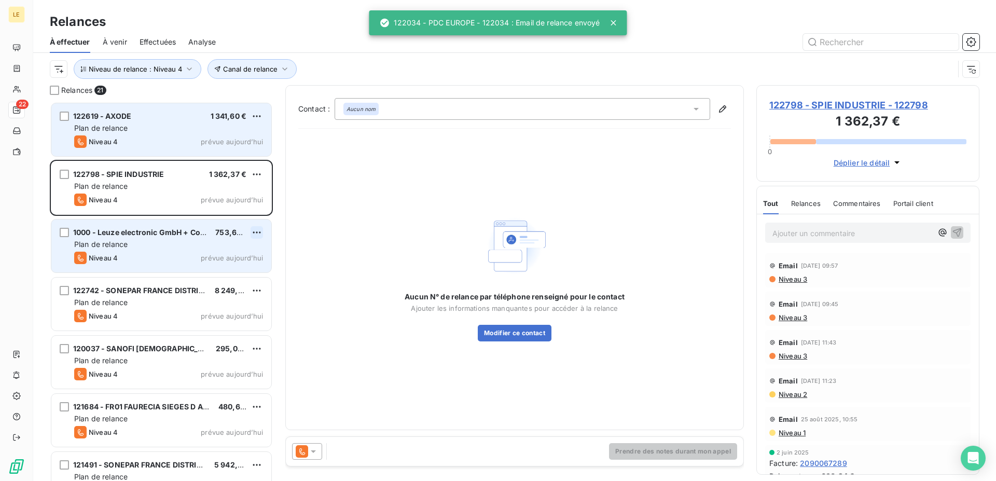
click at [256, 233] on html "LE 22 Relances À effectuer À venir Effectuées Analyse Canal de relance Niveau d…" at bounding box center [498, 240] width 996 height 481
click at [220, 267] on div "Passer cette action" at bounding box center [211, 271] width 93 height 17
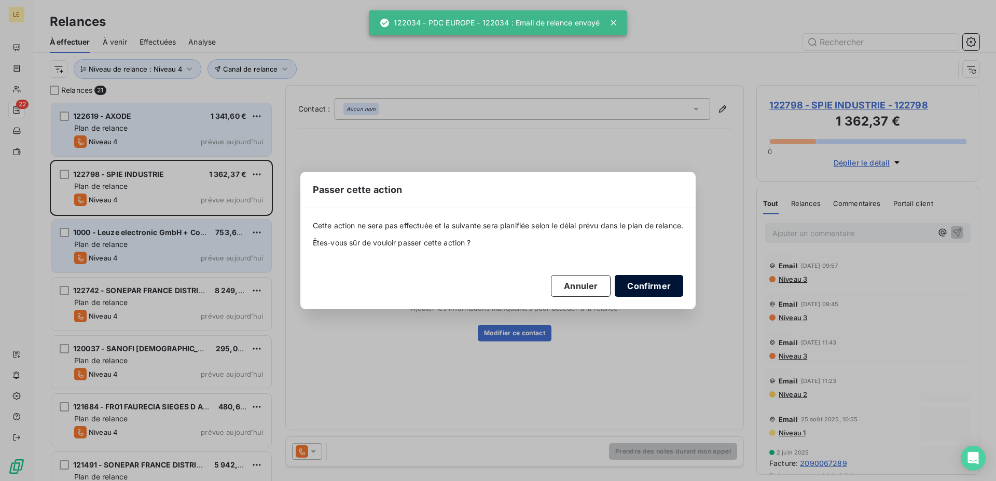
click at [651, 285] on button "Confirmer" at bounding box center [648, 286] width 68 height 22
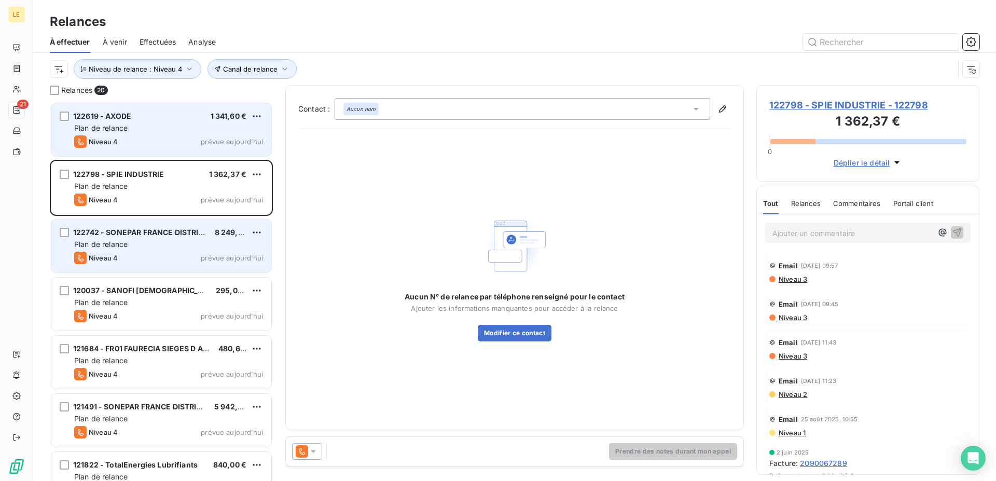
click at [299, 444] on div at bounding box center [307, 451] width 30 height 17
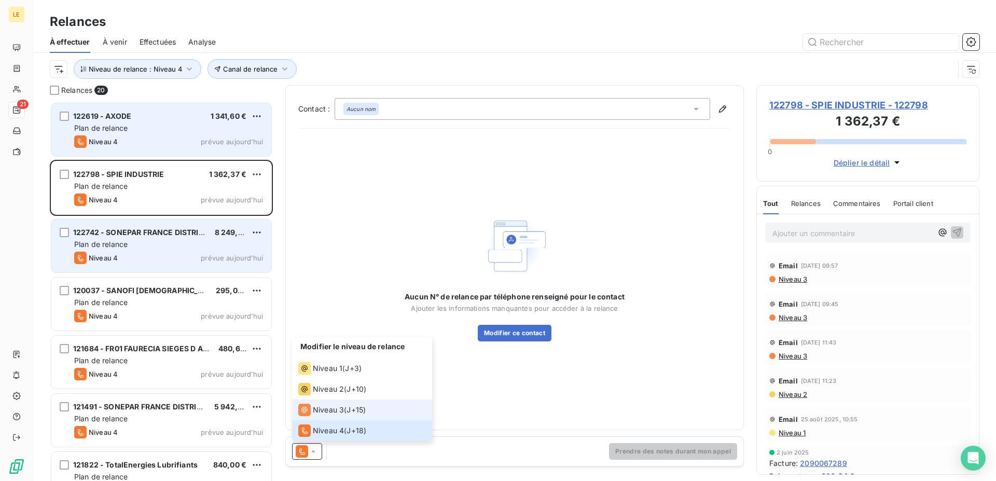
click at [307, 409] on icon at bounding box center [304, 409] width 12 height 12
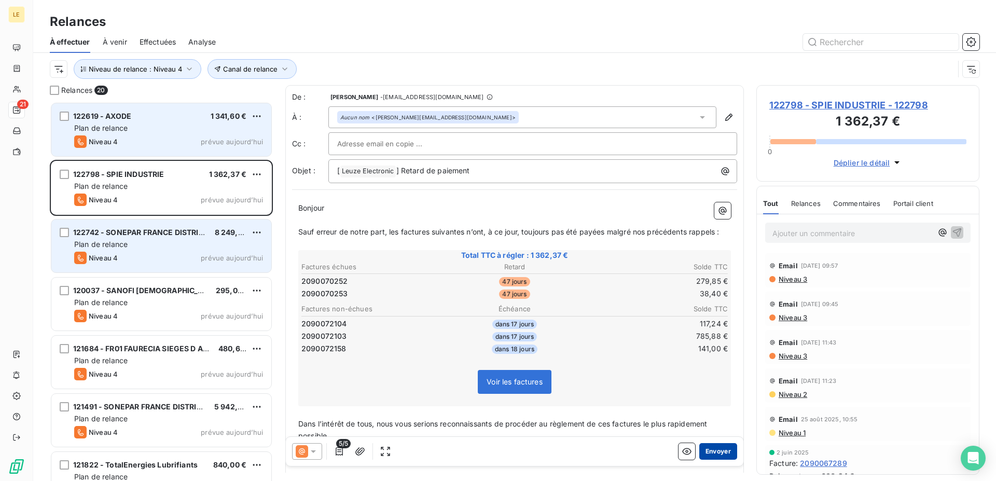
click at [699, 453] on button "Envoyer" at bounding box center [718, 451] width 38 height 17
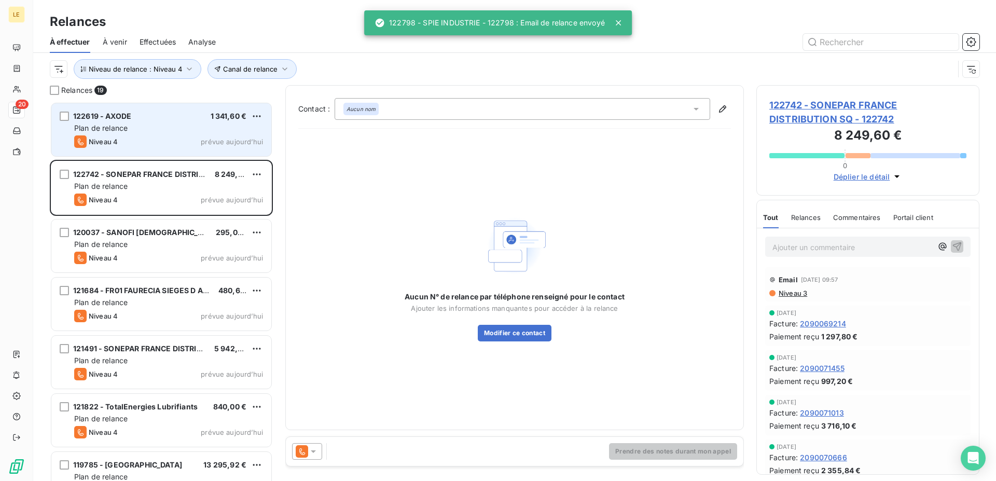
click at [303, 443] on div at bounding box center [307, 451] width 30 height 17
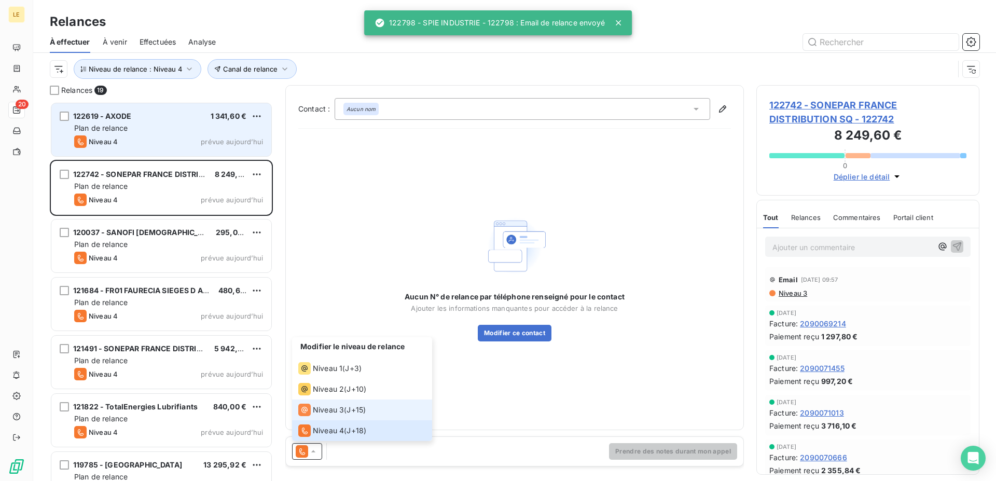
click at [312, 409] on div "Niveau 3" at bounding box center [321, 409] width 46 height 12
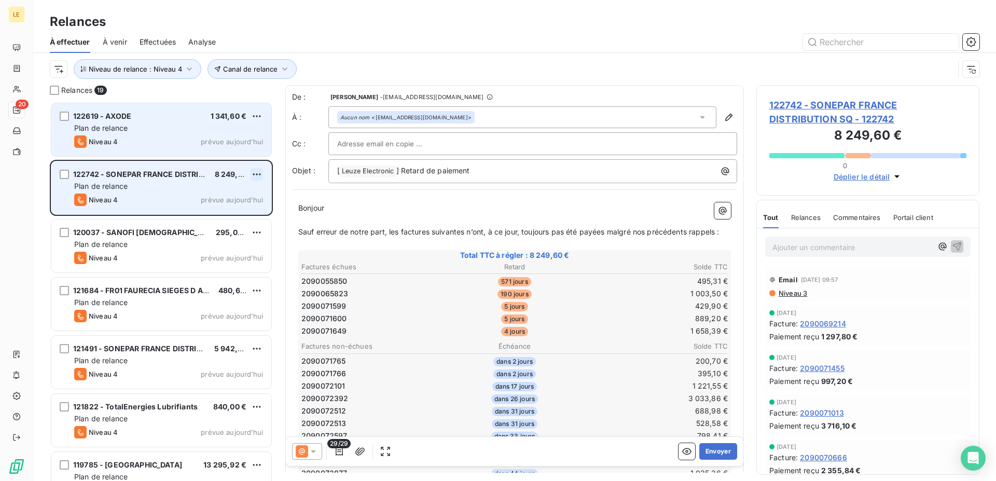
click at [260, 171] on html "LE 20 Relances À effectuer À venir Effectuées Analyse Canal de relance Niveau d…" at bounding box center [498, 240] width 996 height 481
click at [226, 208] on div "Passer cette action" at bounding box center [211, 213] width 93 height 17
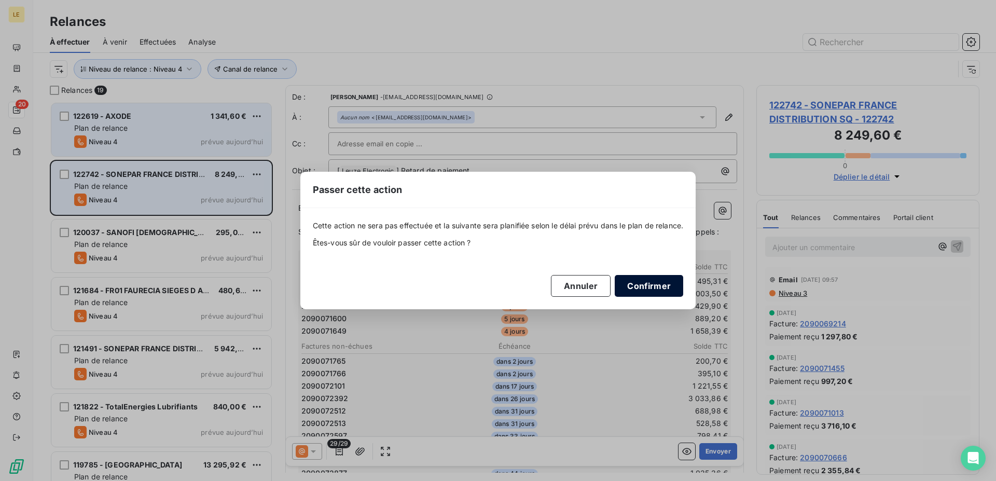
click at [652, 287] on button "Confirmer" at bounding box center [648, 286] width 68 height 22
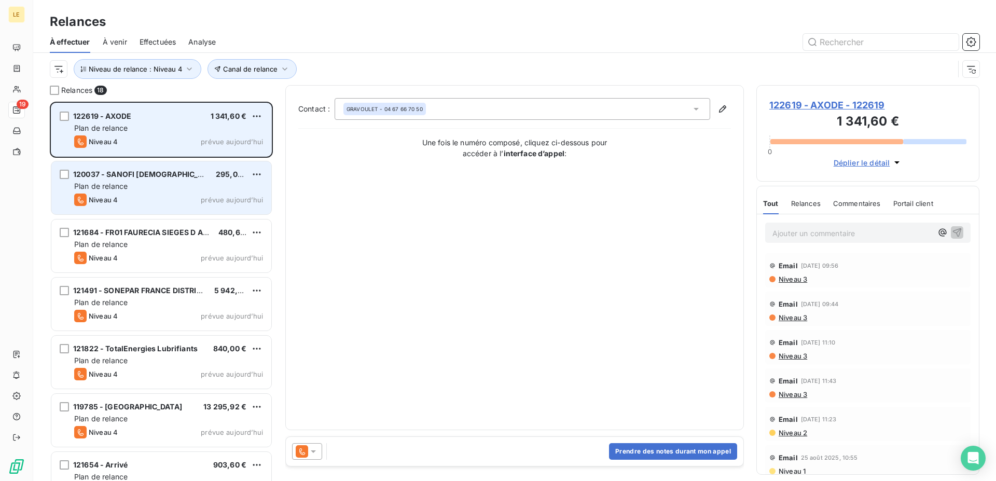
click at [189, 170] on div "120037 - SANOFI PASTEUR 295,03 €" at bounding box center [168, 174] width 189 height 9
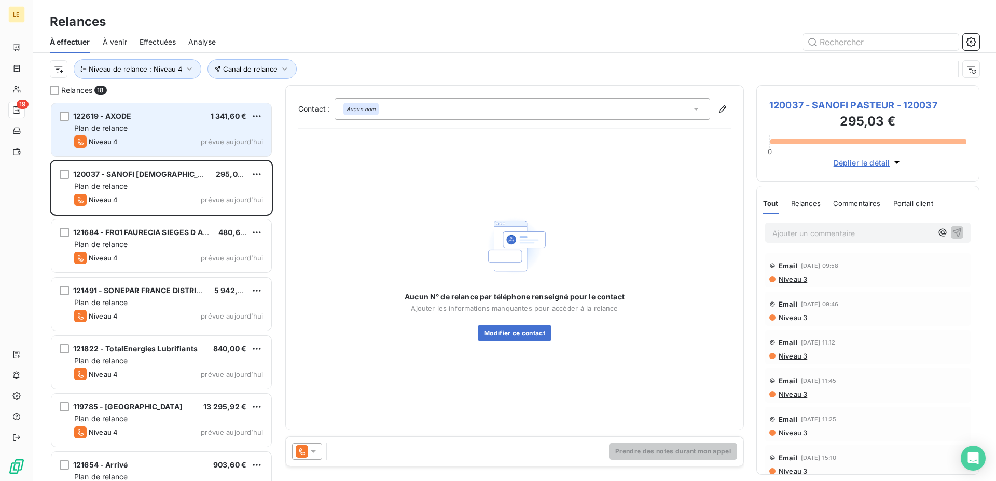
click at [302, 451] on icon at bounding box center [302, 451] width 12 height 12
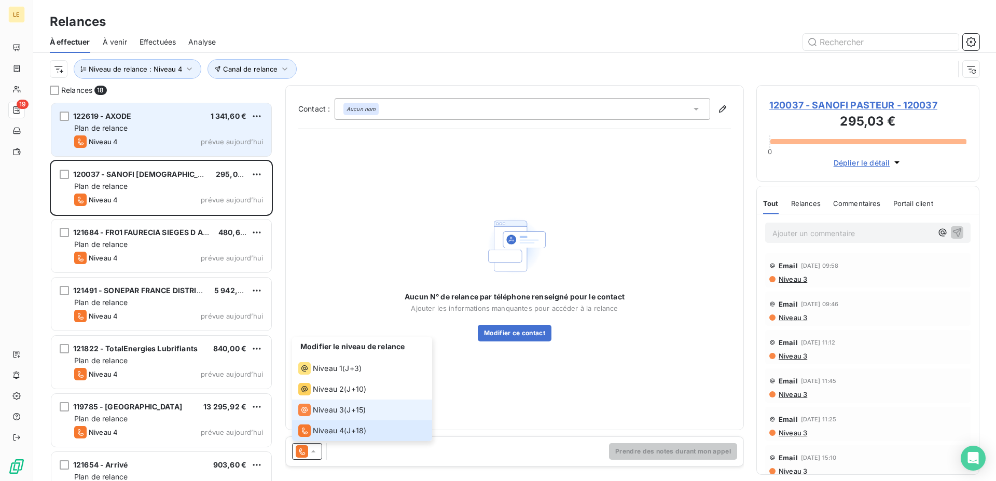
click at [323, 413] on span "Niveau 3" at bounding box center [328, 409] width 31 height 10
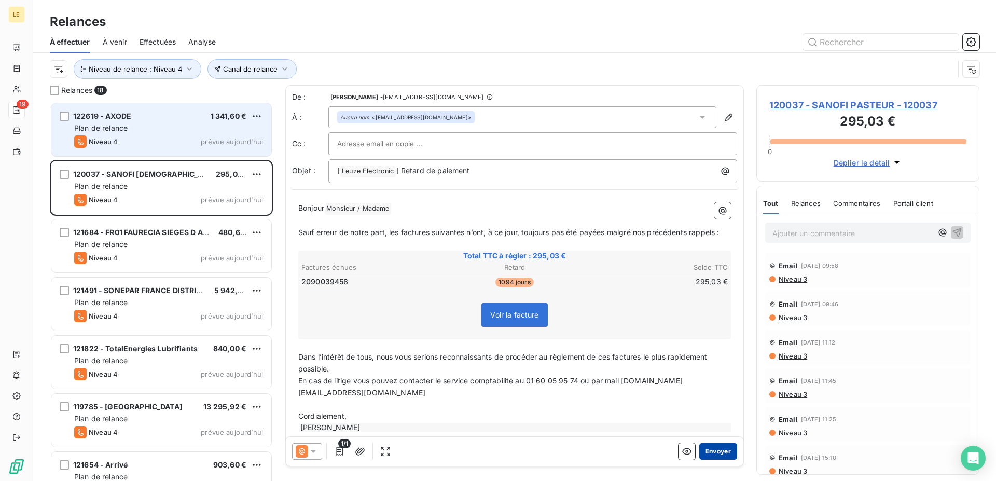
click at [712, 458] on button "Envoyer" at bounding box center [718, 451] width 38 height 17
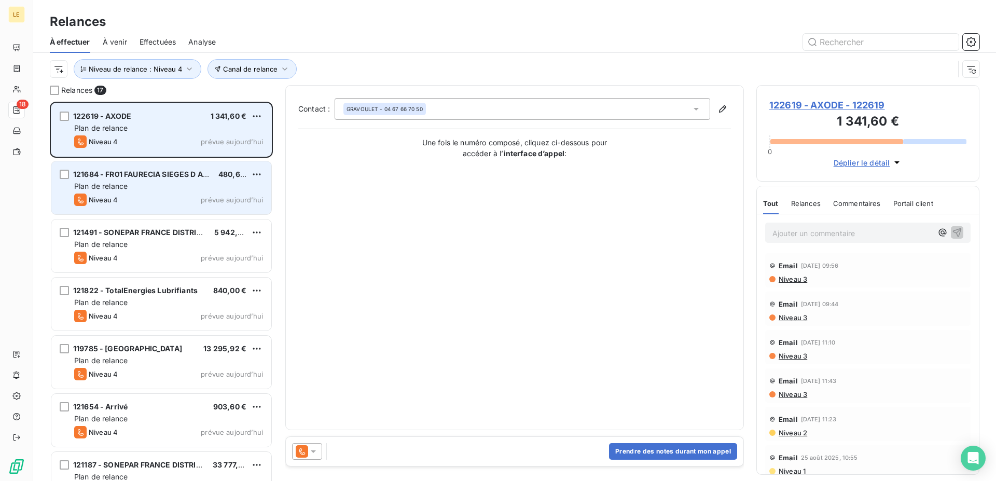
click at [164, 190] on div "Plan de relance" at bounding box center [168, 186] width 189 height 10
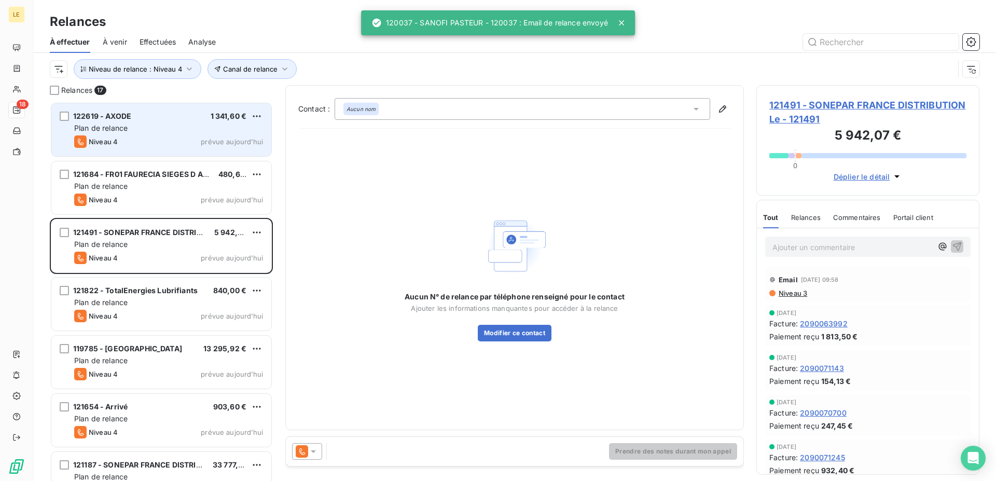
click at [301, 449] on icon at bounding box center [302, 451] width 6 height 7
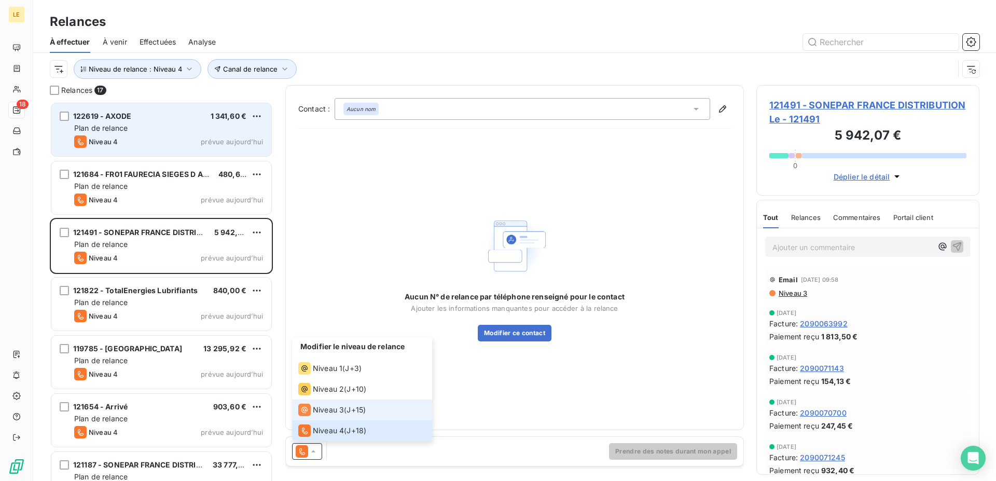
click at [313, 411] on span "Niveau 3" at bounding box center [328, 409] width 31 height 10
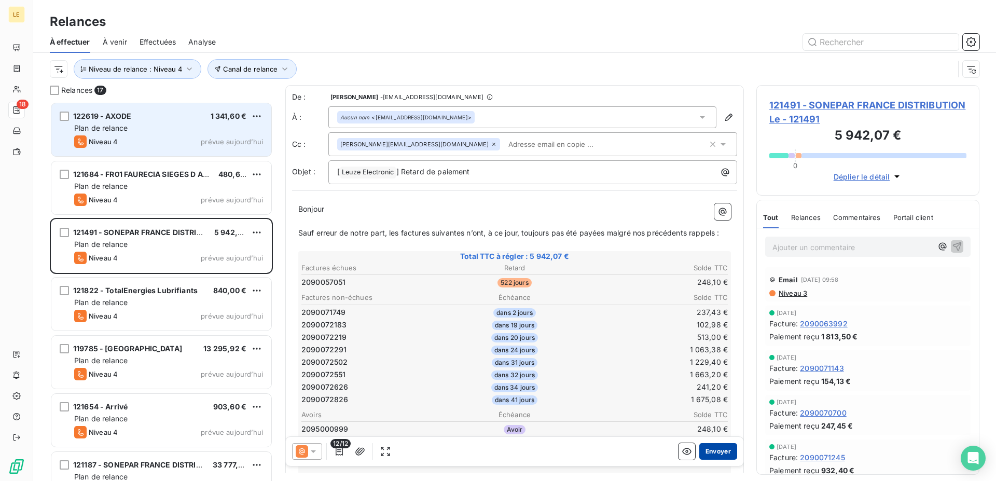
click at [705, 452] on button "Envoyer" at bounding box center [718, 451] width 38 height 17
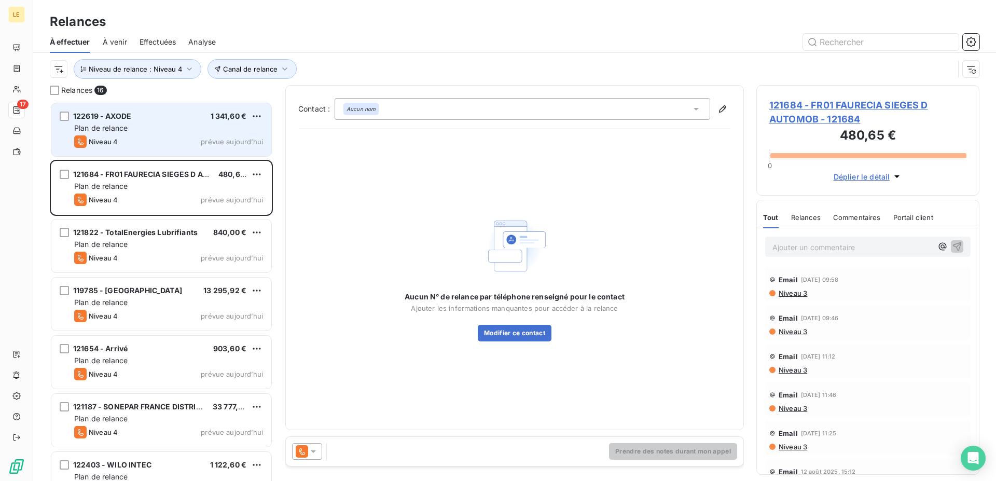
click at [297, 452] on icon at bounding box center [302, 451] width 12 height 12
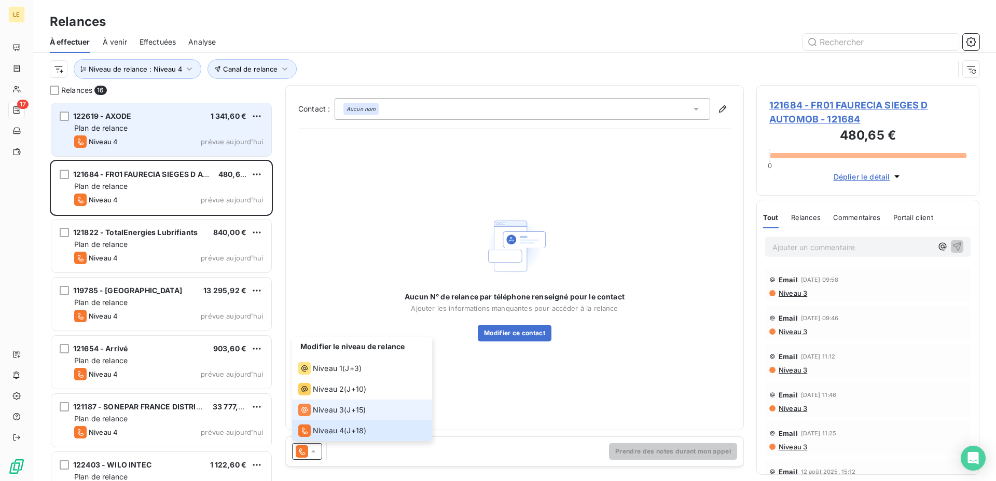
click at [319, 416] on li "Niveau 3 ( J+15 )" at bounding box center [362, 409] width 140 height 21
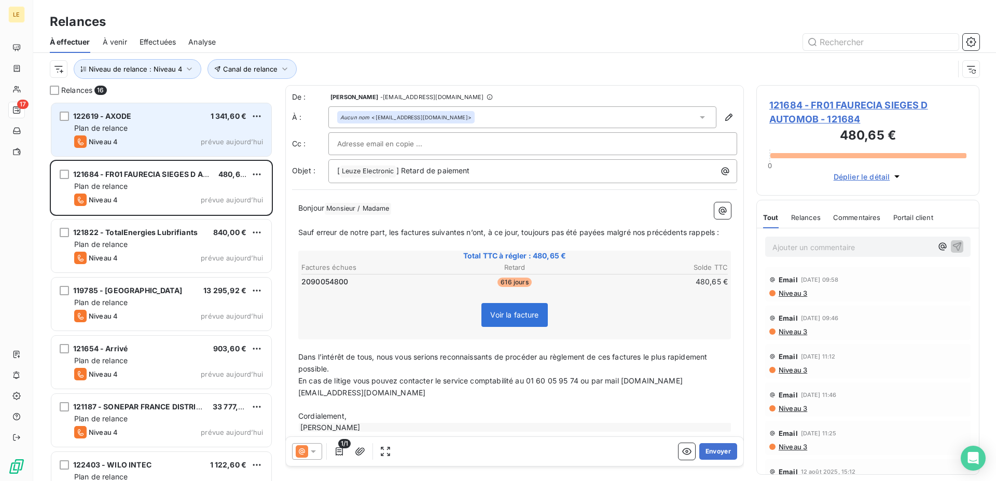
click at [321, 454] on div at bounding box center [307, 451] width 30 height 17
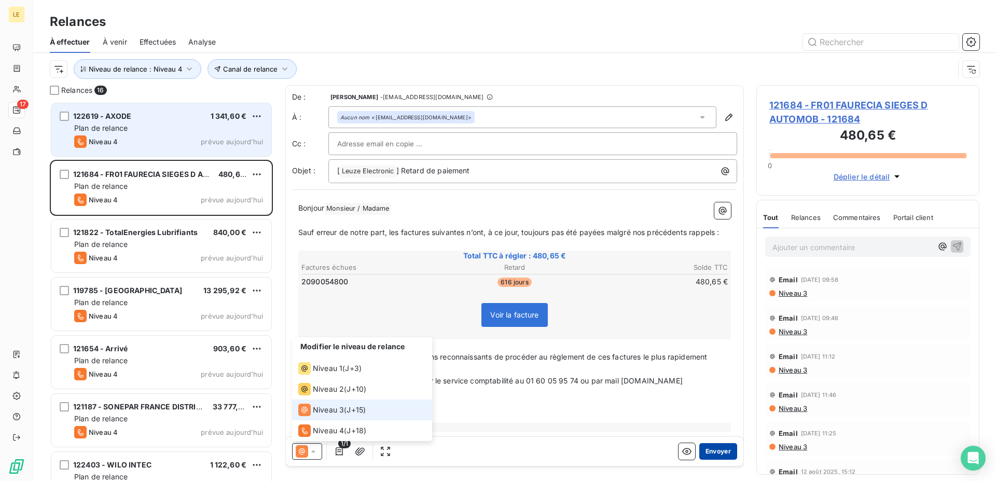
click at [721, 455] on button "Envoyer" at bounding box center [718, 451] width 38 height 17
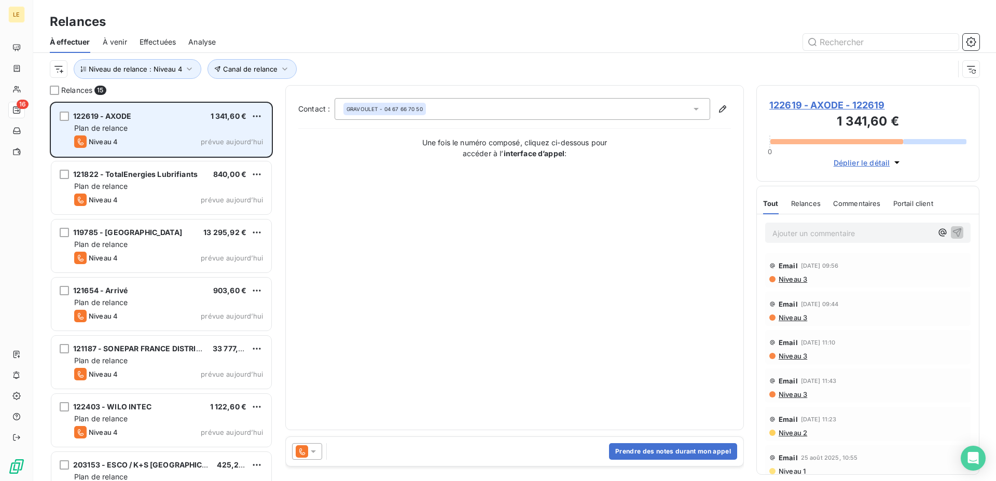
click at [310, 453] on icon at bounding box center [313, 451] width 10 height 10
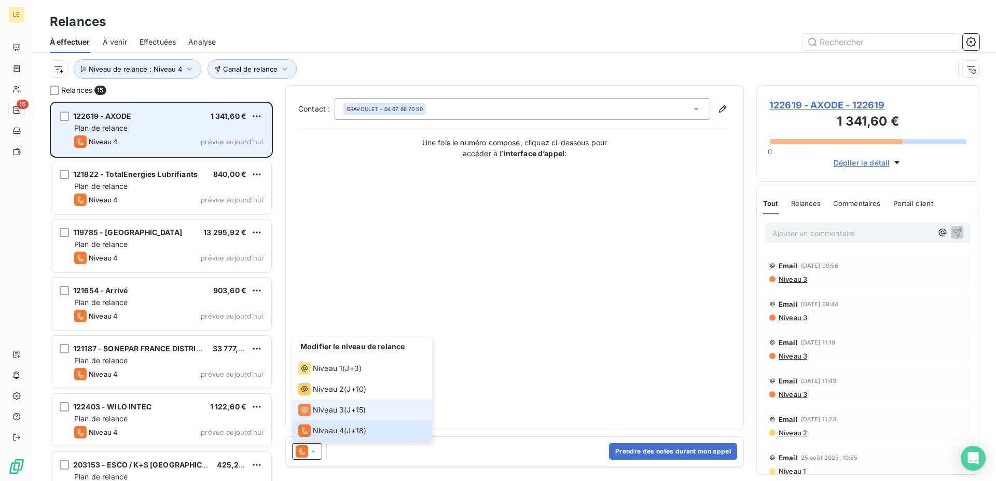
click at [318, 411] on span "Niveau 3" at bounding box center [328, 409] width 31 height 10
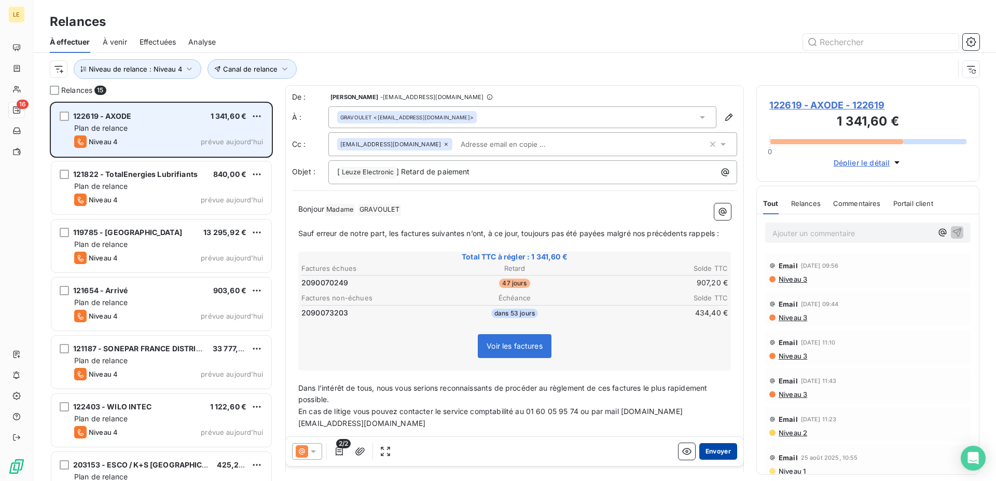
click at [712, 457] on button "Envoyer" at bounding box center [718, 451] width 38 height 17
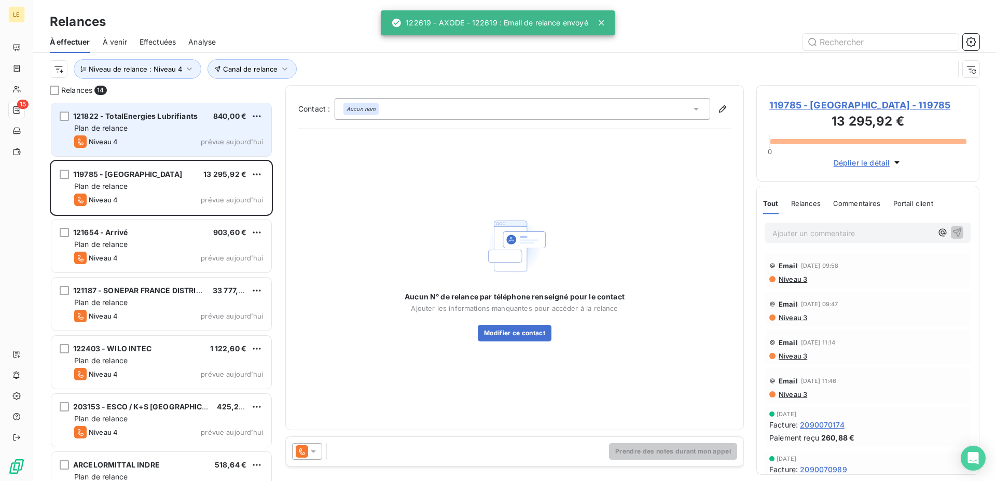
click at [304, 441] on div "Prendre des notes durant mon appel" at bounding box center [514, 451] width 457 height 29
click at [298, 449] on icon at bounding box center [302, 451] width 12 height 12
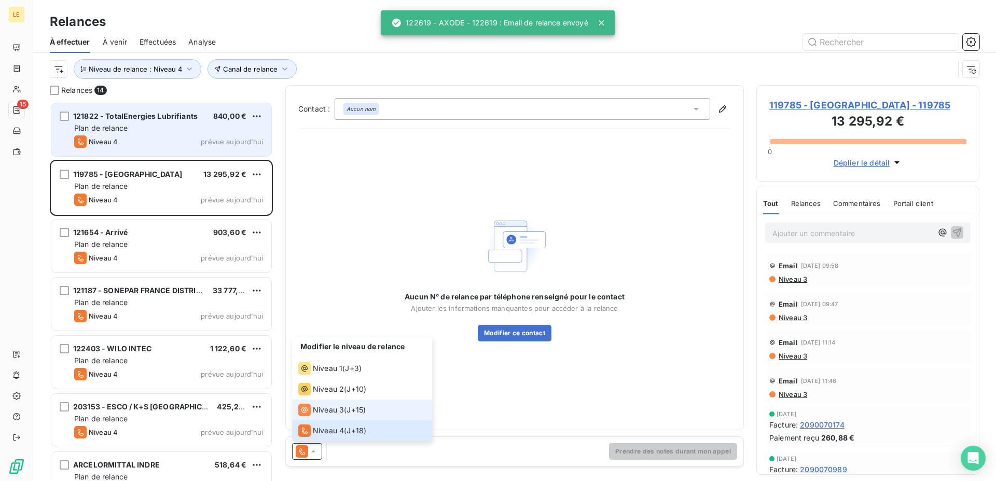
click at [312, 412] on div "Niveau 3" at bounding box center [321, 409] width 46 height 12
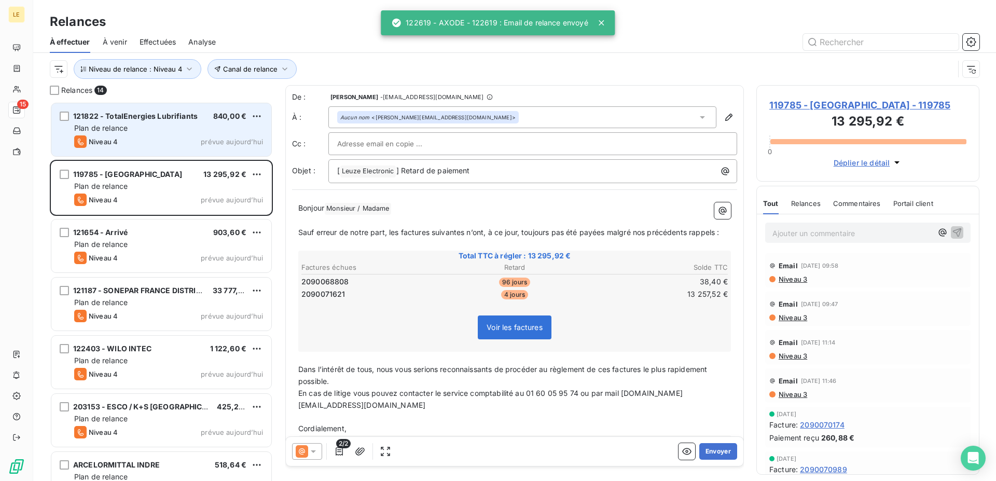
click at [709, 441] on div "2/2 Envoyer" at bounding box center [514, 451] width 457 height 29
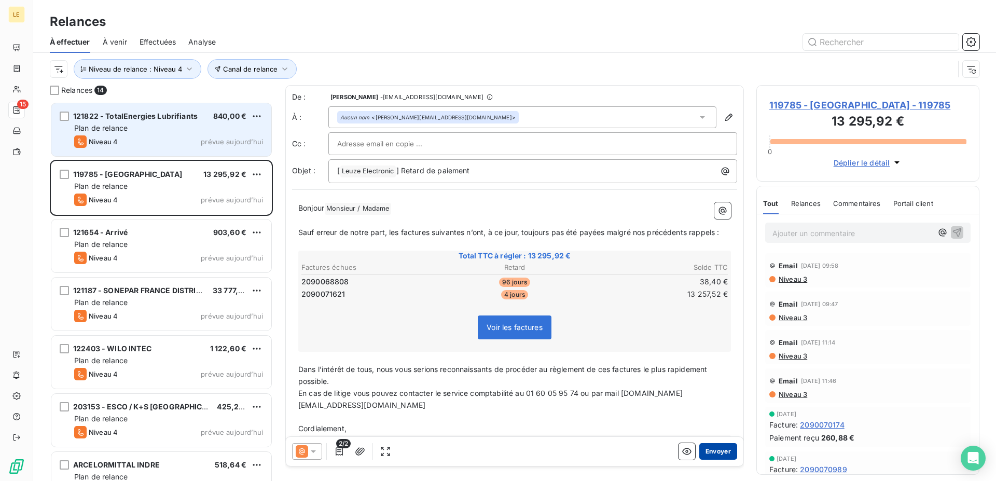
click at [707, 453] on button "Envoyer" at bounding box center [718, 451] width 38 height 17
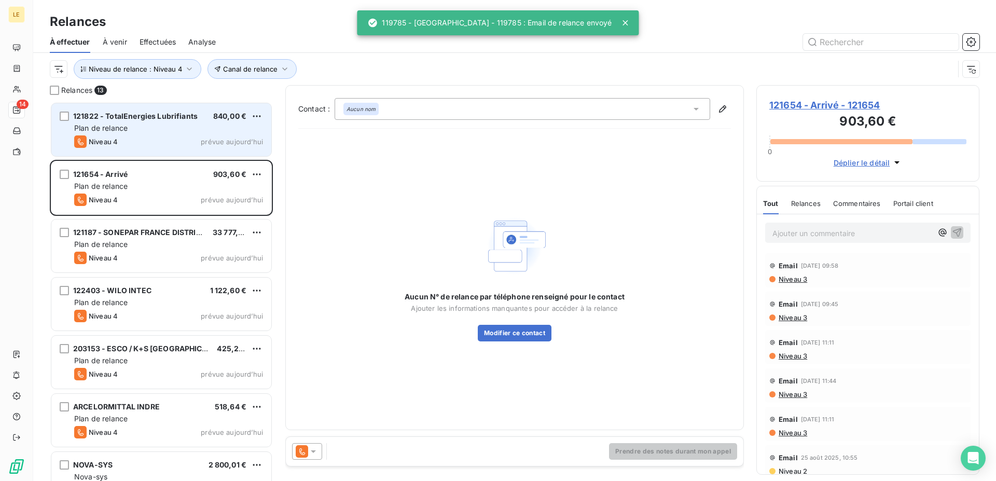
click at [304, 449] on icon at bounding box center [302, 451] width 12 height 12
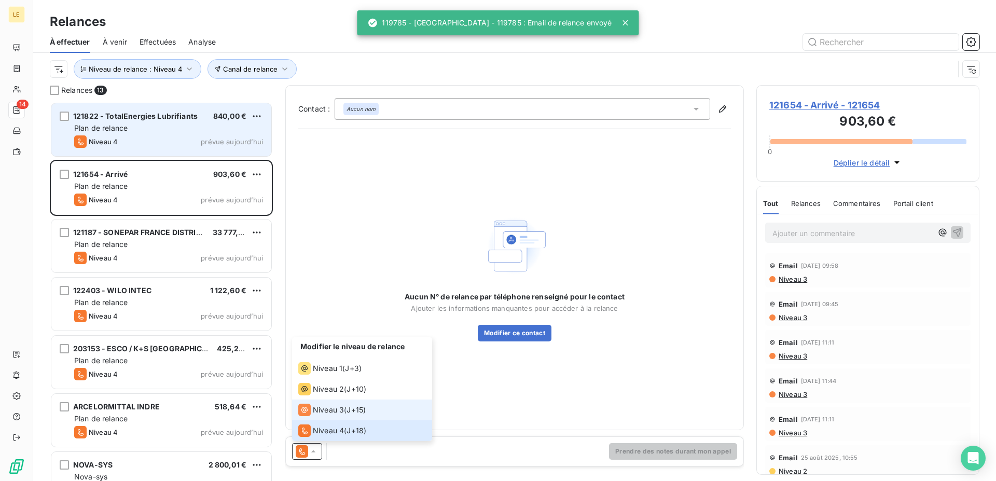
click at [327, 413] on span "Niveau 3" at bounding box center [328, 409] width 31 height 10
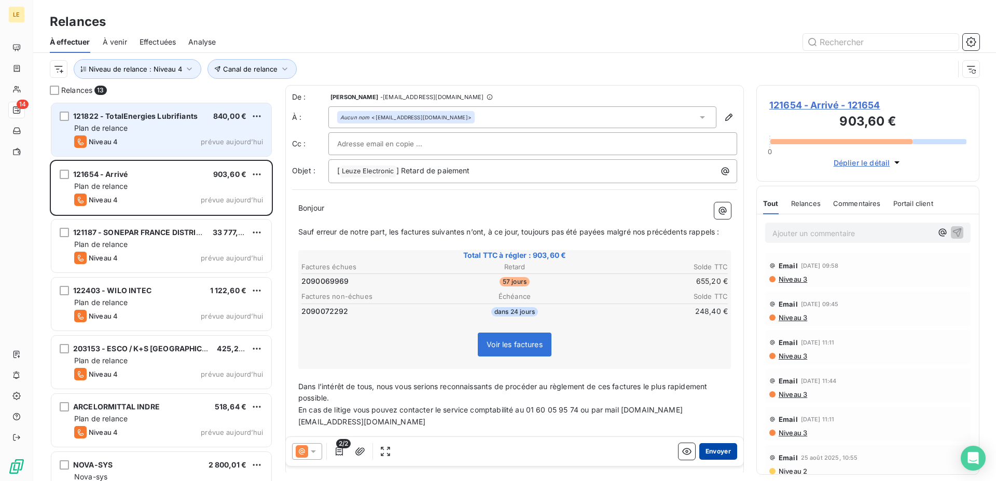
click at [707, 453] on button "Envoyer" at bounding box center [718, 451] width 38 height 17
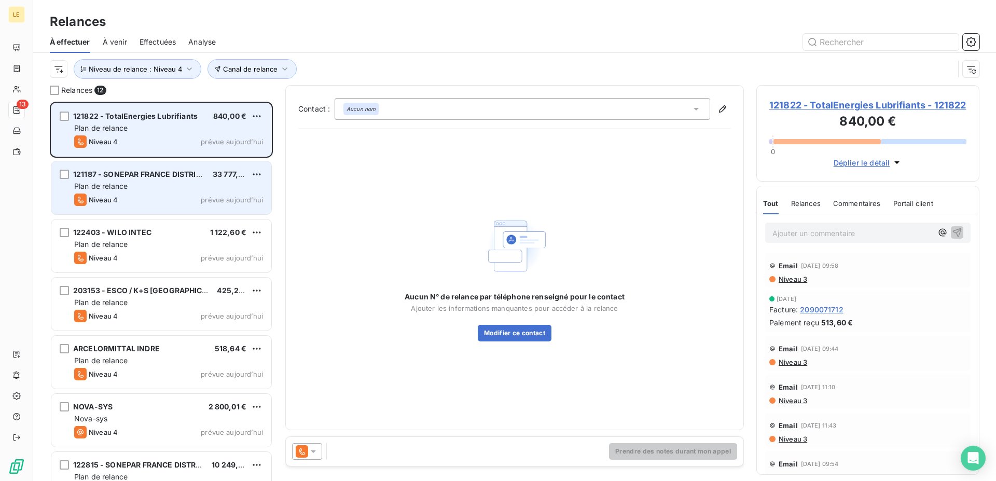
click at [178, 168] on div "121187 - SONEPAR FRANCE DISTRIBUTION CT 33 777,09 € Plan de relance Niveau 4 pr…" at bounding box center [161, 187] width 220 height 53
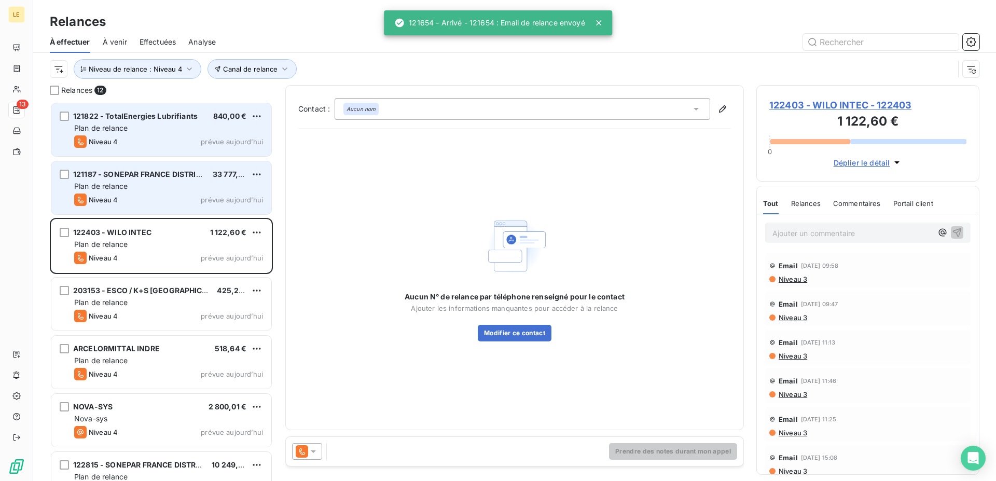
click at [199, 180] on div "121187 - SONEPAR FRANCE DISTRIBUTION CT 33 777,09 € Plan de relance Niveau 4 pr…" at bounding box center [161, 187] width 220 height 53
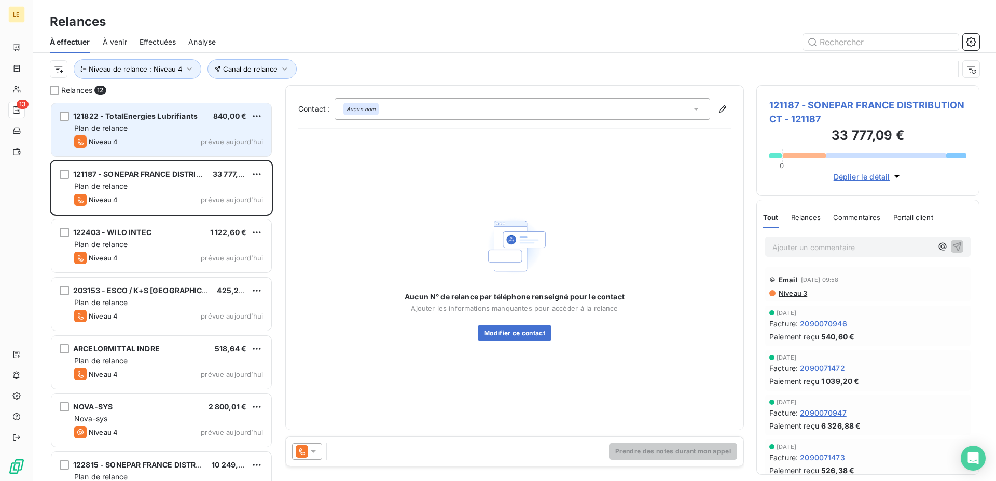
click at [301, 448] on icon at bounding box center [302, 451] width 6 height 7
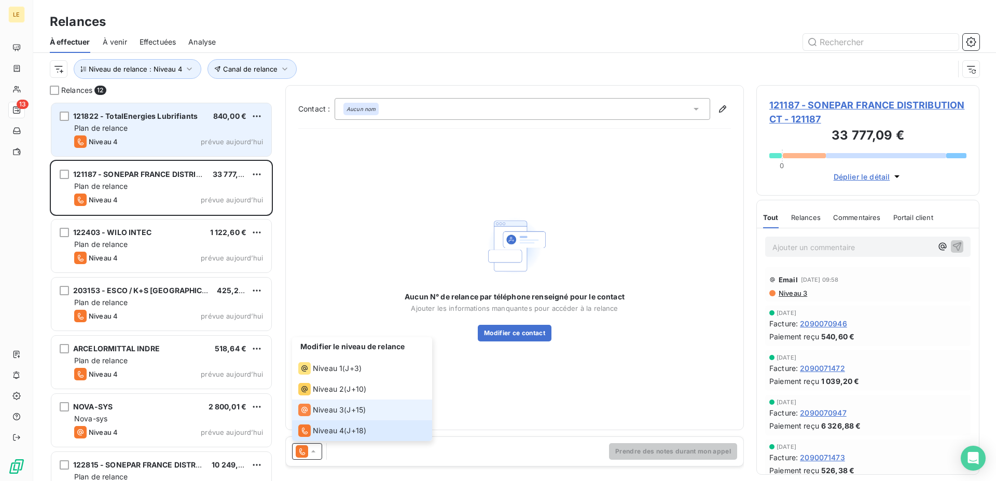
click at [317, 415] on div "Niveau 3" at bounding box center [321, 409] width 46 height 12
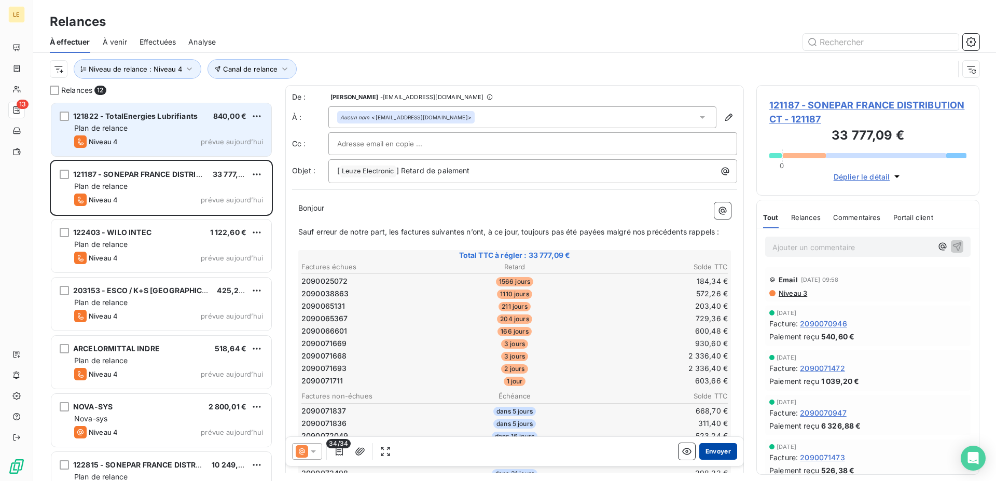
click at [711, 450] on button "Envoyer" at bounding box center [718, 451] width 38 height 17
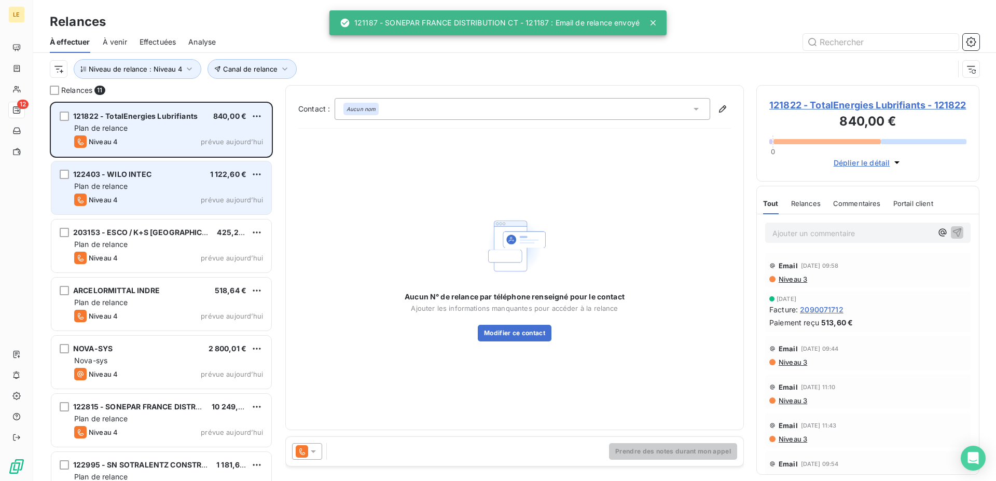
click at [249, 195] on div "Niveau 4 prévue aujourd’hui" at bounding box center [168, 199] width 189 height 12
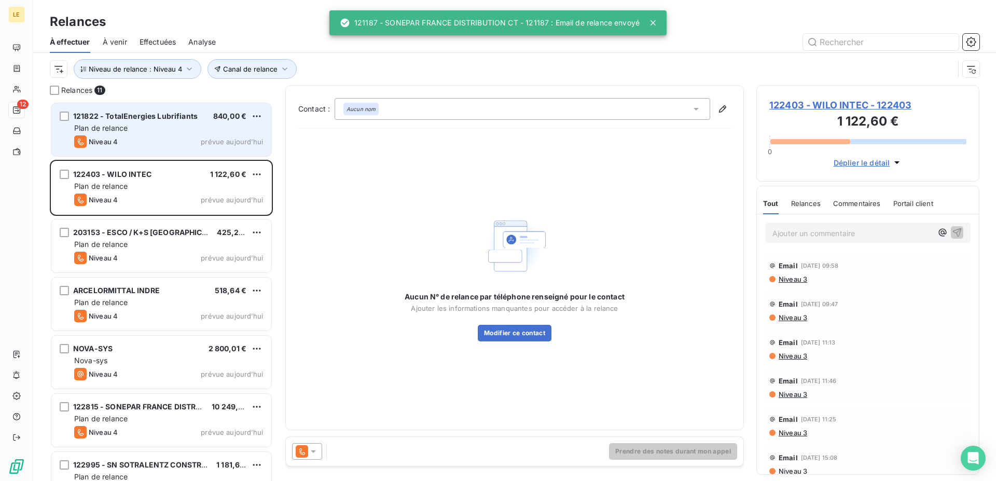
click at [320, 470] on div "Contact : Aucun nom Aucun N° de relance par téléphone renseigné pour le contact…" at bounding box center [514, 278] width 458 height 387
click at [312, 452] on icon at bounding box center [313, 451] width 10 height 10
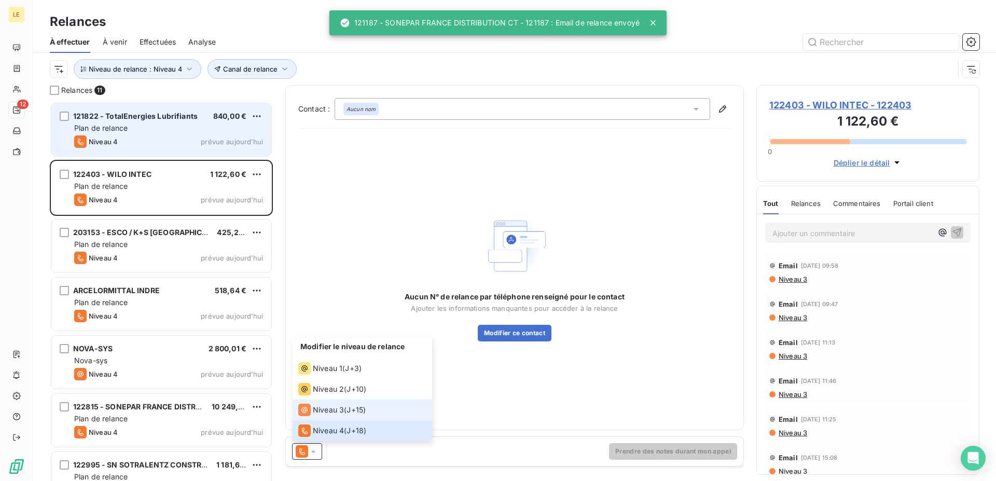
click at [318, 413] on span "Niveau 3" at bounding box center [328, 409] width 31 height 10
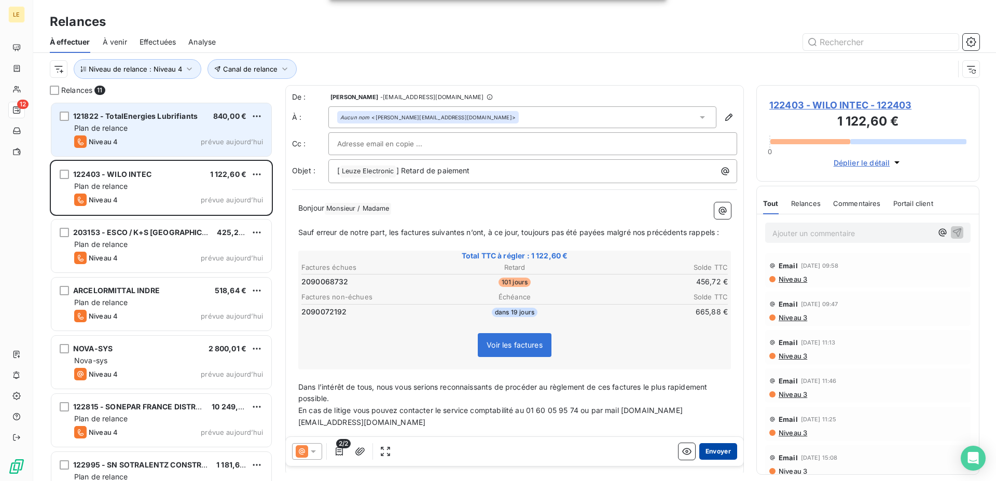
click at [702, 455] on button "Envoyer" at bounding box center [718, 451] width 38 height 17
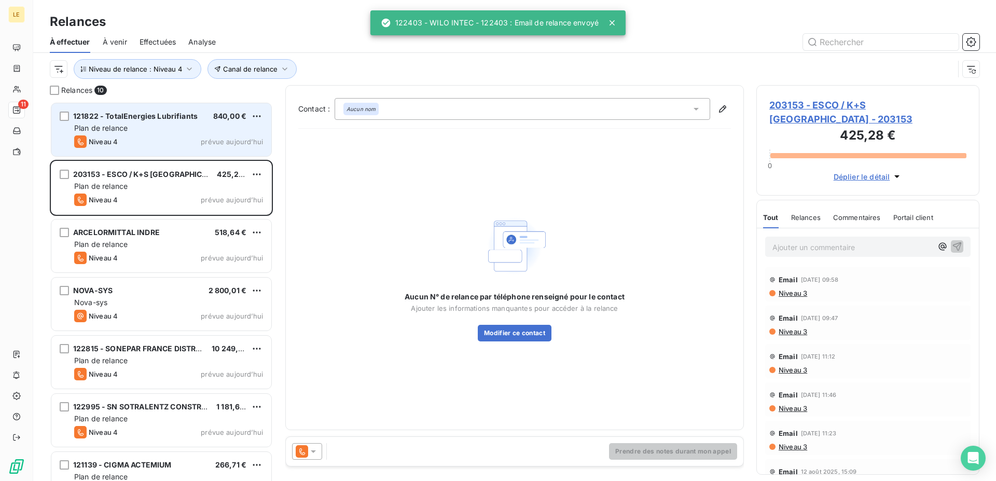
click at [315, 449] on icon at bounding box center [313, 451] width 10 height 10
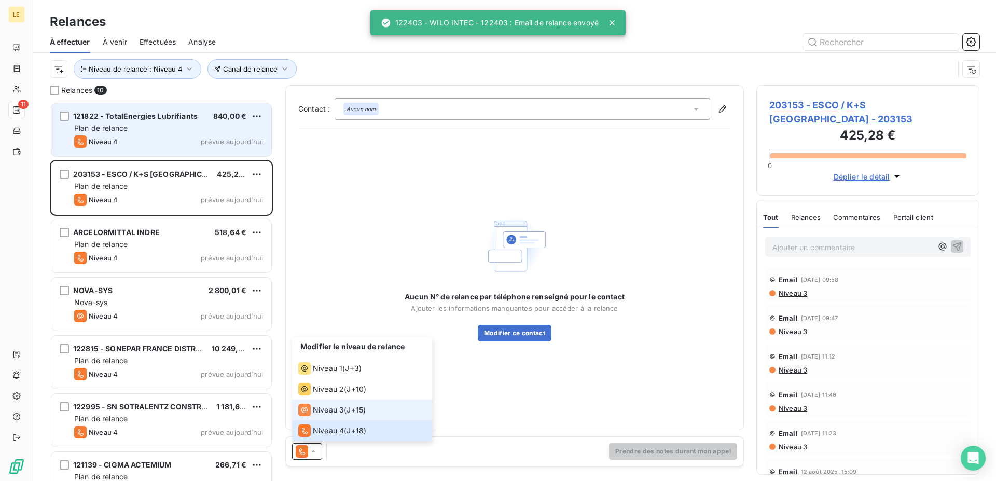
click at [322, 413] on span "Niveau 3" at bounding box center [328, 409] width 31 height 10
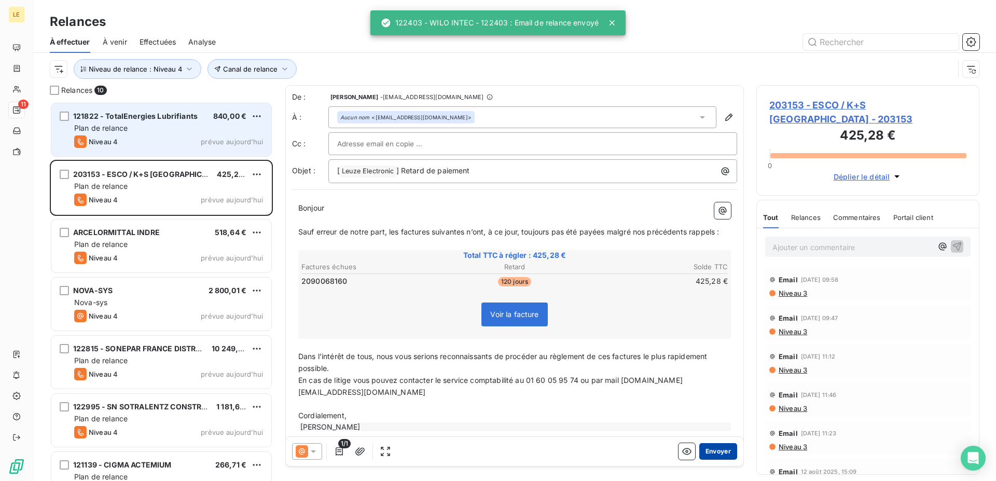
click at [717, 454] on button "Envoyer" at bounding box center [718, 451] width 38 height 17
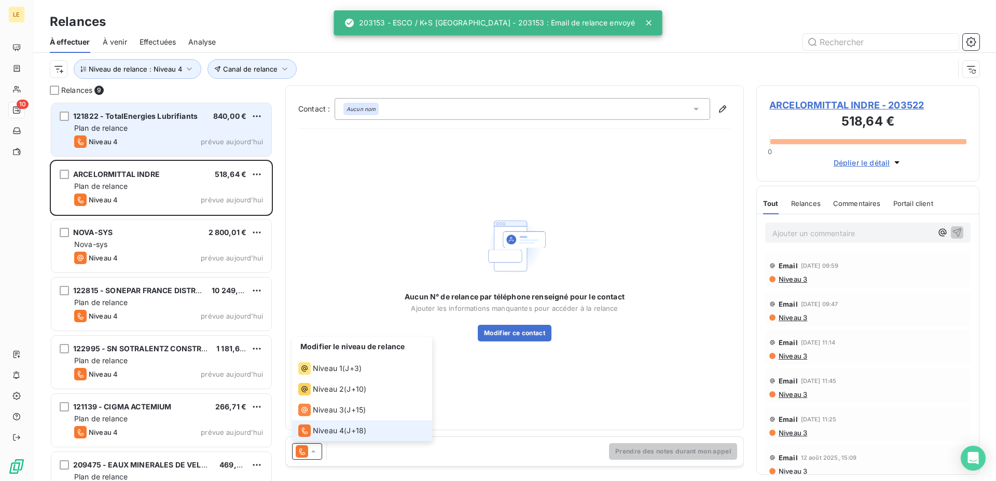
click at [316, 421] on li "Niveau 4 ( J+18 )" at bounding box center [362, 430] width 140 height 21
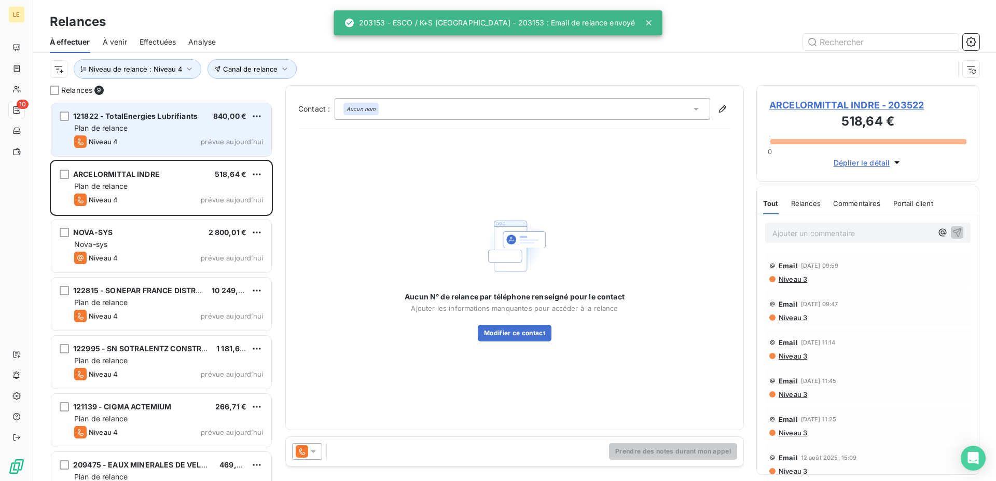
click at [298, 451] on icon at bounding box center [302, 451] width 12 height 12
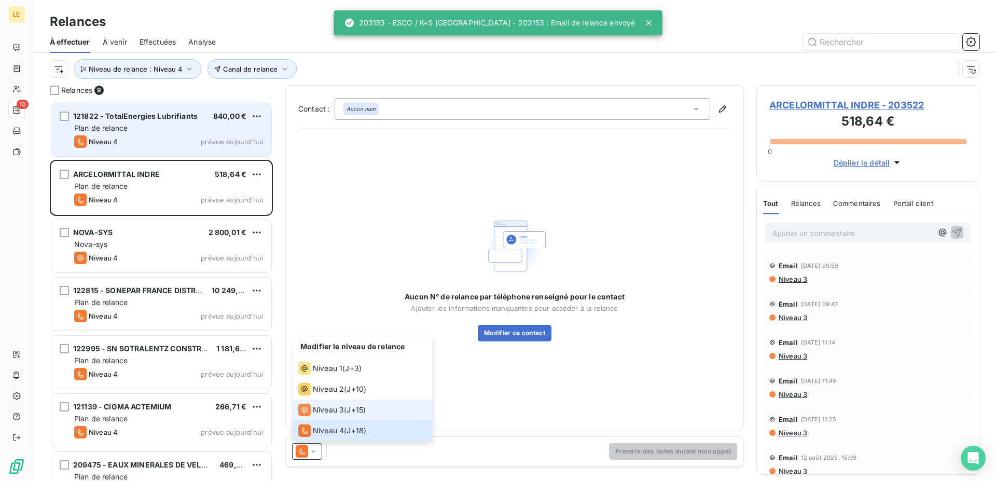
click at [321, 414] on span "Niveau 3" at bounding box center [328, 409] width 31 height 10
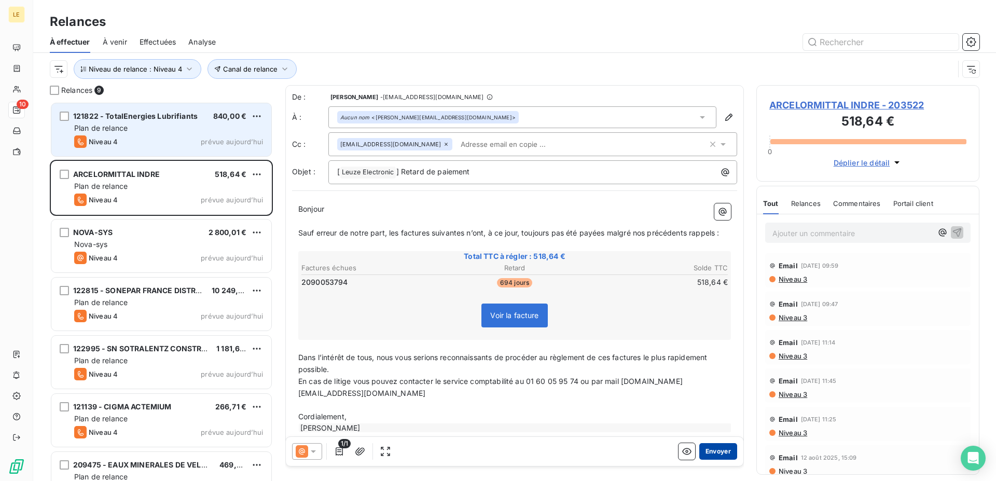
click at [708, 451] on button "Envoyer" at bounding box center [718, 451] width 38 height 17
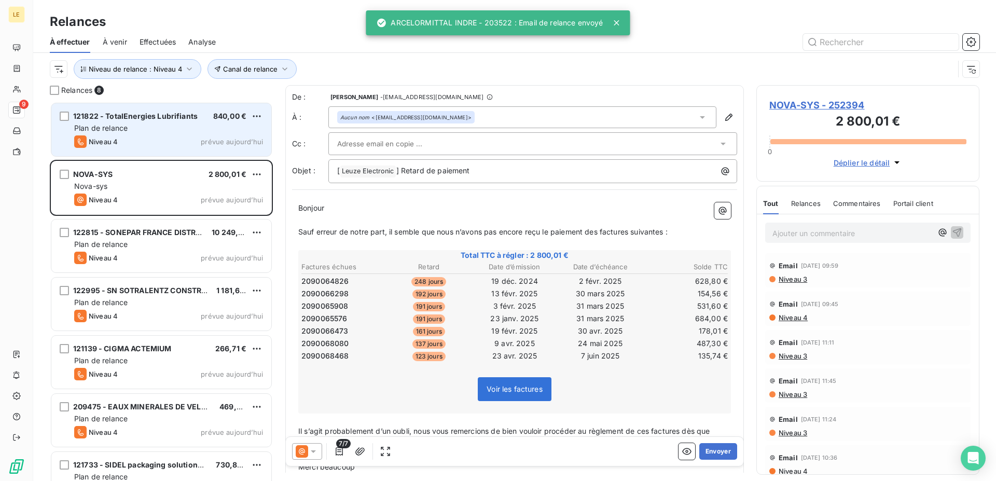
click at [304, 450] on icon at bounding box center [302, 451] width 12 height 12
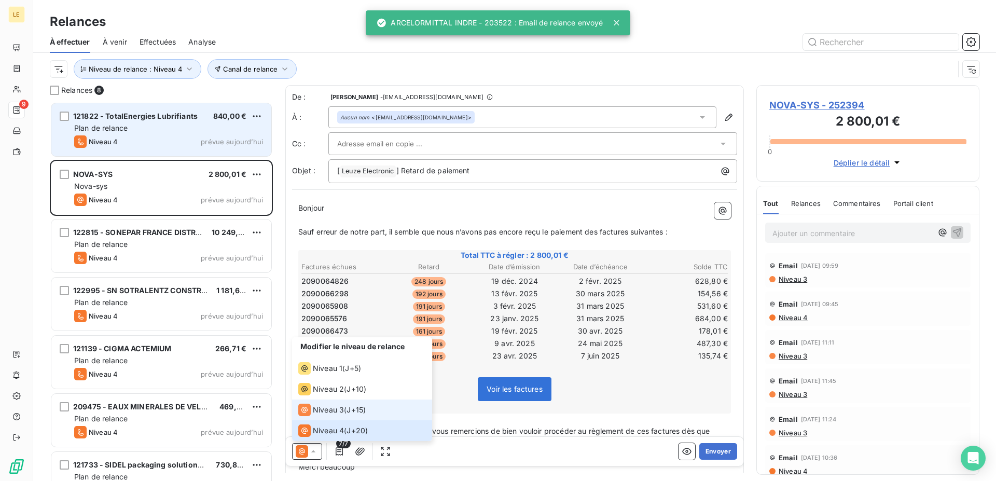
click at [309, 414] on icon at bounding box center [304, 409] width 12 height 12
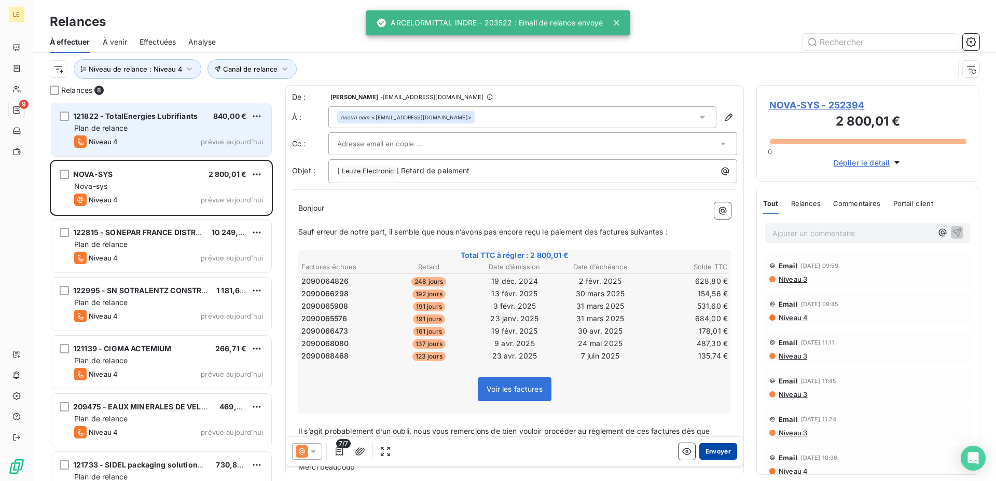
click at [716, 450] on button "Envoyer" at bounding box center [718, 451] width 38 height 17
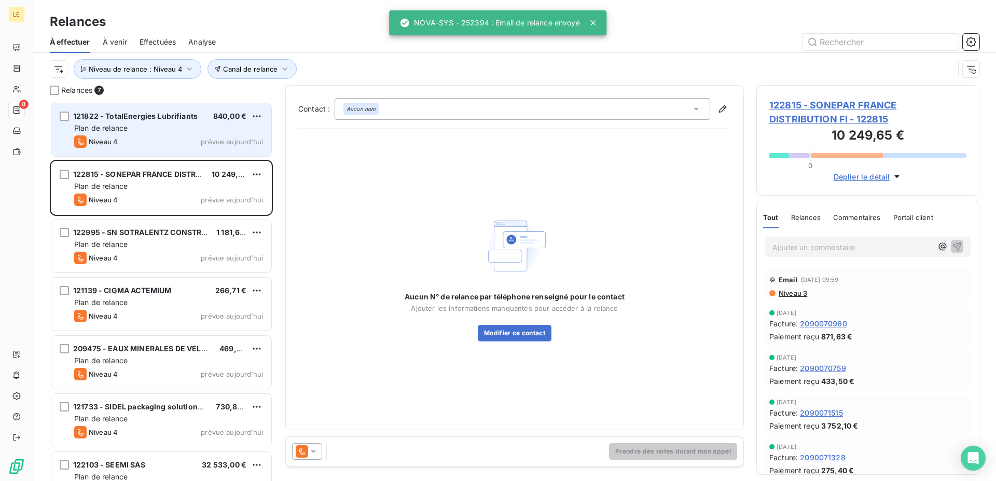
click at [304, 446] on icon at bounding box center [302, 451] width 12 height 12
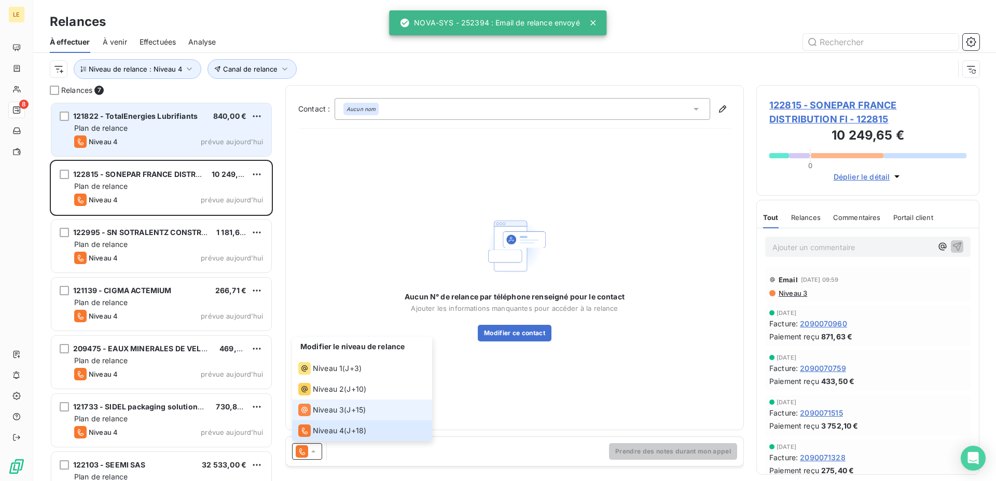
click at [321, 412] on span "Niveau 3" at bounding box center [328, 409] width 31 height 10
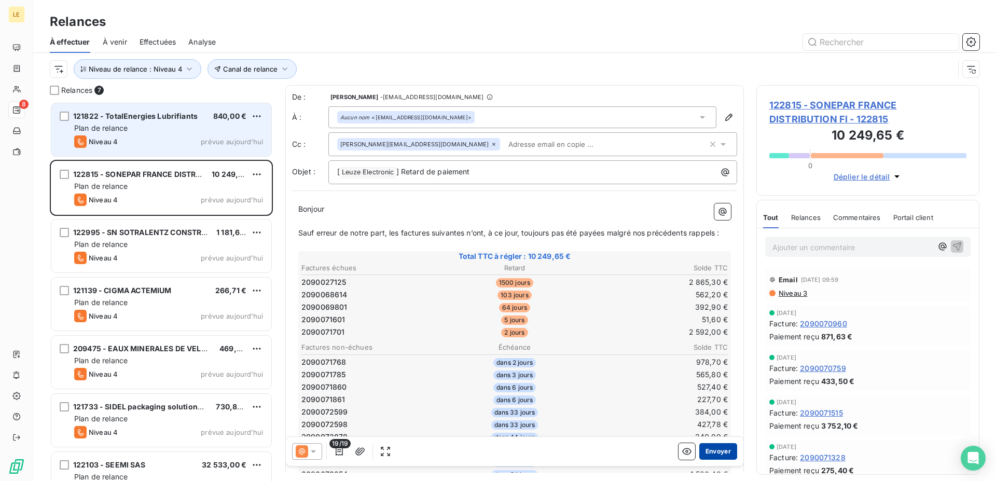
click at [707, 449] on button "Envoyer" at bounding box center [718, 451] width 38 height 17
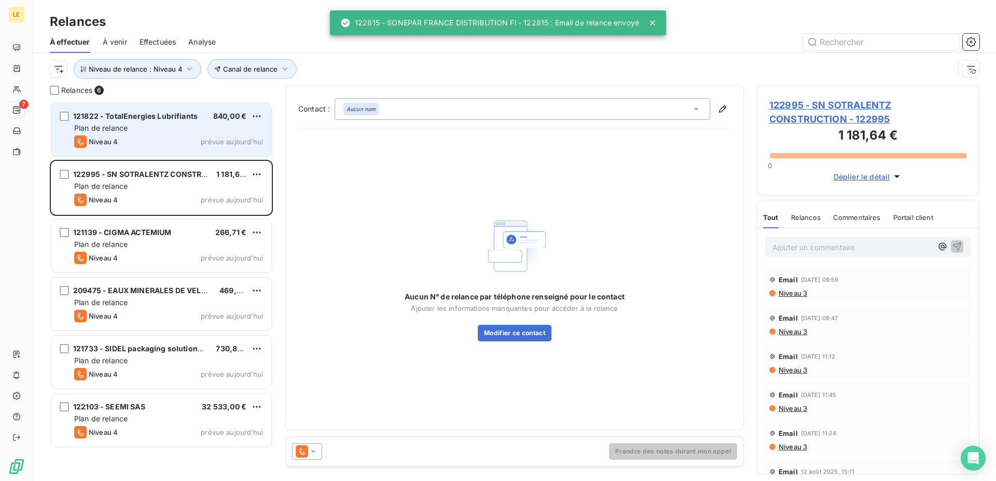
click at [312, 447] on icon at bounding box center [313, 451] width 10 height 10
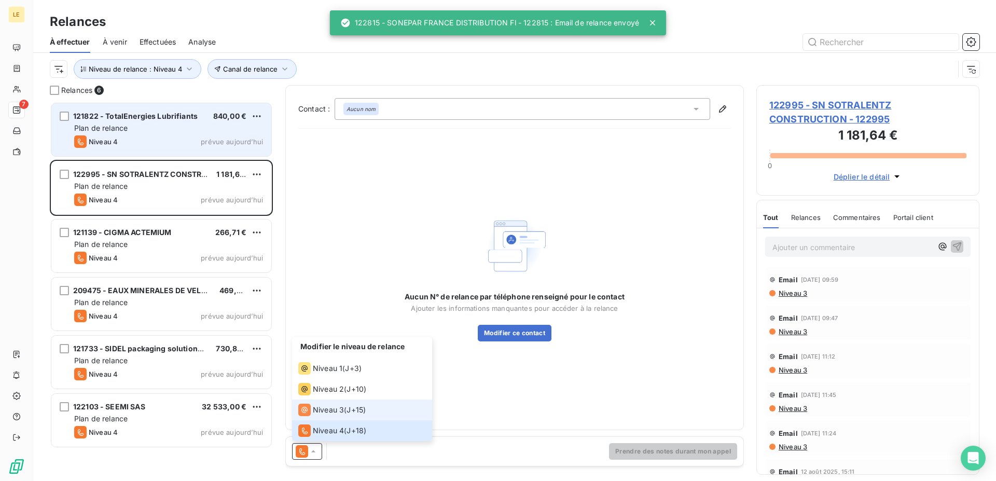
click at [321, 402] on li "Niveau 3 ( J+15 )" at bounding box center [362, 409] width 140 height 21
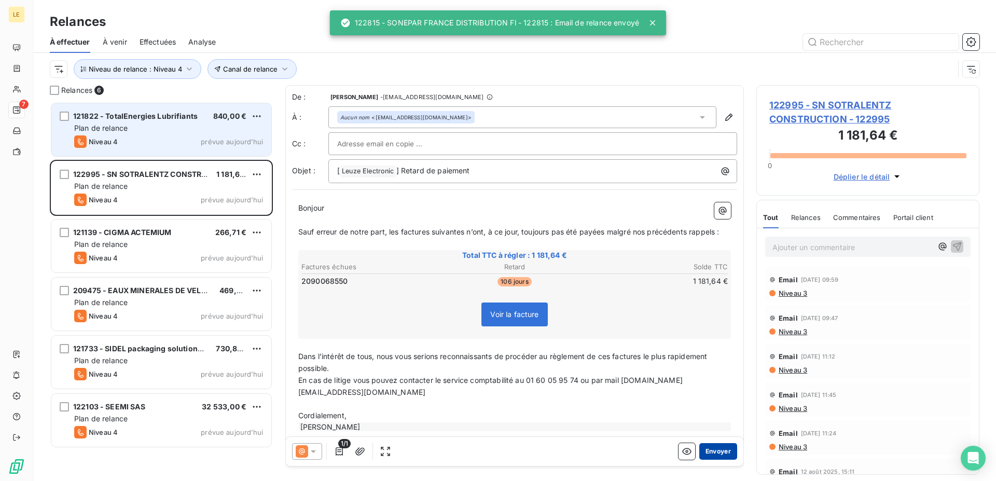
click at [725, 456] on button "Envoyer" at bounding box center [718, 451] width 38 height 17
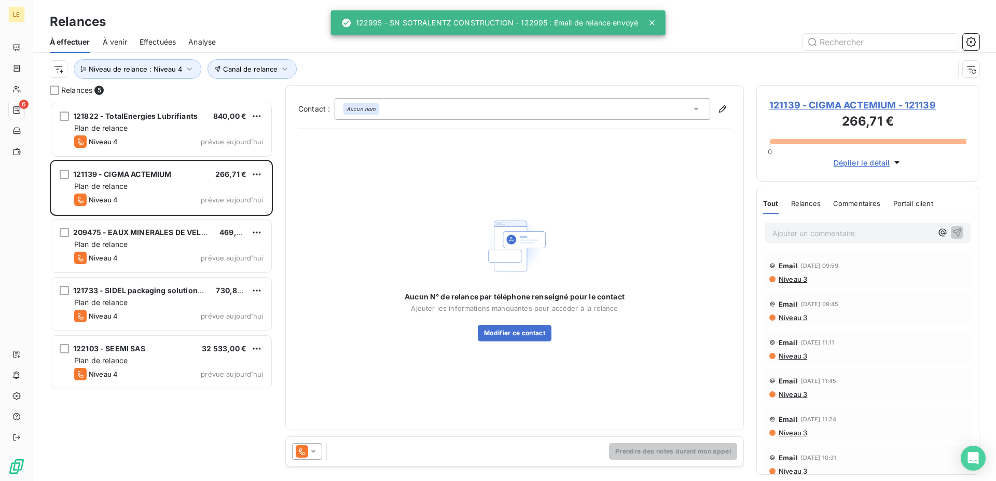
click at [309, 454] on icon at bounding box center [313, 451] width 10 height 10
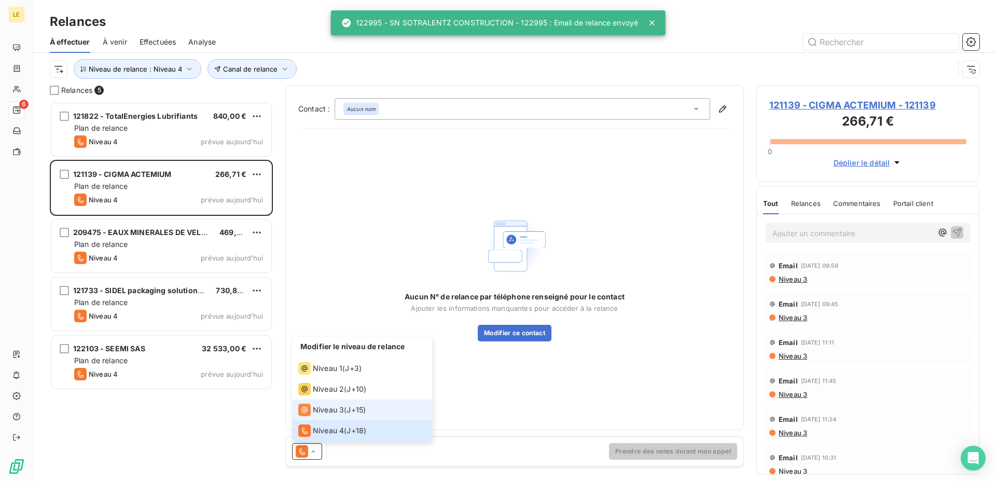
click at [316, 413] on span "Niveau 3" at bounding box center [328, 409] width 31 height 10
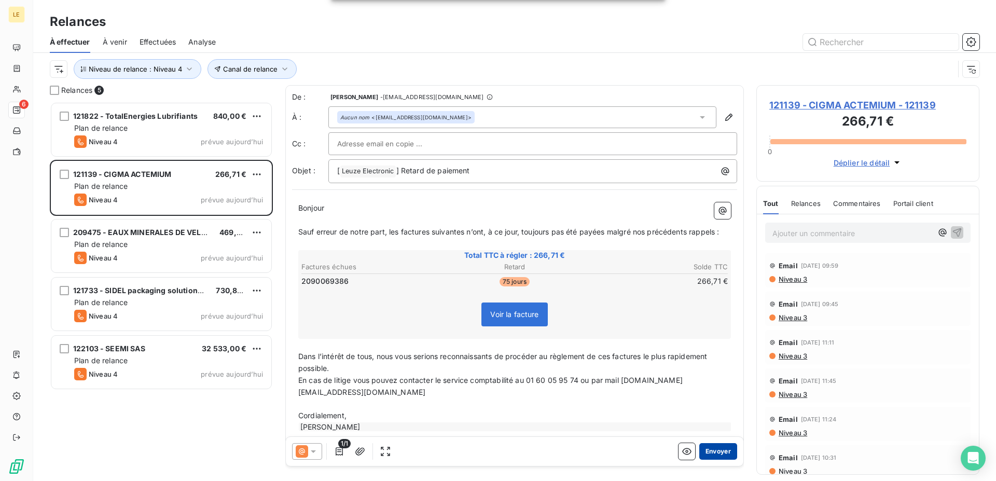
click at [712, 453] on button "Envoyer" at bounding box center [718, 451] width 38 height 17
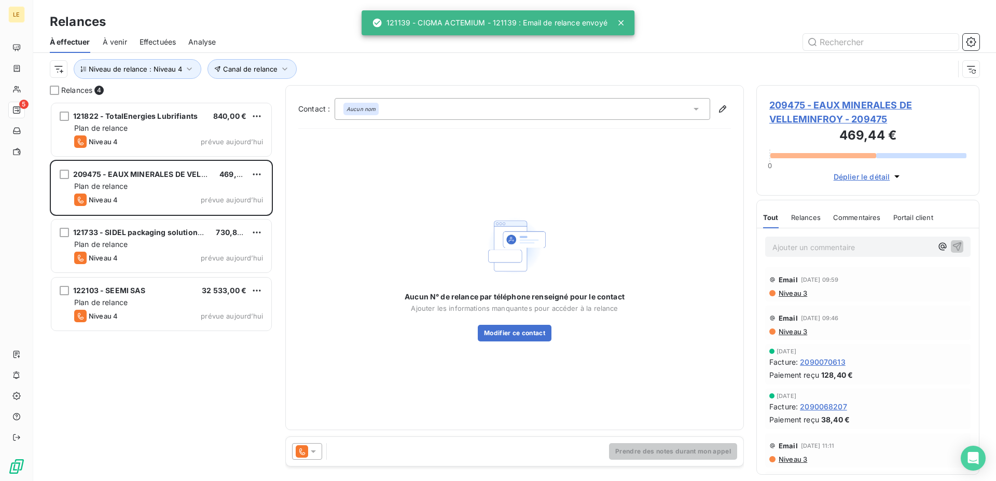
click at [309, 464] on div "Prendre des notes durant mon appel" at bounding box center [514, 451] width 457 height 29
click at [318, 449] on icon at bounding box center [313, 451] width 10 height 10
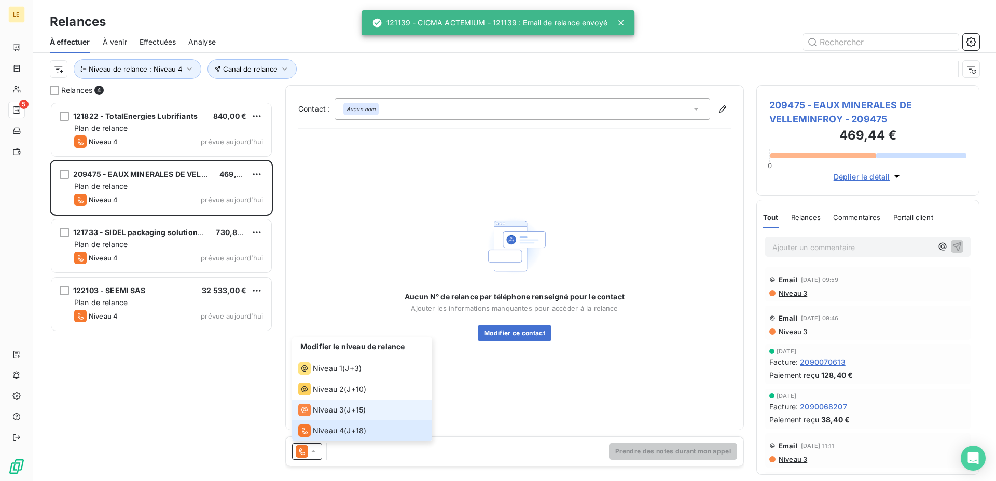
click at [327, 410] on span "Niveau 3" at bounding box center [328, 409] width 31 height 10
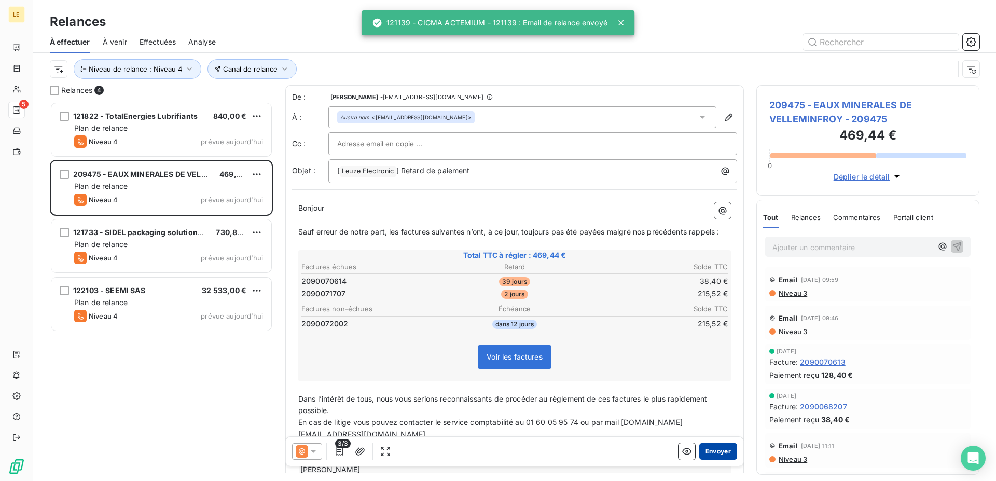
click at [716, 455] on button "Envoyer" at bounding box center [718, 451] width 38 height 17
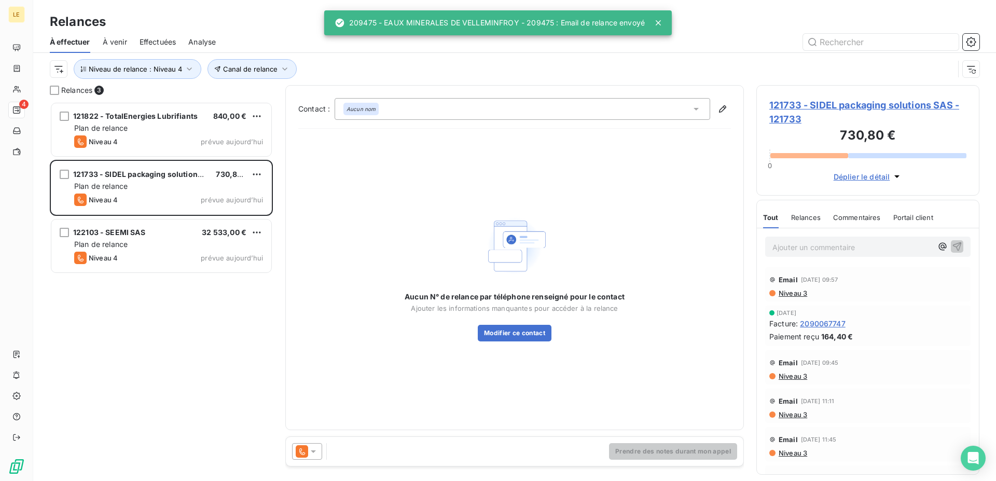
click at [308, 440] on div "Prendre des notes durant mon appel" at bounding box center [514, 451] width 457 height 29
click at [308, 451] on icon at bounding box center [313, 451] width 10 height 10
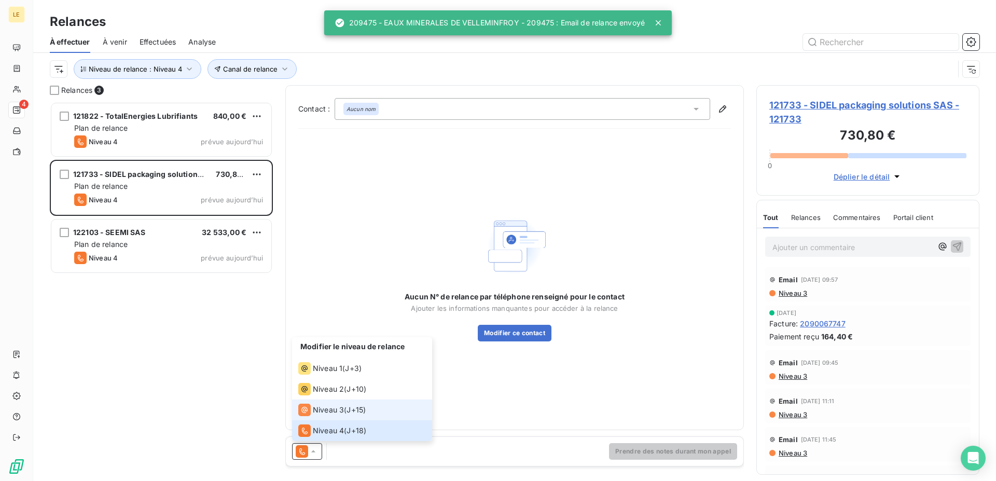
click at [321, 411] on span "Niveau 3" at bounding box center [328, 409] width 31 height 10
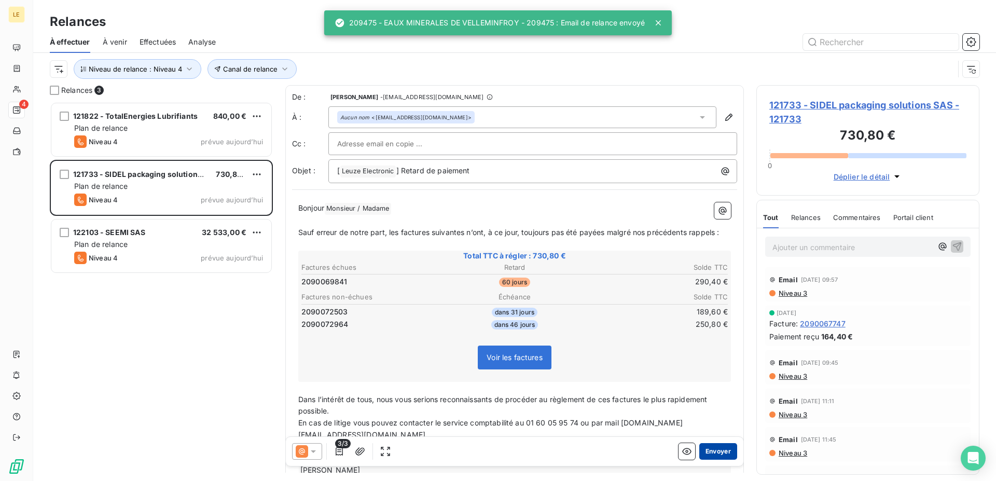
click at [701, 451] on button "Envoyer" at bounding box center [718, 451] width 38 height 17
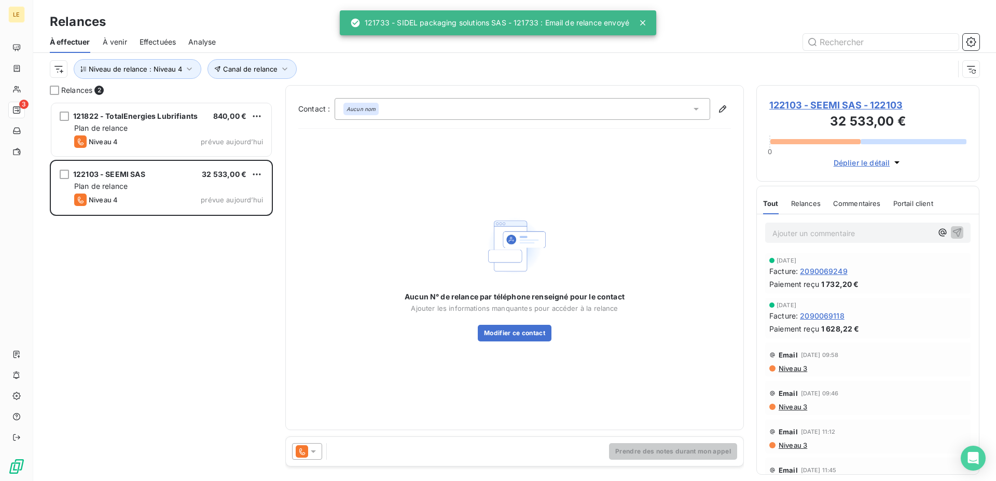
click at [303, 450] on icon at bounding box center [302, 451] width 12 height 12
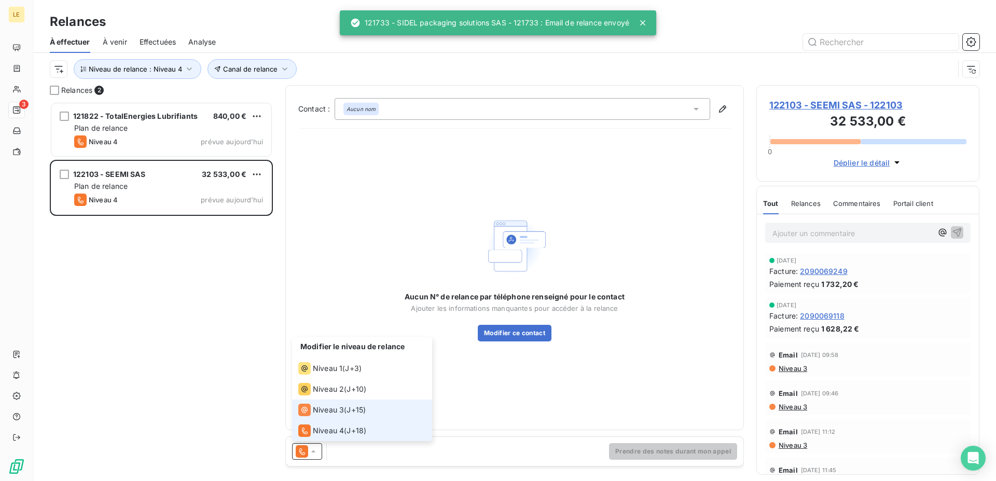
click at [314, 403] on li "Niveau 3 ( J+15 )" at bounding box center [362, 409] width 140 height 21
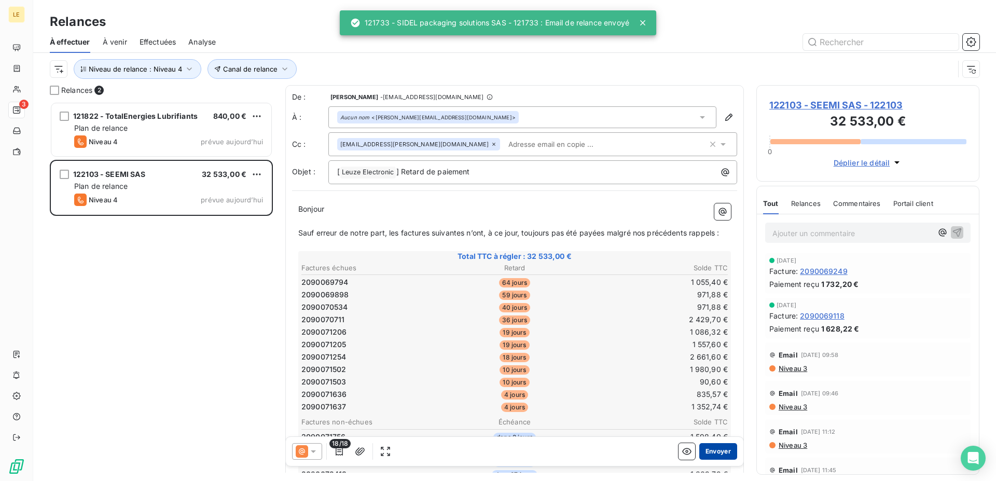
click at [707, 457] on button "Envoyer" at bounding box center [718, 451] width 38 height 17
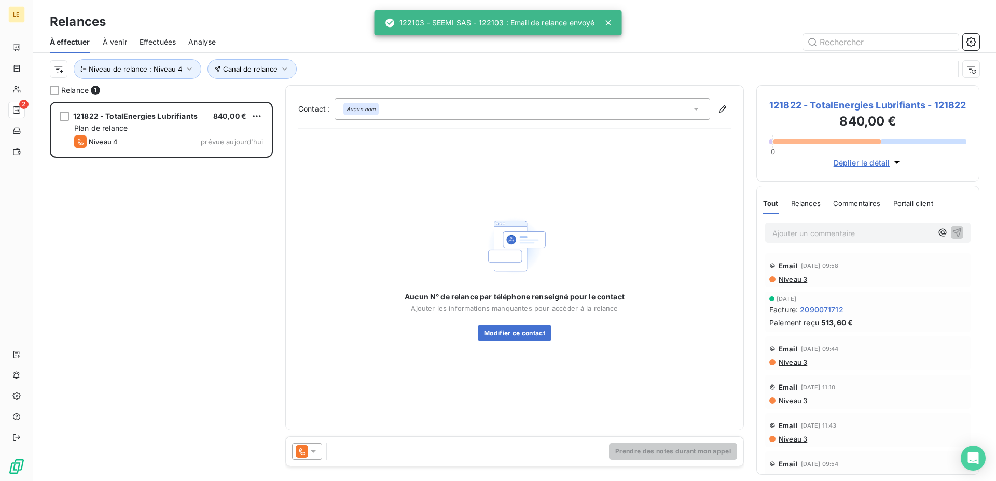
click at [301, 447] on icon at bounding box center [302, 451] width 12 height 12
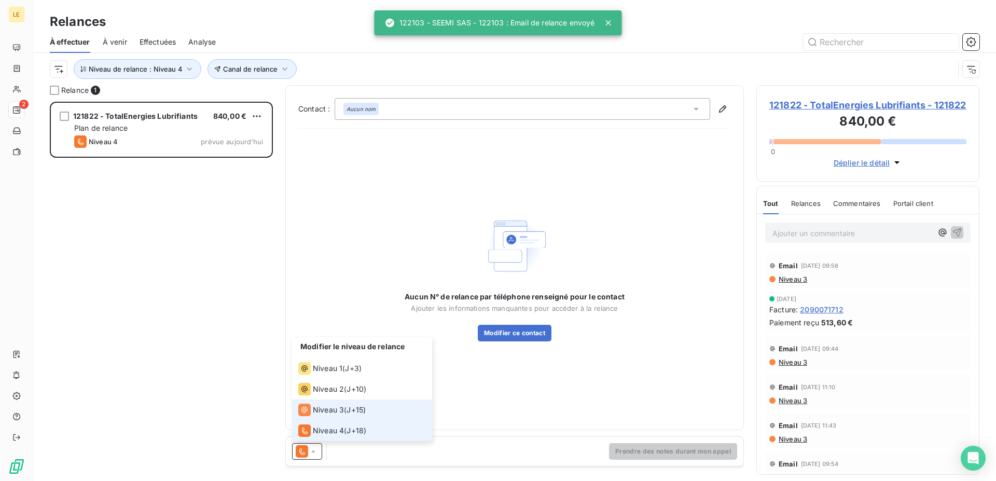
click at [312, 411] on div "Niveau 3" at bounding box center [321, 409] width 46 height 12
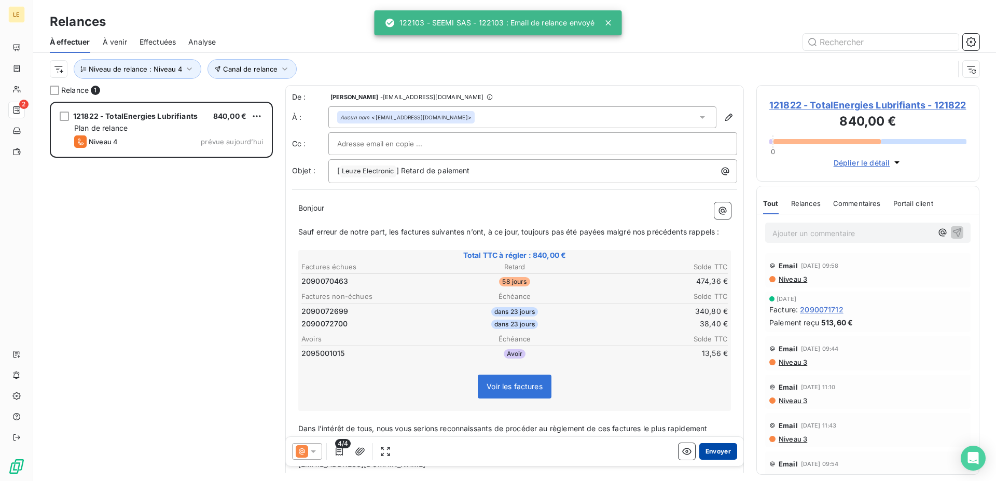
click at [709, 451] on button "Envoyer" at bounding box center [718, 451] width 38 height 17
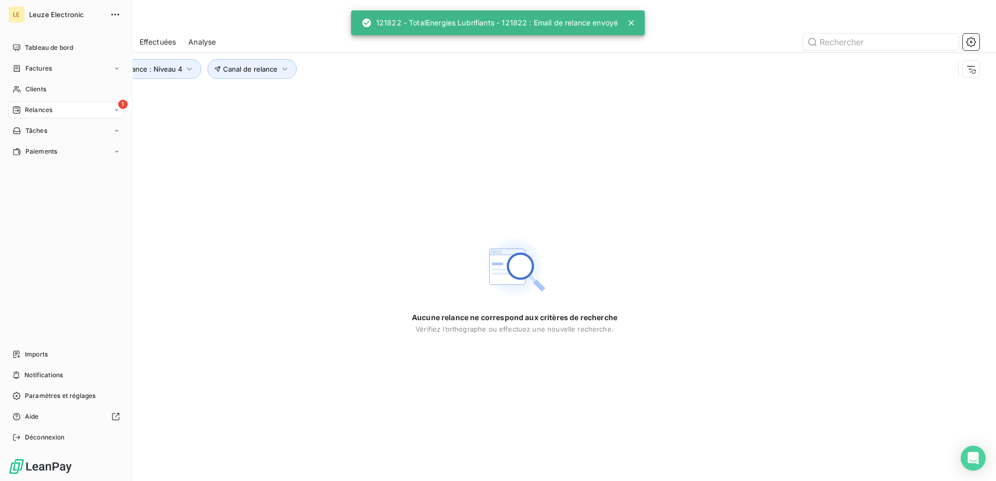
click at [42, 115] on div "1 Relances" at bounding box center [66, 110] width 116 height 17
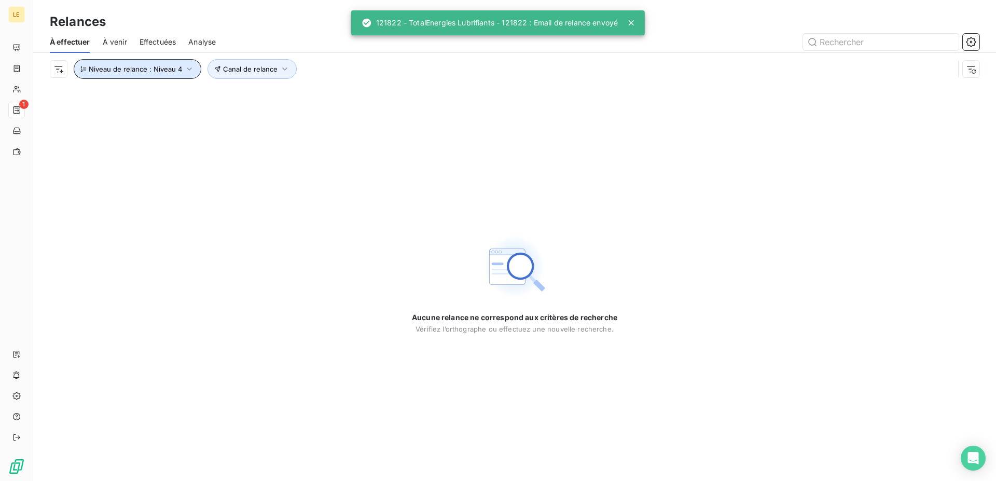
click at [171, 63] on button "Niveau de relance : Niveau 4" at bounding box center [138, 69] width 128 height 20
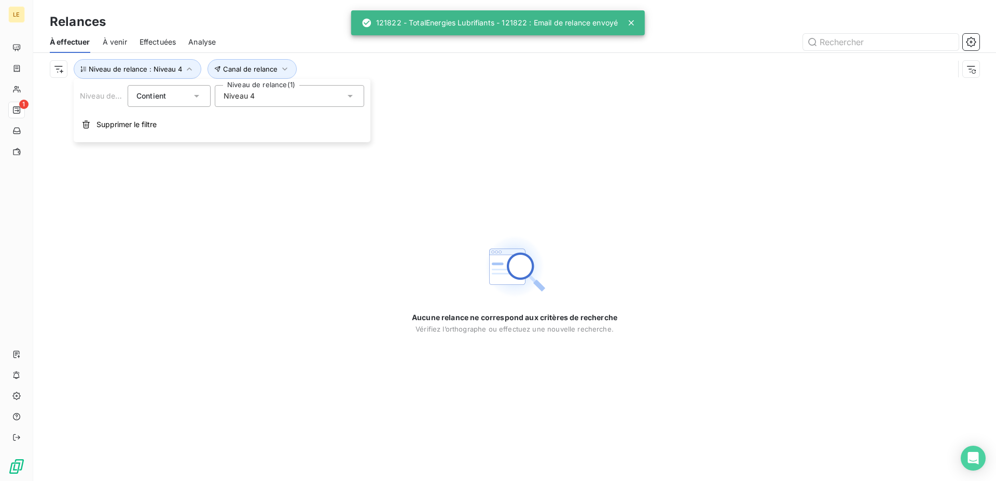
click at [262, 105] on div "Niveau 4" at bounding box center [289, 96] width 149 height 22
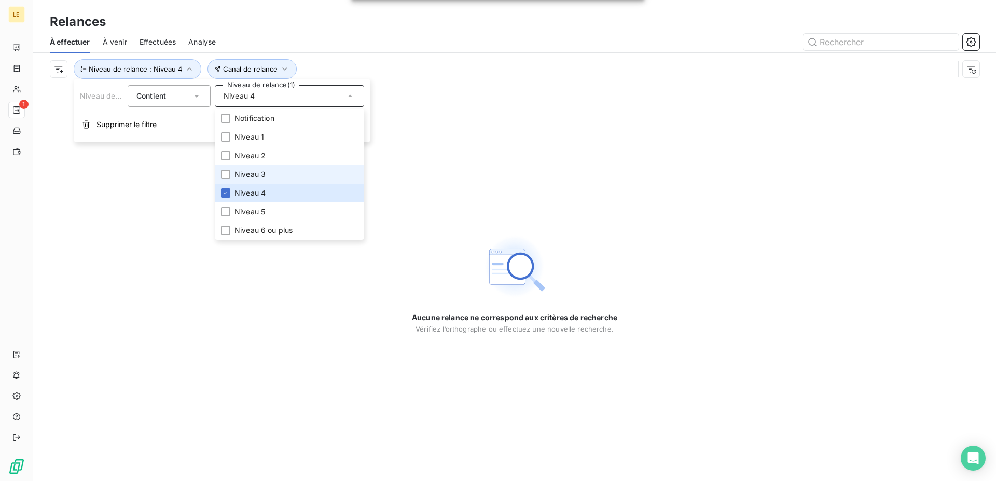
click at [239, 176] on span "Niveau 3" at bounding box center [249, 174] width 31 height 10
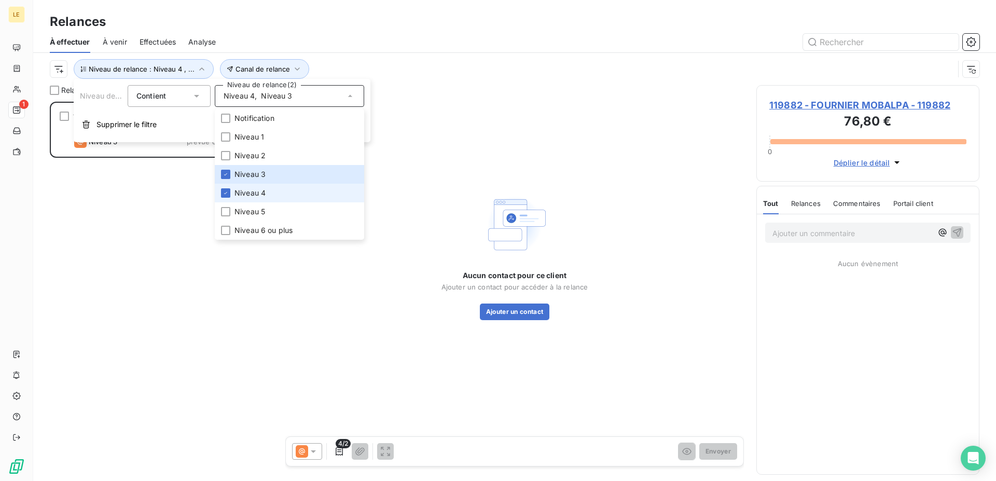
scroll to position [370, 214]
click at [236, 196] on span "Niveau 4" at bounding box center [249, 193] width 31 height 10
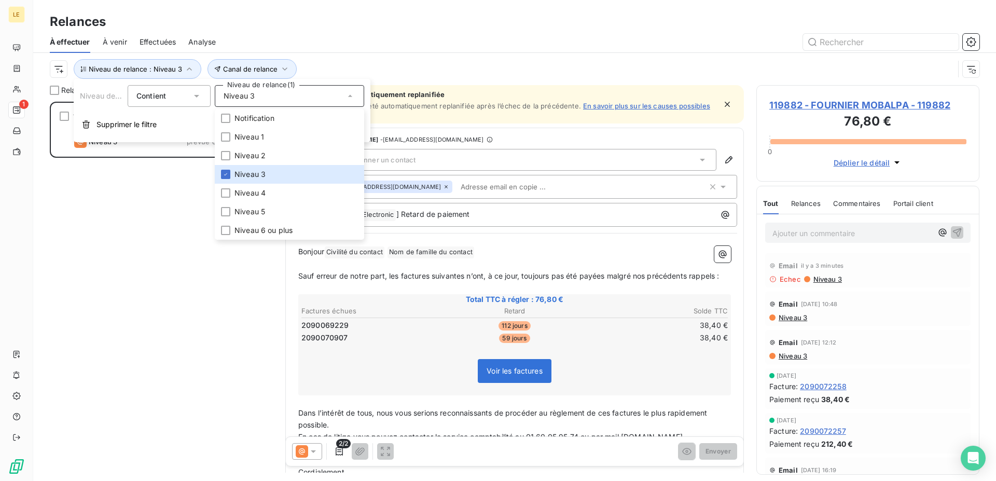
click at [105, 372] on div "119882 - FOURNIER MOBALPA 76,80 € Plan de relance Niveau 3 prévue depuis 97 jou…" at bounding box center [161, 291] width 223 height 379
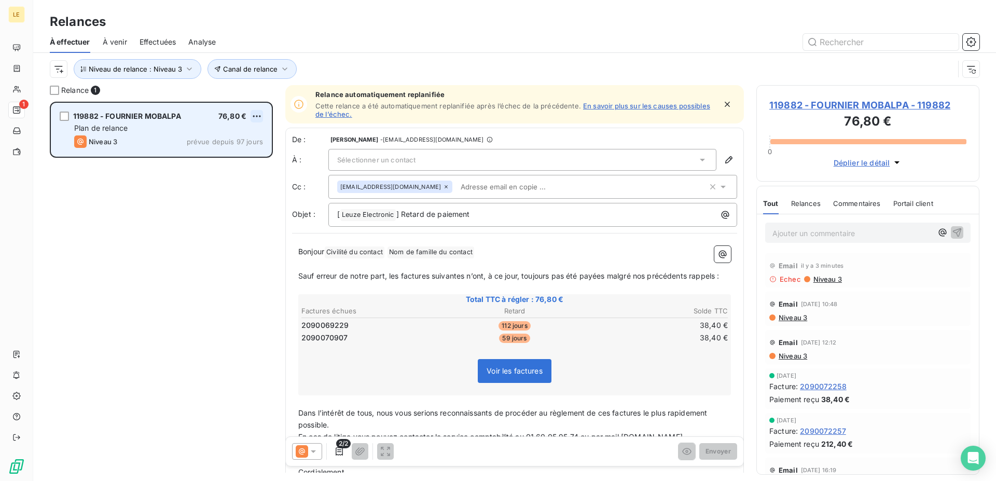
click at [253, 114] on html "LE 1 Relances À effectuer À venir Effectuées Analyse Canal de relance Niveau de…" at bounding box center [498, 240] width 996 height 481
click at [235, 153] on div "Passer cette action" at bounding box center [211, 155] width 93 height 17
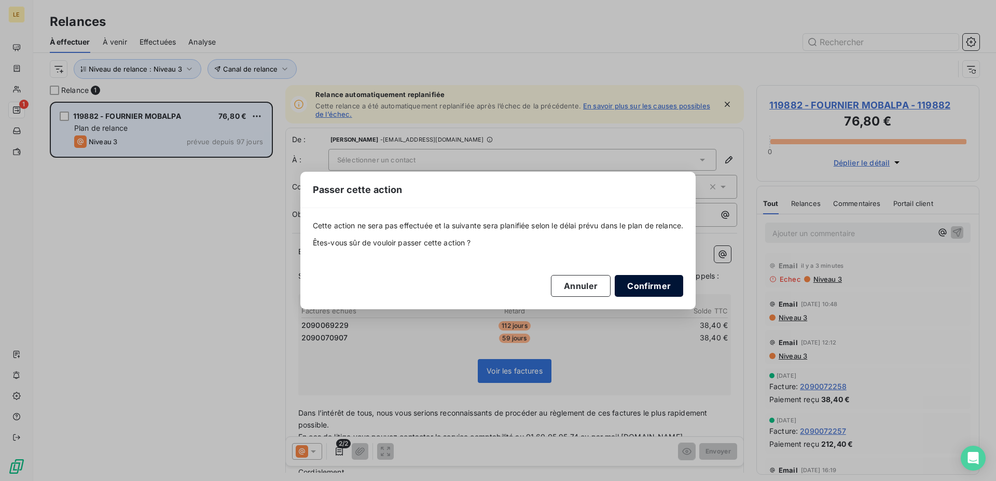
click at [658, 294] on button "Confirmer" at bounding box center [648, 286] width 68 height 22
